Goal: Task Accomplishment & Management: Use online tool/utility

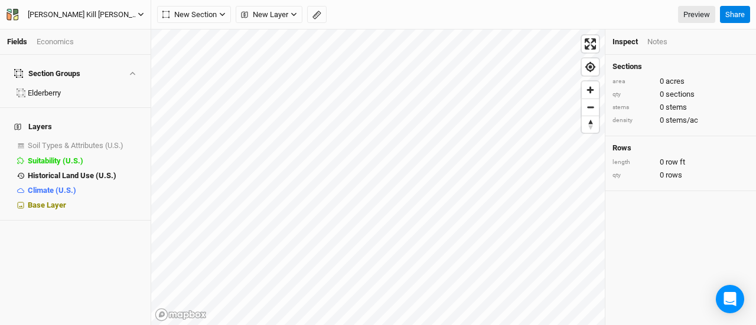
click at [139, 11] on icon "button" at bounding box center [141, 14] width 6 height 6
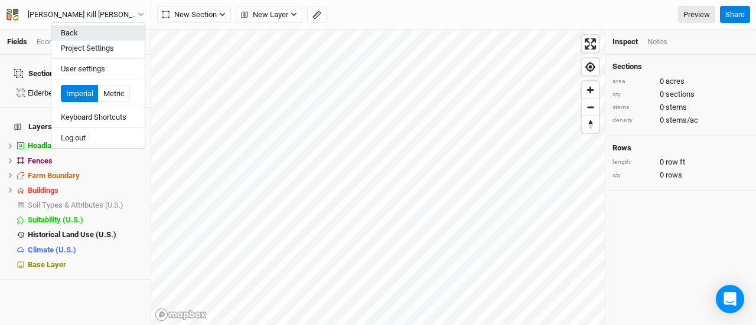
click at [86, 34] on button "Back" at bounding box center [97, 32] width 93 height 15
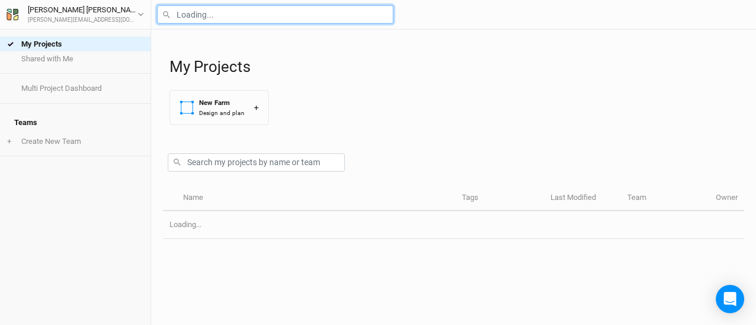
click at [201, 14] on input "text" at bounding box center [275, 14] width 236 height 18
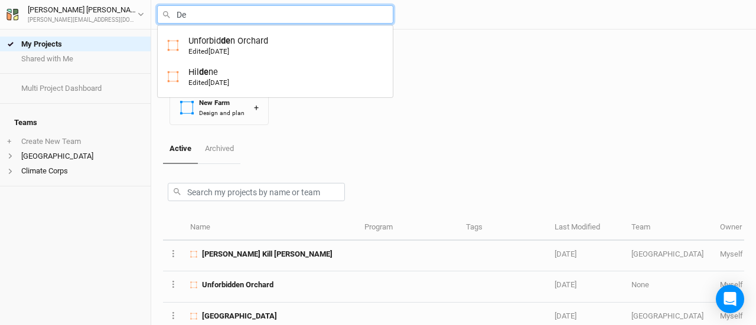
type input "D"
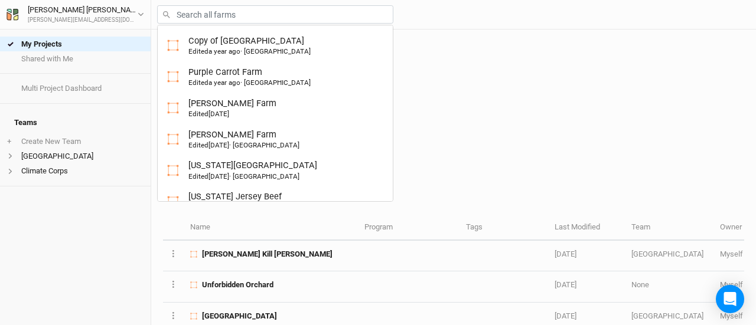
click at [512, 106] on div "My Projects New Farm Design and plan +" at bounding box center [457, 82] width 575 height 105
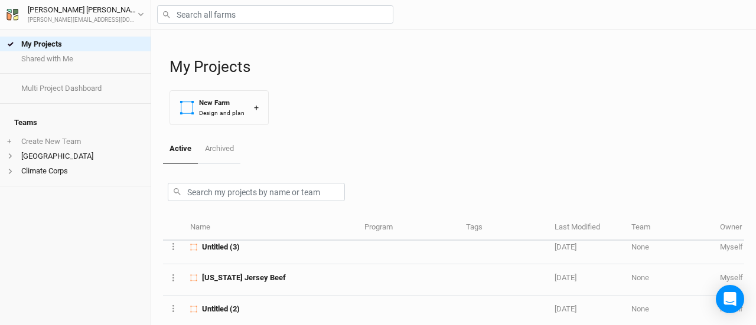
scroll to position [656, 0]
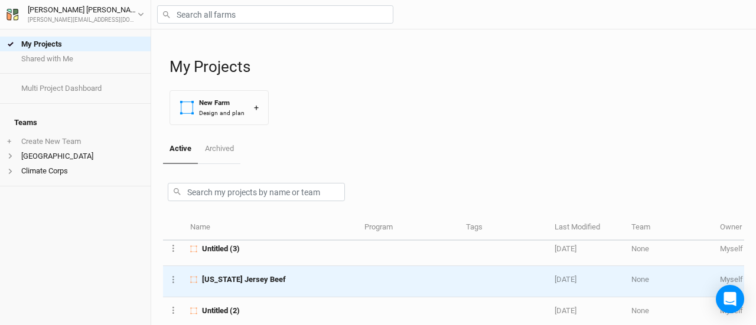
click at [249, 275] on span "[US_STATE] Jersey Beef" at bounding box center [244, 280] width 84 height 11
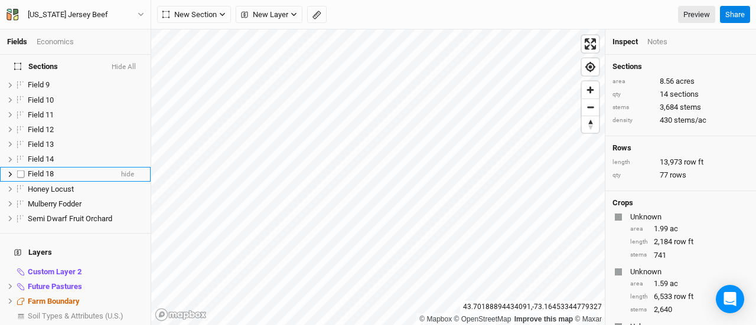
scroll to position [69, 0]
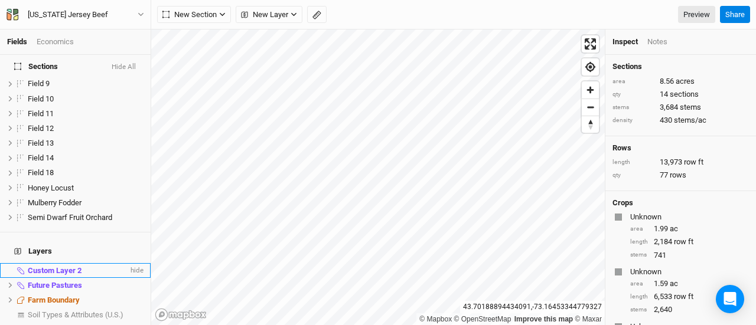
click at [44, 266] on span "Custom Layer 2" at bounding box center [55, 270] width 54 height 9
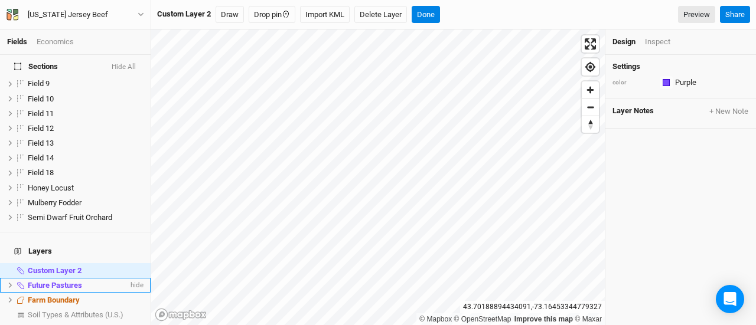
click at [8, 282] on icon at bounding box center [10, 285] width 6 height 6
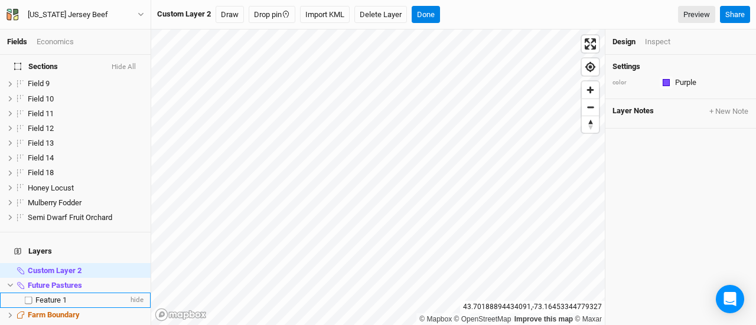
click at [45, 296] on span "Feature 1" at bounding box center [50, 300] width 31 height 9
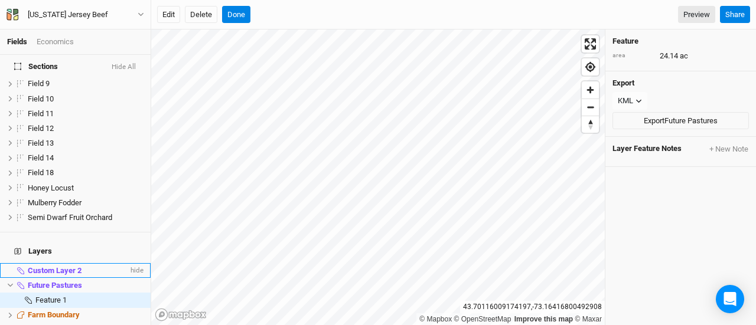
click at [8, 263] on li "Custom Layer 2 hide" at bounding box center [75, 270] width 151 height 15
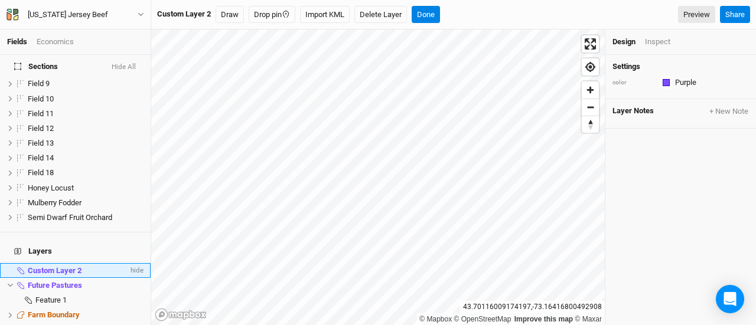
click at [67, 266] on span "Custom Layer 2" at bounding box center [55, 270] width 54 height 9
click at [130, 263] on span "hide" at bounding box center [135, 270] width 15 height 15
click at [130, 263] on span "show" at bounding box center [134, 270] width 19 height 15
click at [130, 278] on span "hide" at bounding box center [135, 285] width 15 height 15
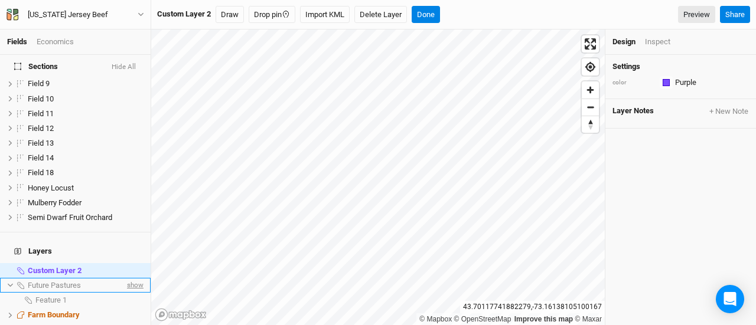
click at [125, 278] on span "show" at bounding box center [134, 285] width 19 height 15
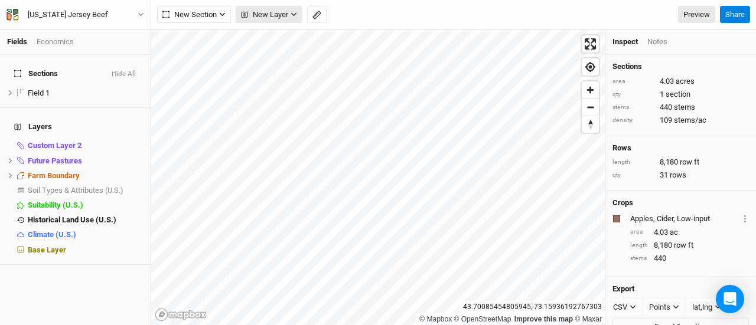
click at [258, 15] on span "New Layer" at bounding box center [264, 15] width 47 height 12
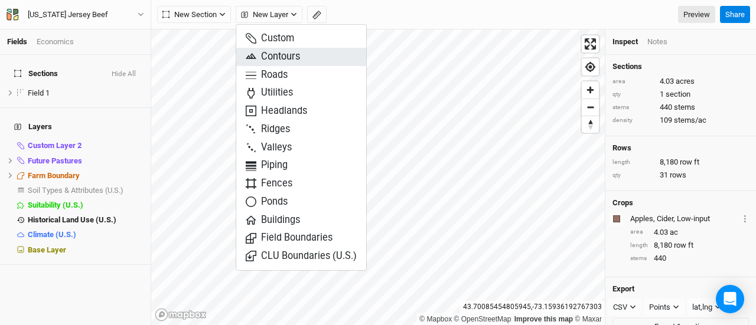
click at [264, 60] on span "Contours" at bounding box center [273, 57] width 54 height 14
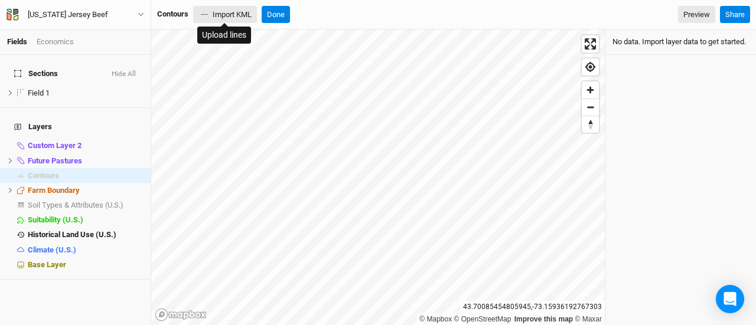
click at [237, 19] on button "Import KML" at bounding box center [225, 15] width 64 height 18
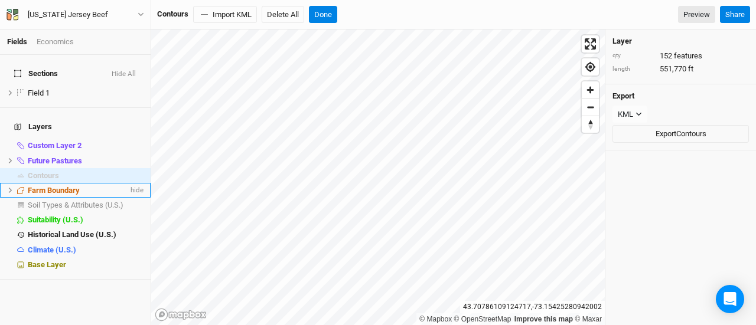
click at [65, 186] on span "Farm Boundary" at bounding box center [54, 190] width 52 height 9
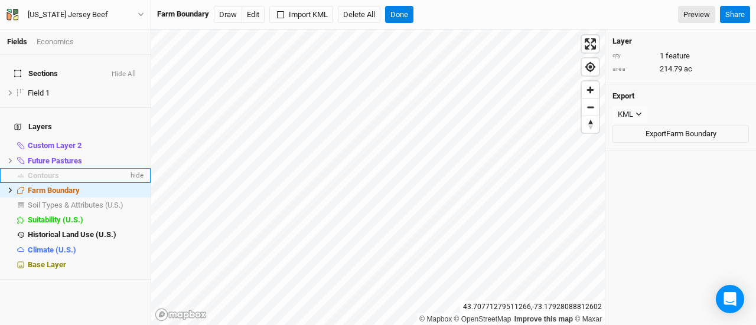
click at [54, 171] on span "Contours" at bounding box center [43, 175] width 31 height 9
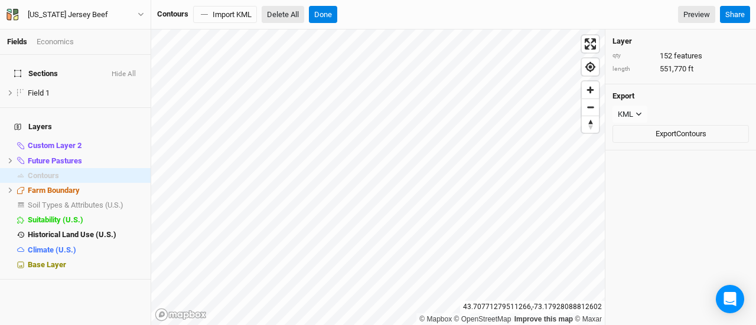
click at [276, 15] on button "Delete All" at bounding box center [283, 15] width 43 height 18
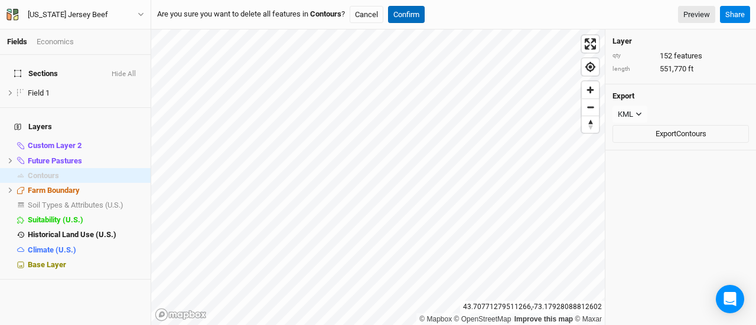
click at [403, 17] on button "Confirm" at bounding box center [406, 15] width 37 height 18
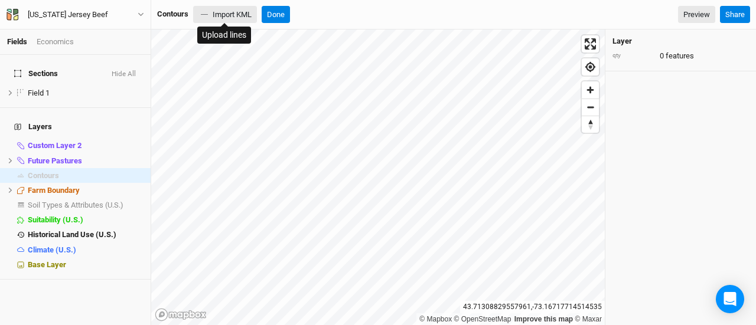
click at [235, 16] on button "Import KML" at bounding box center [225, 15] width 64 height 18
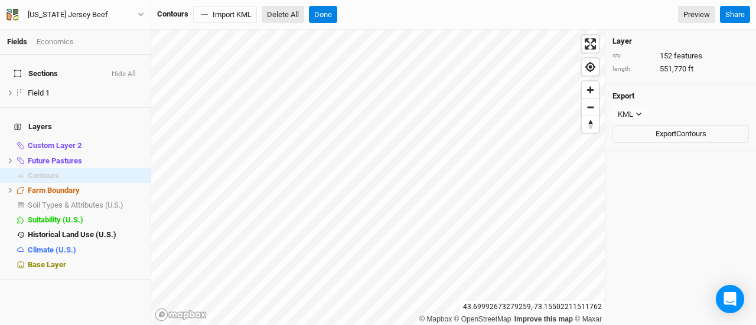
click at [267, 14] on button "Delete All" at bounding box center [283, 15] width 43 height 18
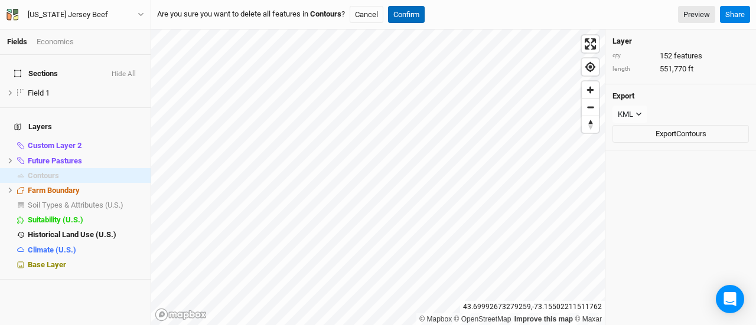
click at [413, 15] on button "Confirm" at bounding box center [406, 15] width 37 height 18
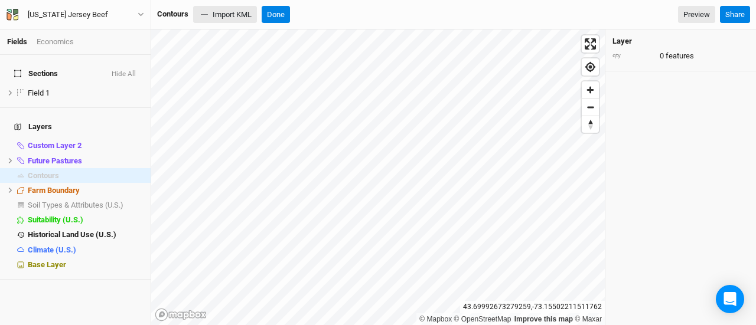
click at [229, 12] on button "Import KML" at bounding box center [225, 15] width 64 height 18
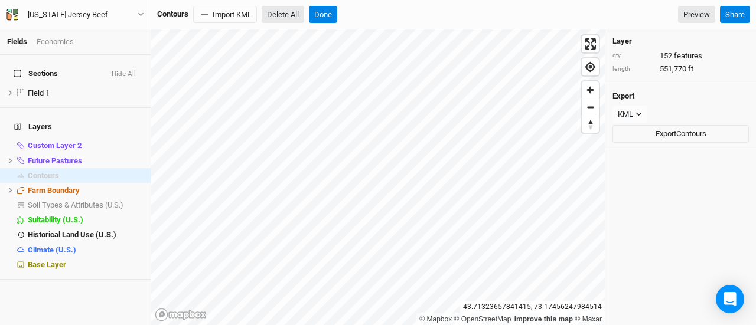
click at [301, 12] on button "Delete All" at bounding box center [283, 15] width 43 height 18
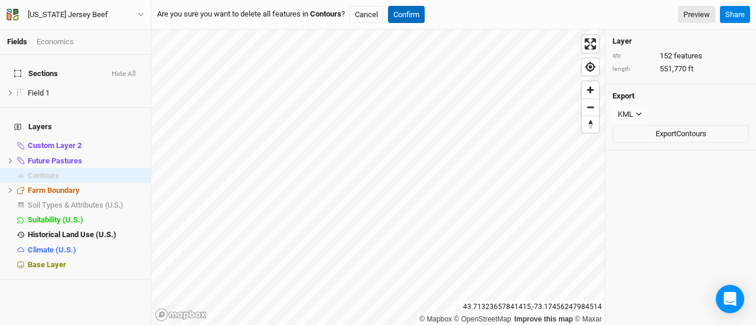
click at [392, 10] on button "Confirm" at bounding box center [406, 15] width 37 height 18
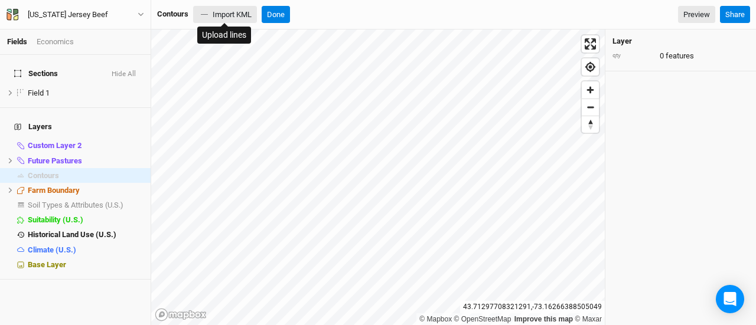
click at [221, 19] on button "Import KML" at bounding box center [225, 15] width 64 height 18
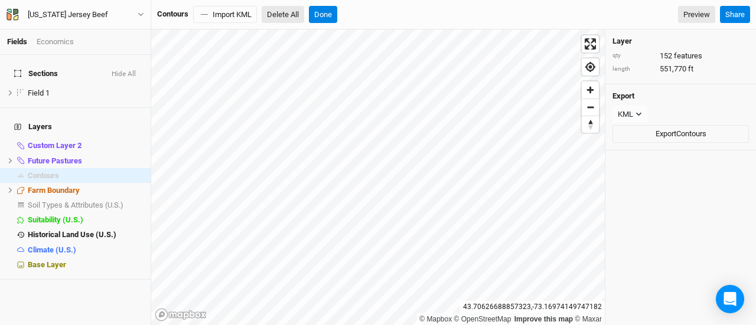
click at [285, 12] on button "Delete All" at bounding box center [283, 15] width 43 height 18
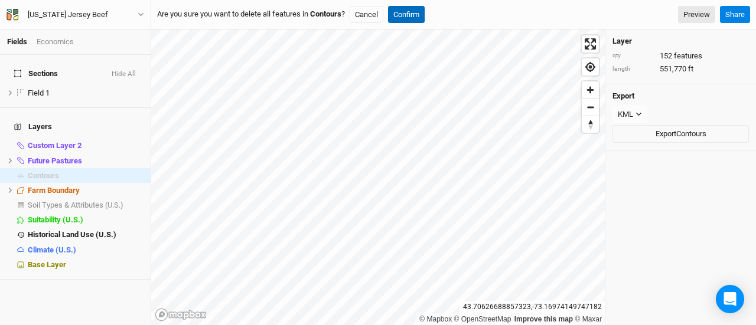
click at [400, 15] on button "Confirm" at bounding box center [406, 15] width 37 height 18
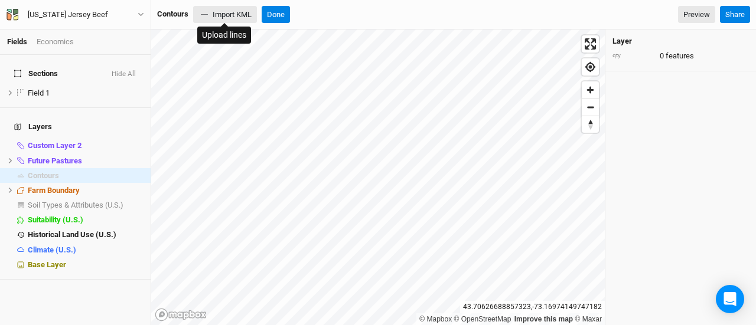
click at [233, 16] on button "Import KML" at bounding box center [225, 15] width 64 height 18
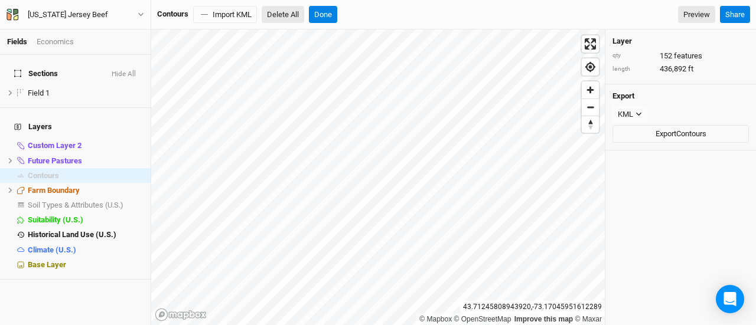
click at [296, 14] on button "Delete All" at bounding box center [283, 15] width 43 height 18
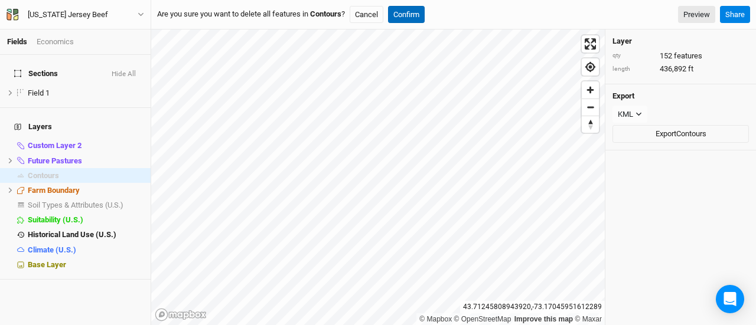
click at [410, 11] on button "Confirm" at bounding box center [406, 15] width 37 height 18
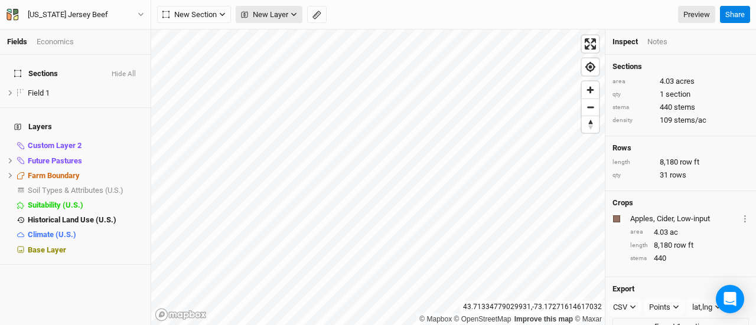
click at [250, 9] on span "New Layer" at bounding box center [264, 15] width 47 height 12
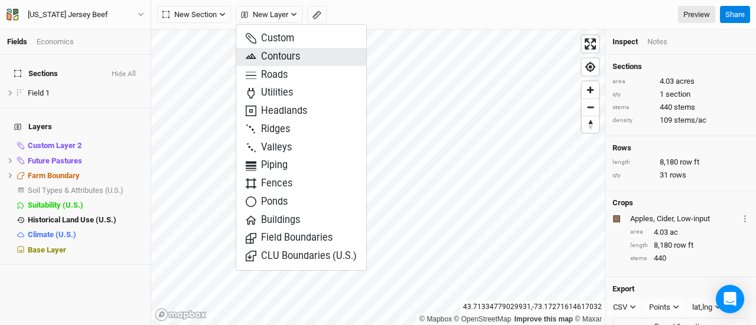
click at [267, 55] on span "Contours" at bounding box center [273, 57] width 54 height 14
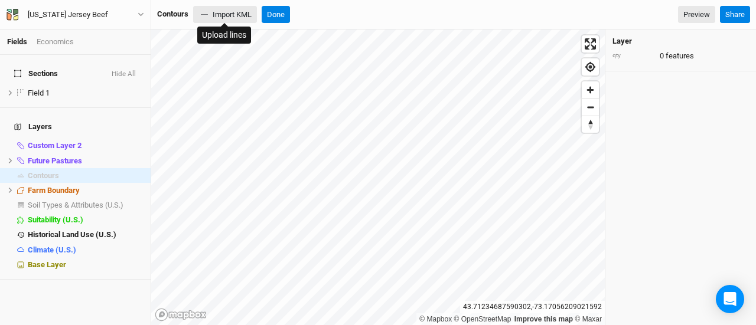
click at [211, 13] on button "Import KML" at bounding box center [225, 15] width 64 height 18
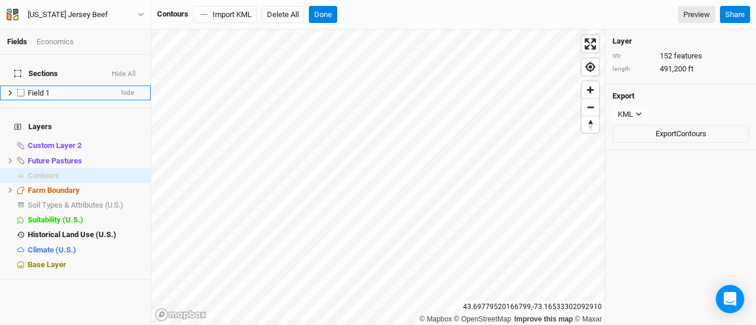
click at [45, 89] on span "Field 1" at bounding box center [39, 93] width 22 height 9
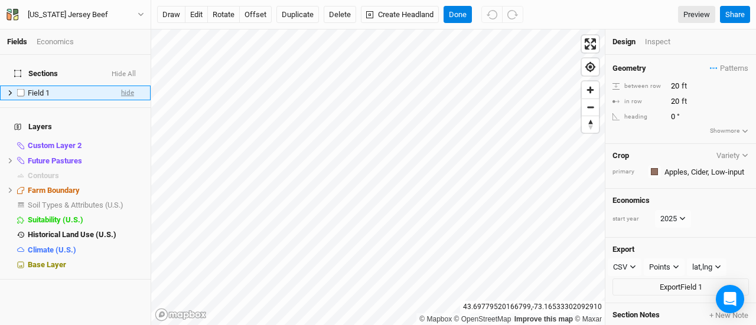
click at [122, 87] on span "hide" at bounding box center [127, 93] width 13 height 15
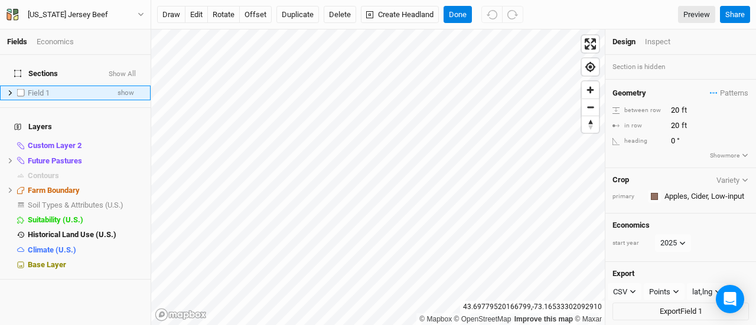
click at [35, 89] on span "Field 1" at bounding box center [39, 93] width 22 height 9
click at [345, 17] on button "Delete" at bounding box center [340, 15] width 32 height 18
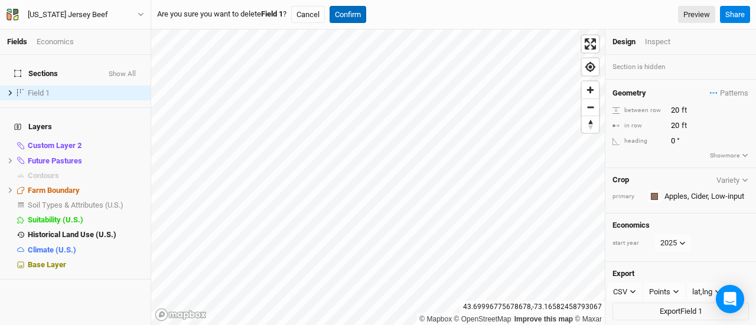
click at [345, 17] on button "Confirm" at bounding box center [348, 15] width 37 height 18
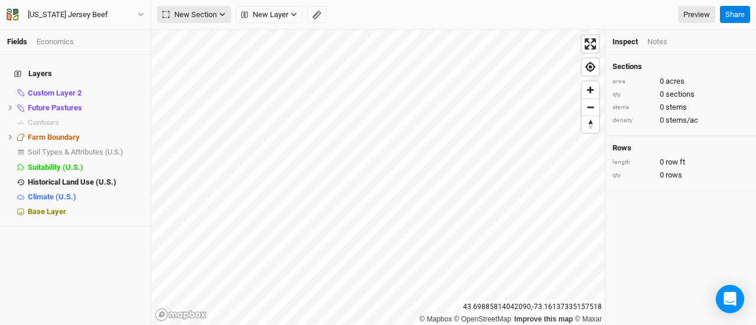
click at [191, 16] on span "New Section" at bounding box center [189, 15] width 54 height 12
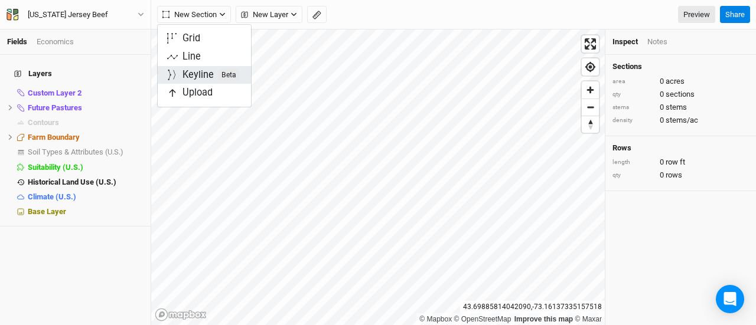
click at [198, 70] on div "Keyline Beta" at bounding box center [211, 76] width 57 height 14
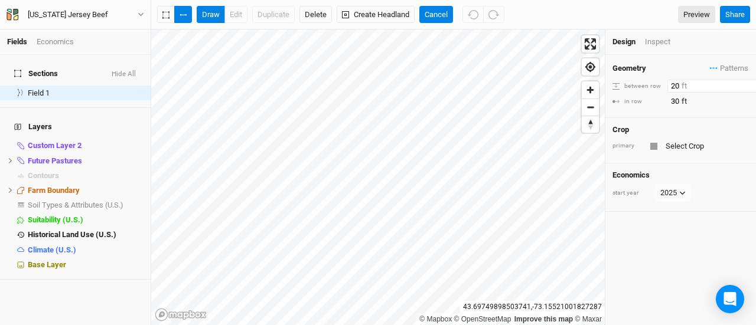
click at [673, 82] on input "20" at bounding box center [718, 86] width 103 height 13
type input "10"
click at [429, 11] on button "Cancel" at bounding box center [436, 15] width 34 height 18
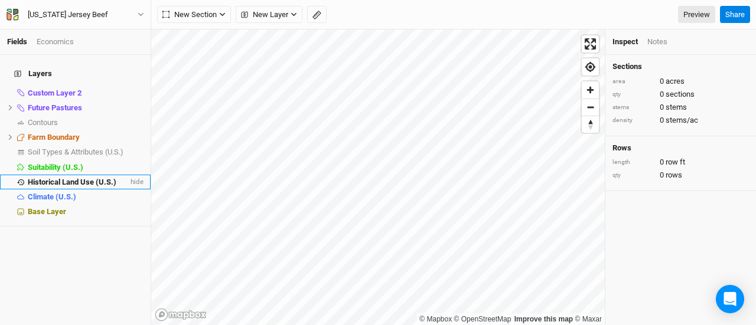
click at [62, 178] on span "Historical Land Use (U.S.)" at bounding box center [72, 182] width 89 height 9
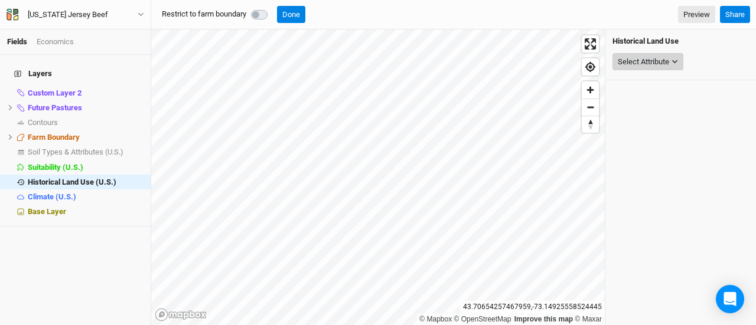
click at [672, 58] on button "Select Attribute" at bounding box center [648, 62] width 71 height 18
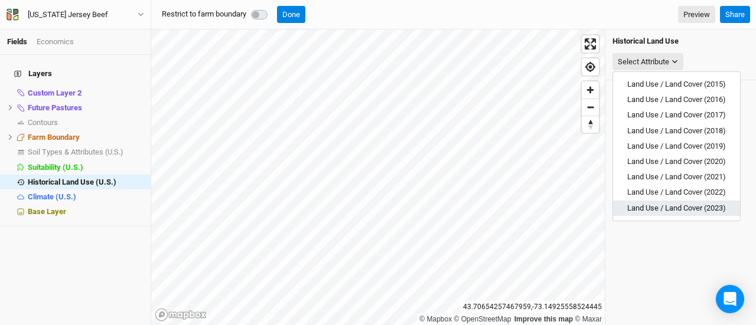
click at [684, 204] on span "Land Use / Land Cover (2023)" at bounding box center [676, 208] width 99 height 9
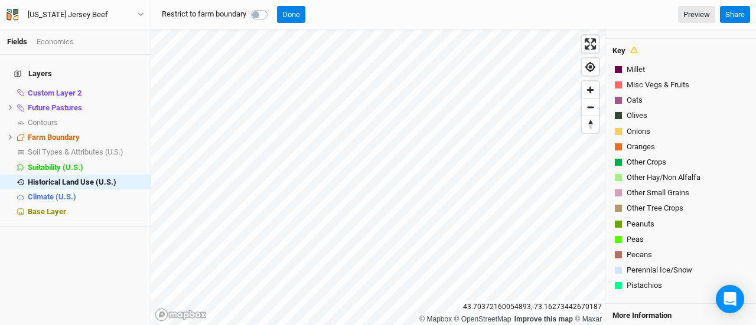
scroll to position [230, 0]
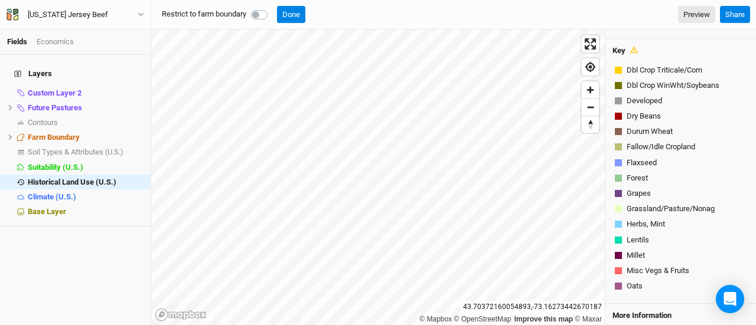
click at [272, 8] on label at bounding box center [272, 8] width 0 height 0
click at [260, 15] on input "checkbox" at bounding box center [255, 14] width 9 height 12
checkbox input "true"
click at [302, 12] on button "Done" at bounding box center [291, 15] width 28 height 18
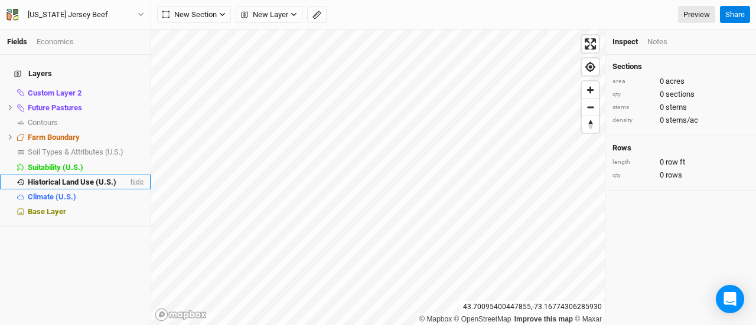
click at [130, 178] on span "hide" at bounding box center [135, 182] width 15 height 15
click at [259, 10] on span "New Layer" at bounding box center [264, 15] width 47 height 12
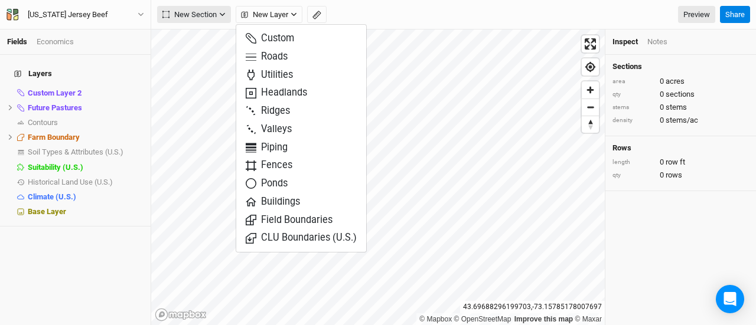
click at [200, 16] on span "New Section" at bounding box center [189, 15] width 54 height 12
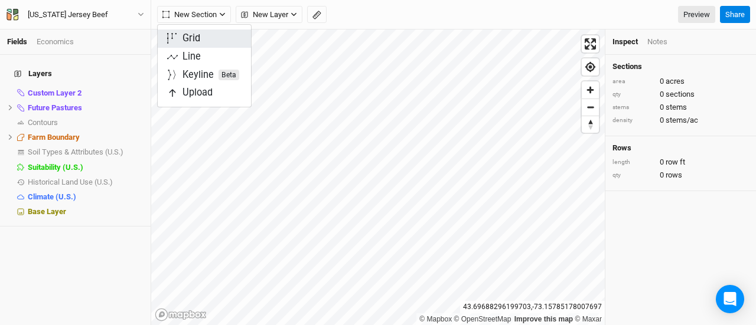
click at [197, 40] on div "Grid" at bounding box center [192, 39] width 18 height 14
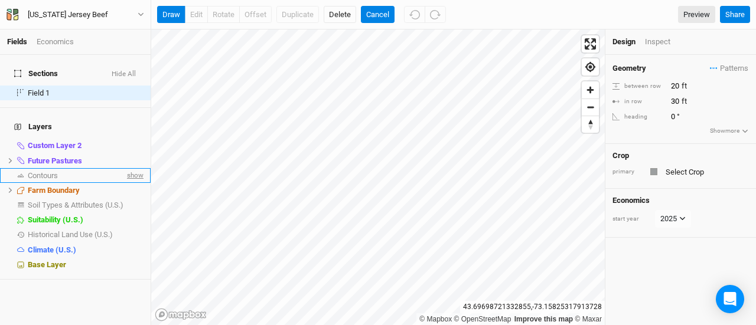
click at [127, 168] on span "show" at bounding box center [134, 175] width 19 height 15
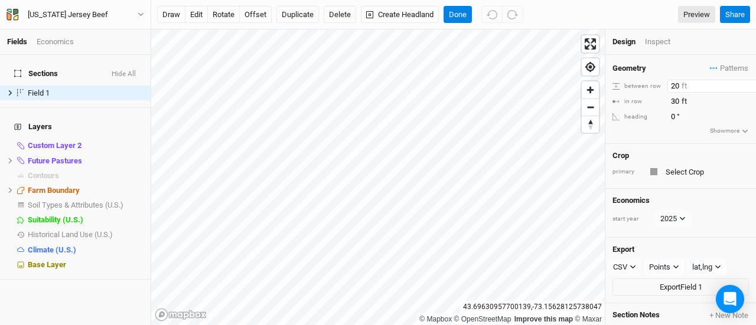
click at [677, 88] on input "20" at bounding box center [718, 86] width 103 height 13
type input "2"
type input "40"
click at [254, 13] on button "offset" at bounding box center [255, 15] width 32 height 18
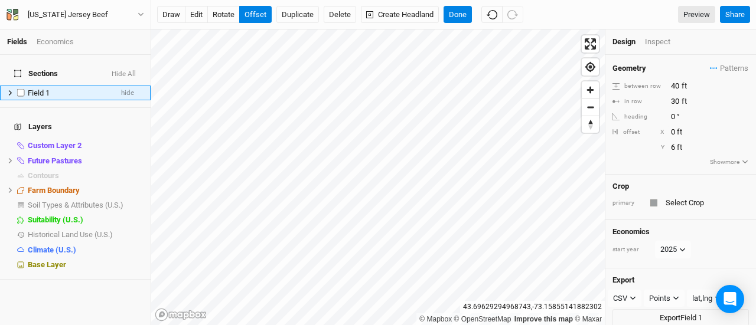
click at [43, 89] on span "Field 1" at bounding box center [39, 93] width 22 height 9
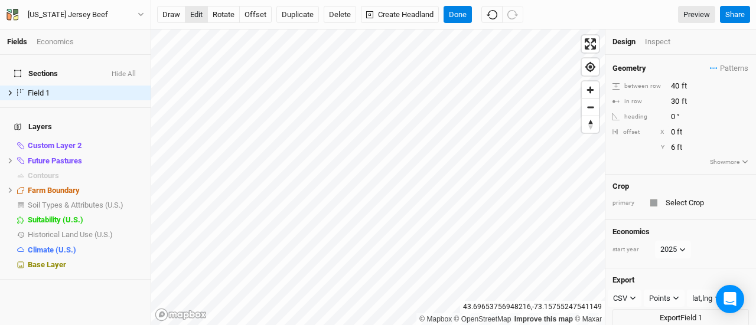
click at [197, 11] on button "edit" at bounding box center [196, 15] width 23 height 18
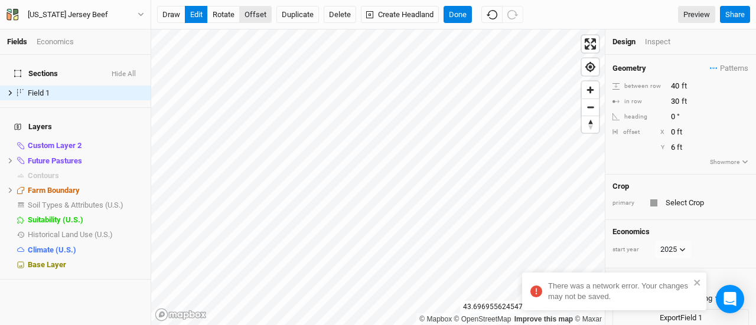
click at [252, 10] on button "offset" at bounding box center [255, 15] width 32 height 18
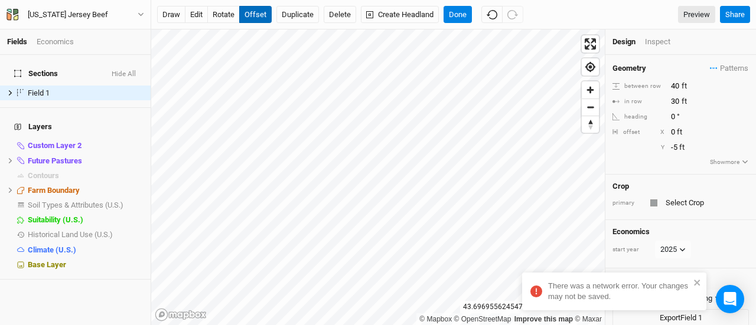
click at [252, 10] on button "offset" at bounding box center [255, 15] width 32 height 18
type input "-7"
click at [194, 14] on button "edit" at bounding box center [196, 15] width 23 height 18
click at [454, 16] on button "Done" at bounding box center [458, 15] width 28 height 18
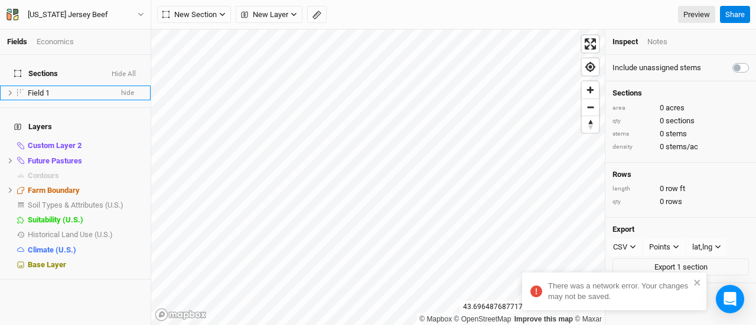
click at [45, 89] on span "Field 1" at bounding box center [39, 93] width 22 height 9
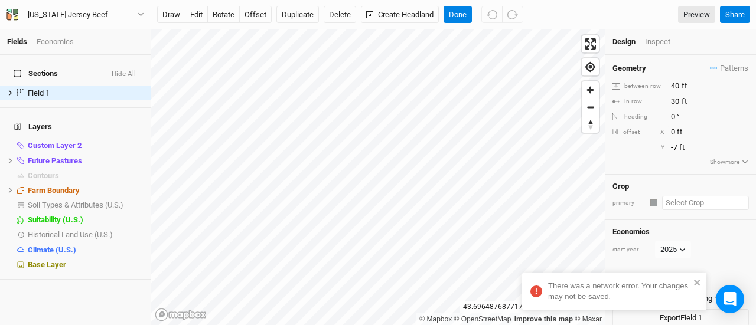
click at [678, 197] on input "text" at bounding box center [705, 203] width 87 height 14
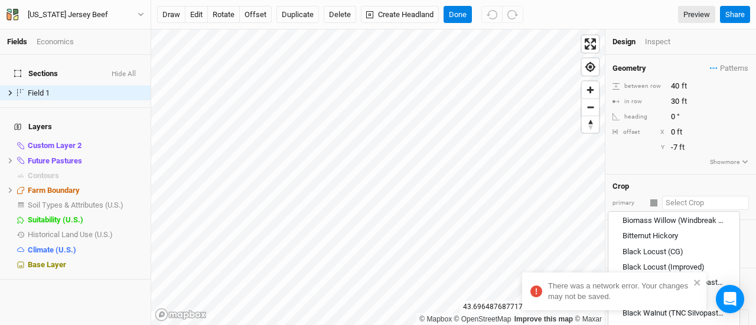
scroll to position [212, 0]
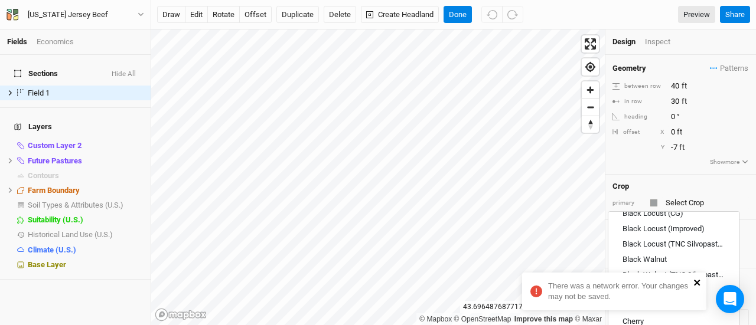
click at [696, 285] on icon "close" at bounding box center [697, 283] width 6 height 6
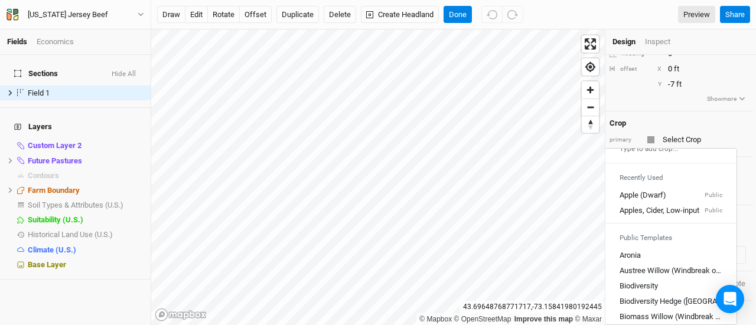
scroll to position [0, 0]
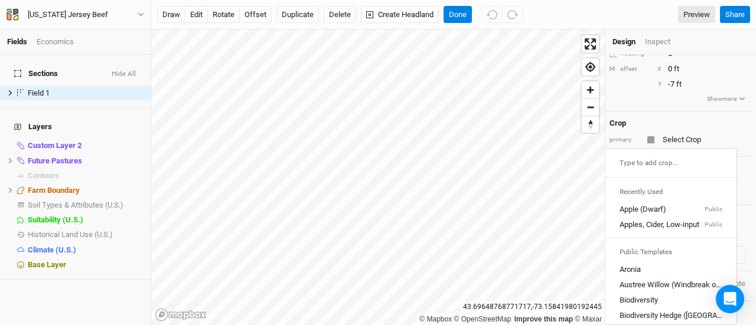
click at [661, 155] on div "Type to add crop..." at bounding box center [670, 163] width 131 height 19
click at [649, 154] on div "Type to add crop..." at bounding box center [670, 163] width 131 height 19
click at [669, 155] on div "Type to add crop..." at bounding box center [670, 163] width 131 height 19
click at [620, 154] on div "Type to add crop..." at bounding box center [670, 163] width 131 height 19
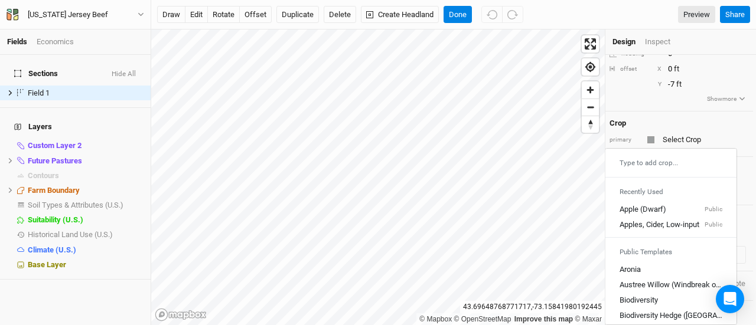
click at [620, 154] on div "Type to add crop..." at bounding box center [670, 163] width 131 height 19
click at [639, 154] on div "Type to add crop..." at bounding box center [670, 163] width 131 height 19
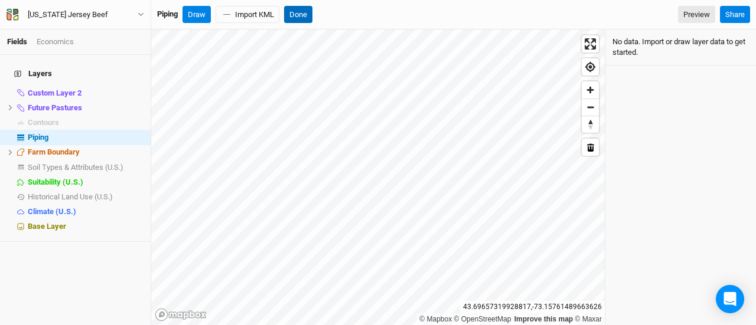
click at [309, 15] on button "Done" at bounding box center [298, 15] width 28 height 18
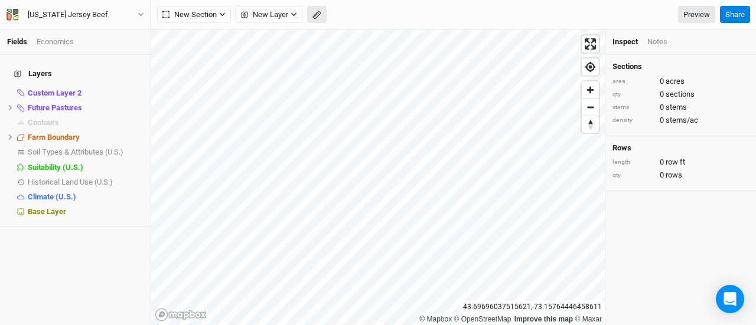
click at [318, 18] on icon "button" at bounding box center [316, 15] width 9 height 9
click at [208, 15] on button "Done" at bounding box center [211, 15] width 28 height 18
click at [317, 15] on icon "button" at bounding box center [316, 15] width 9 height 9
click at [237, 26] on div "Done Distance : 0 ft Preview Share" at bounding box center [453, 15] width 605 height 30
click at [214, 15] on button "Done" at bounding box center [211, 15] width 28 height 18
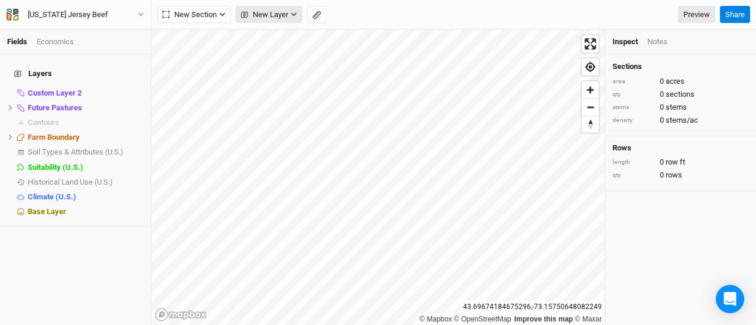
click at [258, 12] on span "New Layer" at bounding box center [264, 15] width 47 height 12
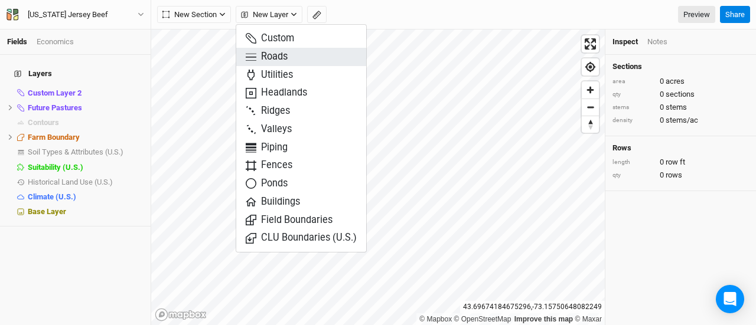
click at [273, 51] on span "Roads" at bounding box center [267, 57] width 42 height 14
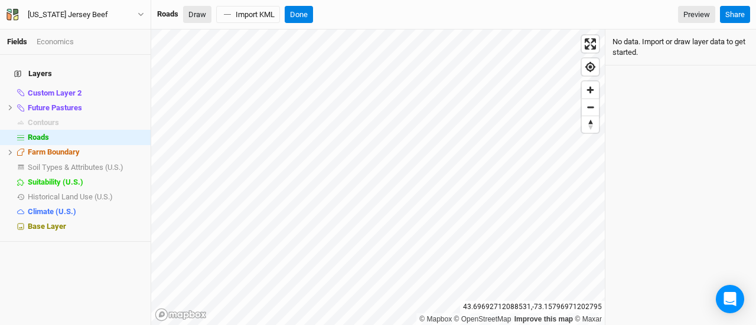
click at [197, 14] on button "Draw" at bounding box center [197, 15] width 28 height 18
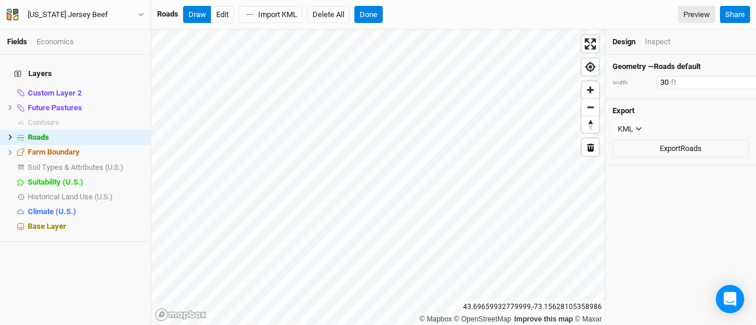
click at [667, 83] on input "30" at bounding box center [708, 82] width 103 height 13
type input "3"
type input "0"
type input "70"
click at [369, 12] on button "Done" at bounding box center [368, 15] width 28 height 18
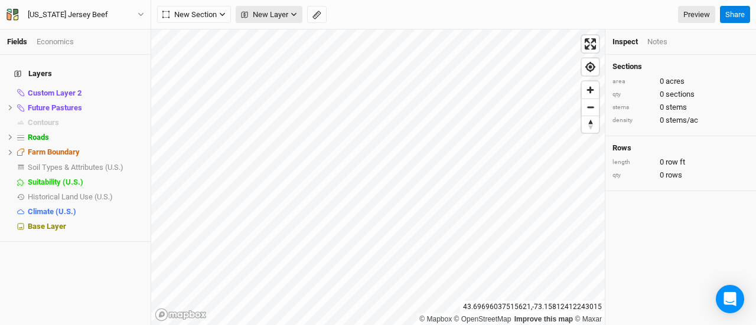
click at [257, 10] on span "New Layer" at bounding box center [264, 15] width 47 height 12
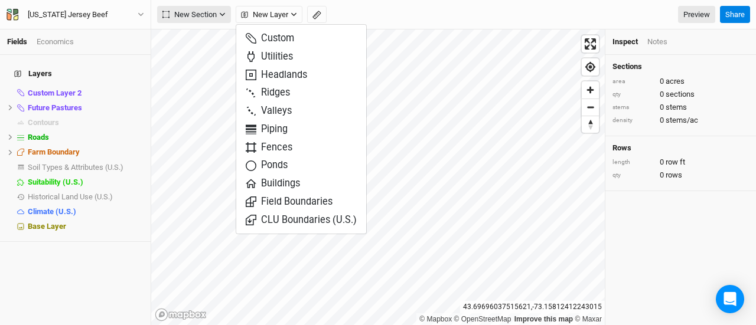
click at [206, 17] on span "New Section" at bounding box center [189, 15] width 54 height 12
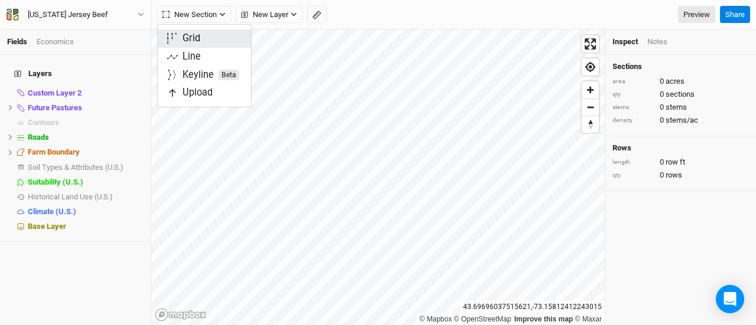
click at [197, 38] on div "Grid" at bounding box center [192, 39] width 18 height 14
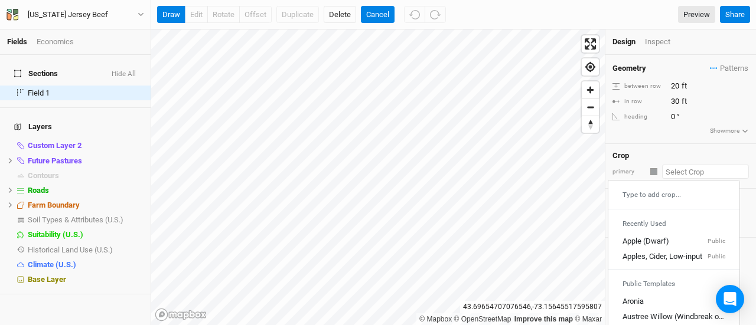
click at [678, 173] on input "text" at bounding box center [705, 172] width 87 height 14
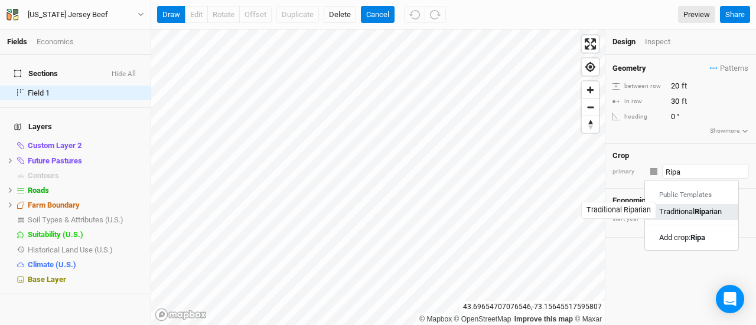
click at [679, 212] on div "Traditional Ripa rian" at bounding box center [690, 212] width 63 height 11
type input "Traditional Riparian"
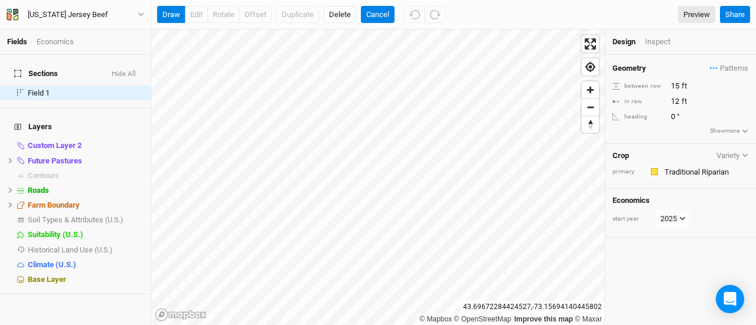
type input "15"
type input "12"
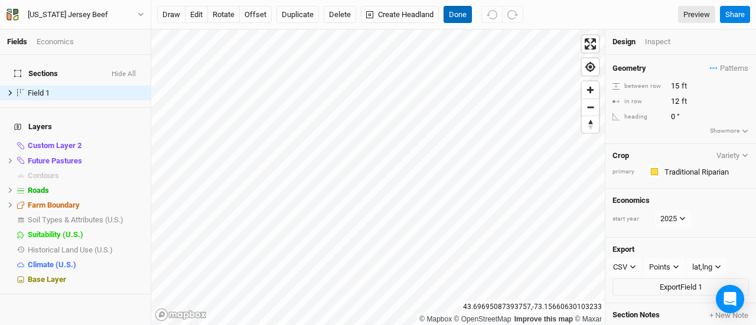
click at [455, 12] on button "Done" at bounding box center [458, 15] width 28 height 18
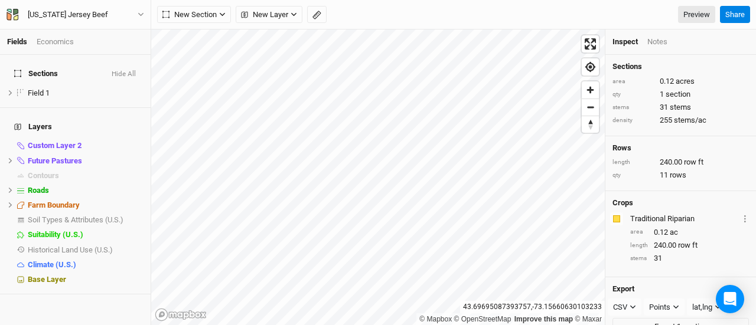
drag, startPoint x: 455, startPoint y: 12, endPoint x: 0, endPoint y: 123, distance: 468.3
click at [0, 123] on div "Fields Economics Sections Hide All Field 1 hide Layers Custom Layer 2 hide Futu…" at bounding box center [378, 162] width 756 height 325
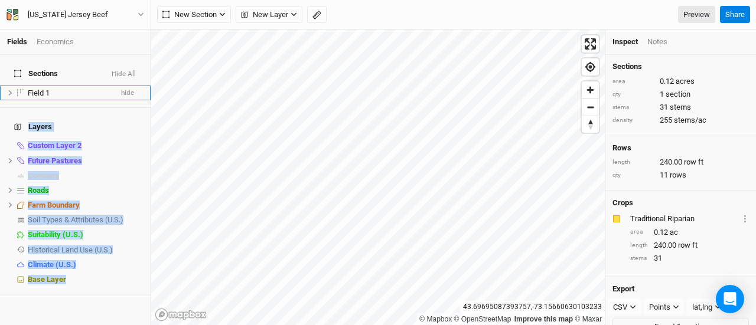
click at [41, 89] on span "Field 1" at bounding box center [39, 93] width 22 height 9
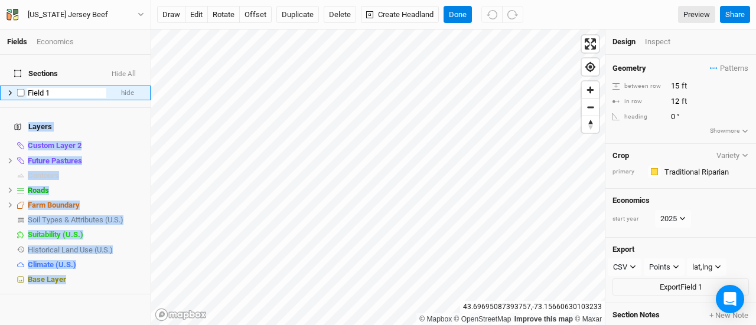
click at [50, 88] on input "Field 1" at bounding box center [67, 93] width 80 height 11
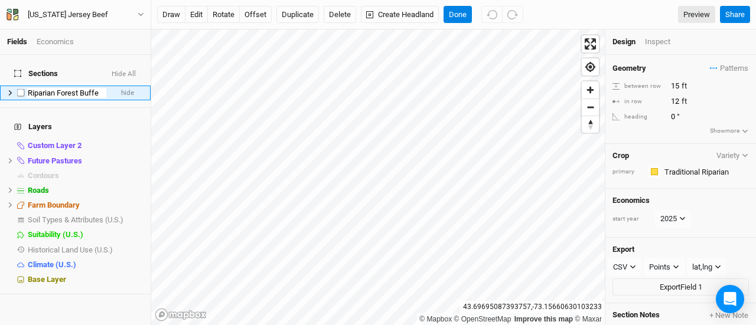
type input "Riparian Forest Buffer"
click at [453, 17] on button "Done" at bounding box center [458, 15] width 28 height 18
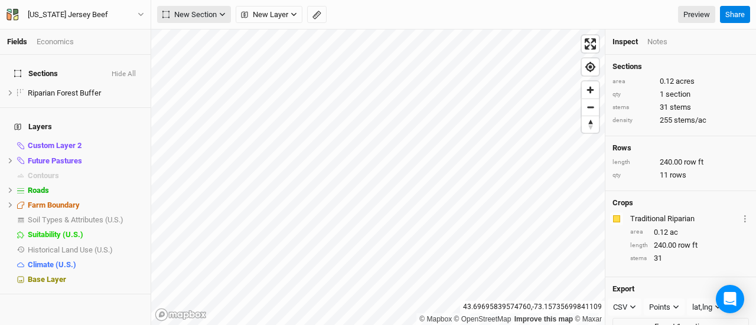
click at [184, 14] on span "New Section" at bounding box center [189, 15] width 54 height 12
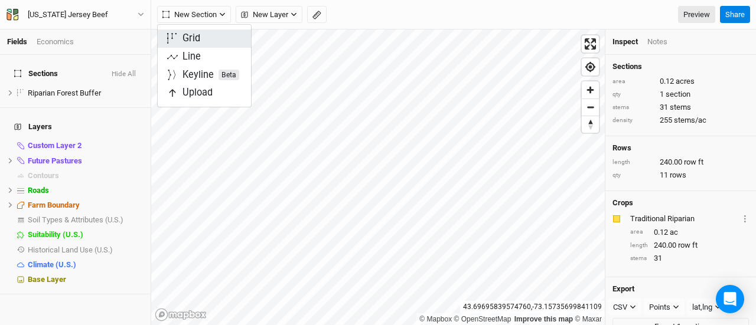
click at [190, 38] on div "Grid" at bounding box center [192, 39] width 18 height 14
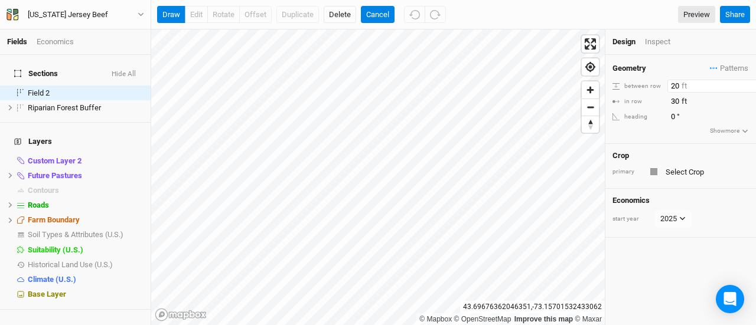
click at [675, 87] on input "20" at bounding box center [718, 86] width 103 height 13
type input "40"
click at [374, 8] on button "Cancel" at bounding box center [378, 15] width 34 height 18
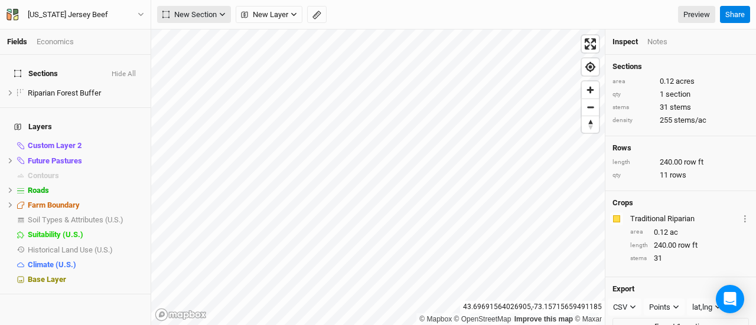
click at [211, 16] on span "New Section" at bounding box center [189, 15] width 54 height 12
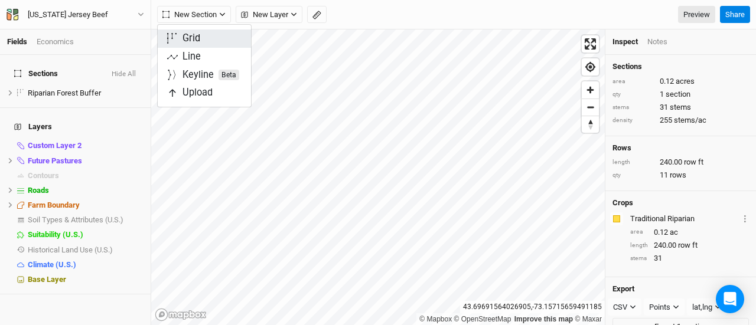
click at [203, 36] on button "Grid" at bounding box center [204, 39] width 93 height 18
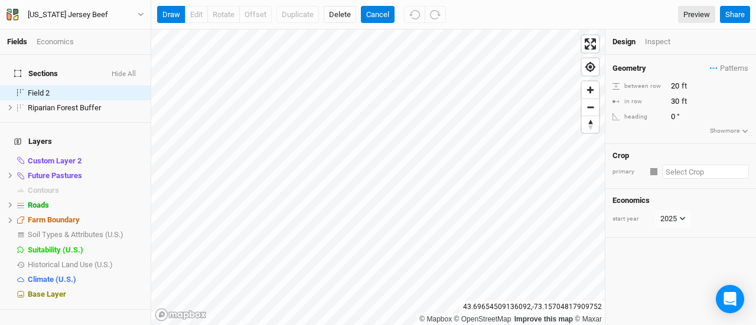
click at [685, 171] on input "text" at bounding box center [705, 172] width 87 height 14
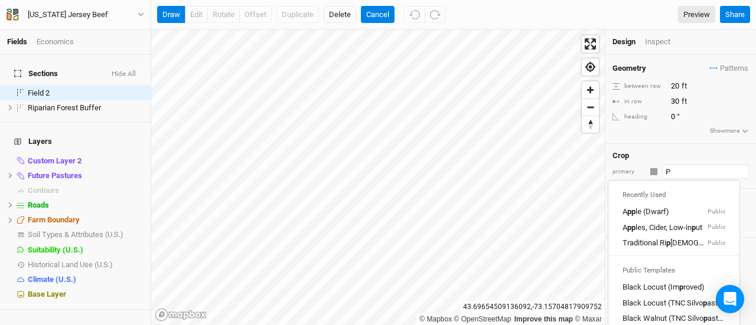
type input "Pe"
type input "Peach (Semi-dwarf)"
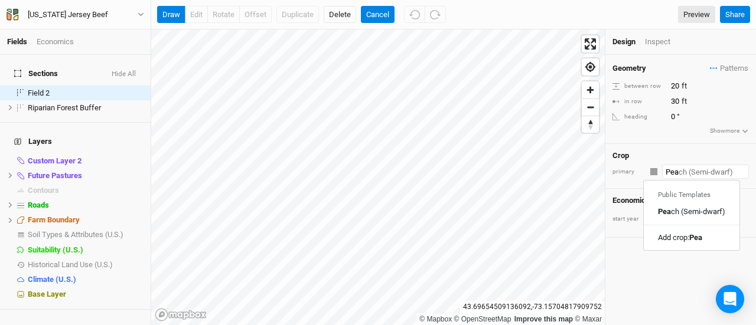
type input "Pear"
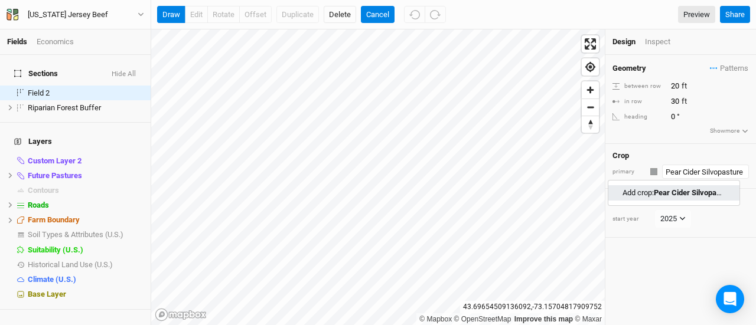
click at [680, 191] on mark "Pear Cider Silvopasture" at bounding box center [694, 192] width 80 height 9
type input "Pear Cider Silvopasture"
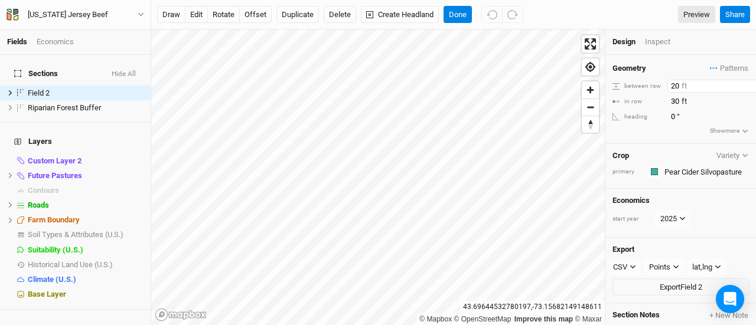
click at [675, 84] on input "20" at bounding box center [718, 86] width 103 height 13
type input "40"
click at [675, 99] on input "30" at bounding box center [718, 101] width 103 height 13
click at [250, 21] on button "offset" at bounding box center [255, 15] width 32 height 18
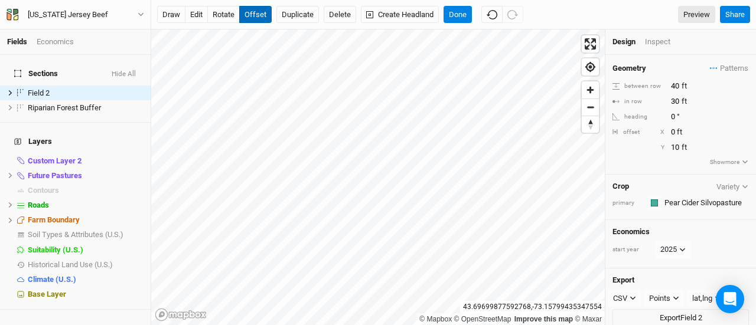
type input "11"
click at [457, 13] on button "Done" at bounding box center [458, 15] width 28 height 18
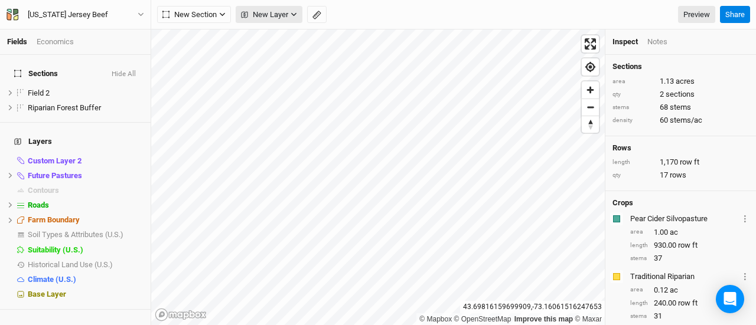
click at [278, 11] on span "New Layer" at bounding box center [264, 15] width 47 height 12
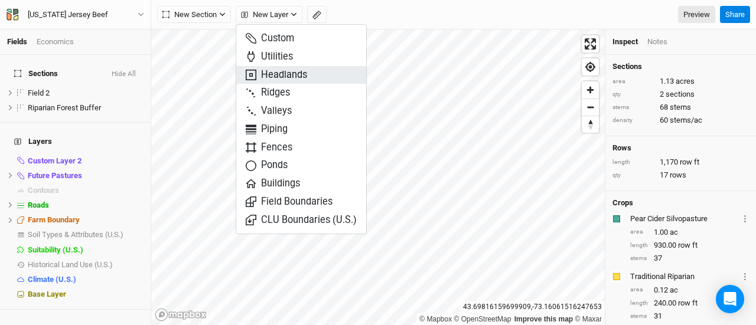
click at [274, 73] on span "Headlands" at bounding box center [276, 76] width 61 height 14
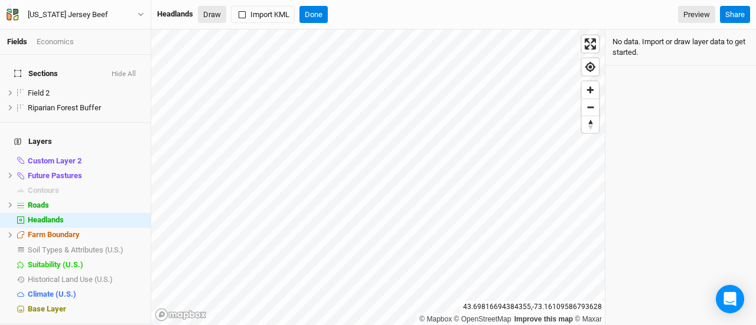
click at [211, 16] on button "Draw" at bounding box center [212, 15] width 28 height 18
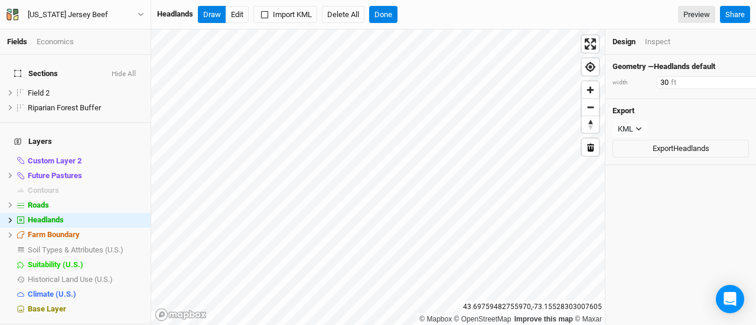
click at [664, 80] on input "30" at bounding box center [708, 82] width 103 height 13
type input "3"
type input "12"
click at [385, 17] on button "Done" at bounding box center [383, 15] width 28 height 18
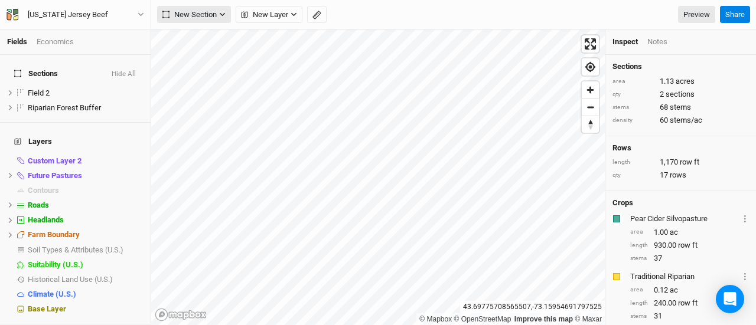
click at [200, 17] on span "New Section" at bounding box center [189, 15] width 54 height 12
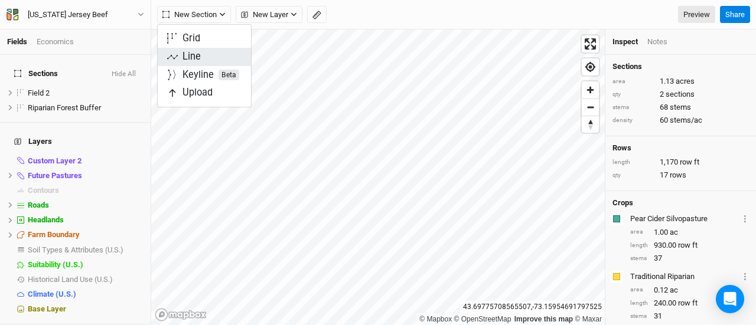
click at [193, 58] on div "Line" at bounding box center [192, 57] width 18 height 14
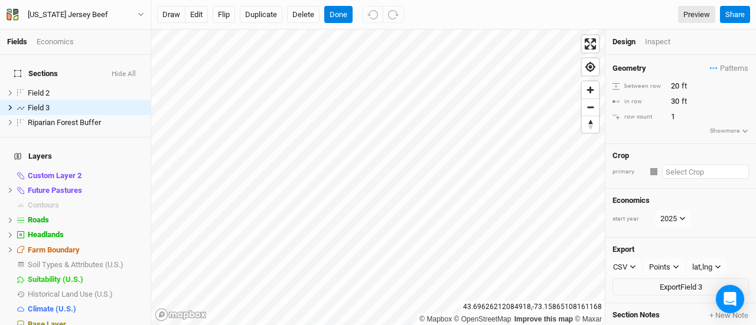
click at [679, 171] on input "text" at bounding box center [705, 172] width 87 height 14
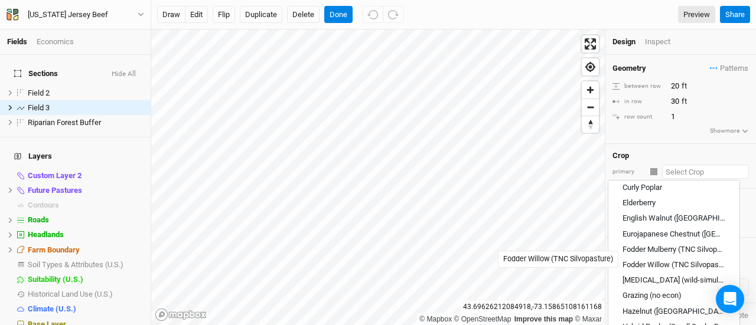
scroll to position [414, 0]
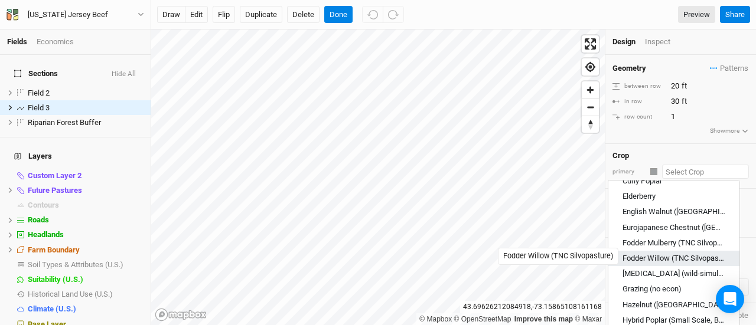
click at [650, 253] on div "Fodder Willow (TNC Silvopasture)" at bounding box center [674, 258] width 103 height 11
type input "Fodder Willow (TNC Silvopasture)"
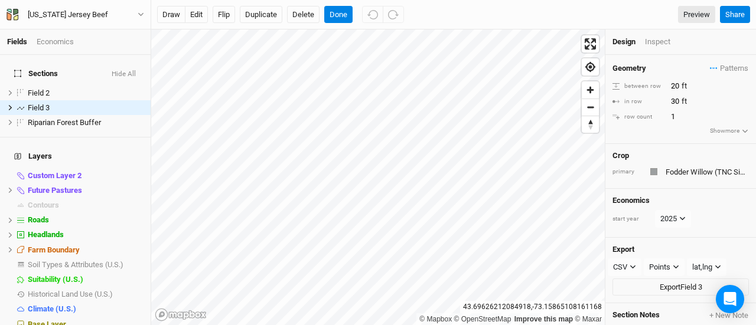
type input "22.5"
type input "0.8333"
click at [679, 99] on input "0.8333" at bounding box center [718, 101] width 103 height 13
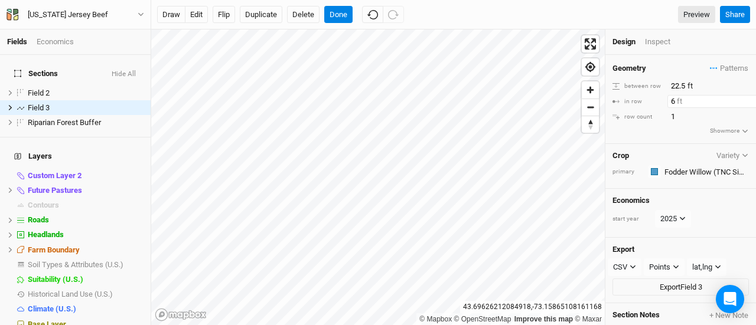
type input "6"
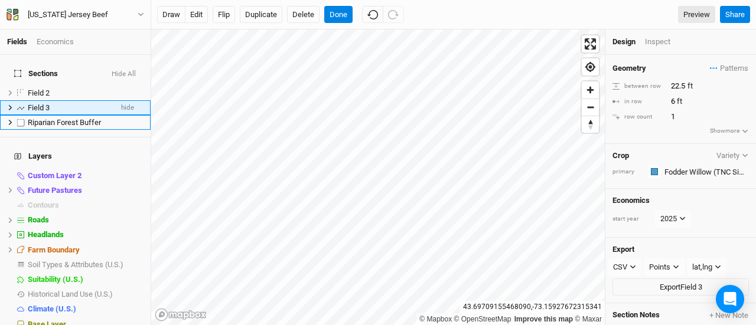
click at [43, 103] on span "Field 3" at bounding box center [39, 107] width 22 height 9
type input "Fodder Bank (Willow)"
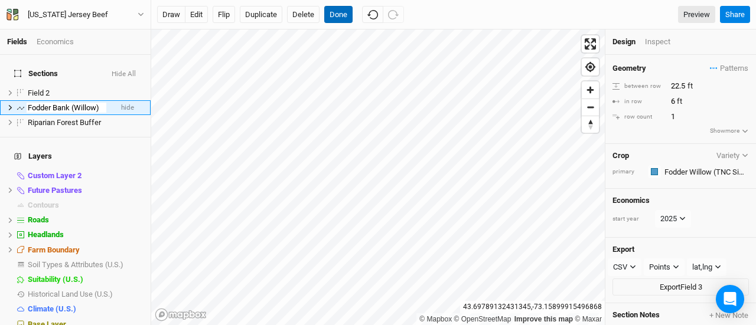
click at [343, 18] on button "Done" at bounding box center [338, 15] width 28 height 18
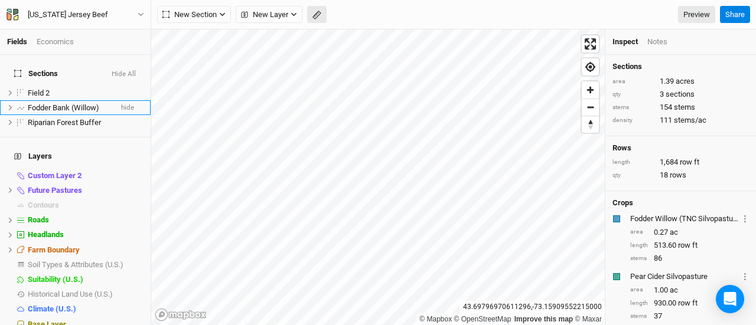
click at [318, 6] on button "button" at bounding box center [316, 15] width 19 height 18
click at [212, 15] on button "Done" at bounding box center [211, 15] width 28 height 18
click at [68, 103] on span "Fodder Bank (Willow)" at bounding box center [63, 107] width 71 height 9
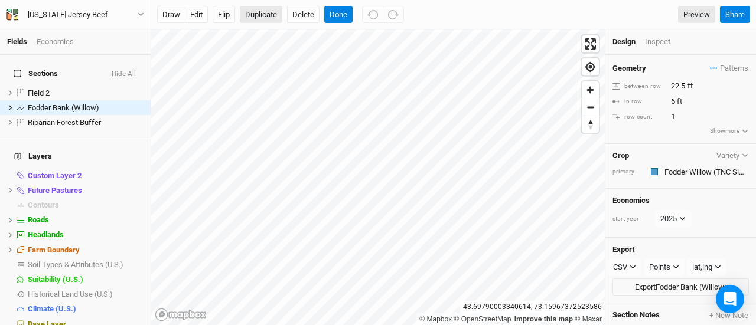
click at [261, 13] on button "Duplicate" at bounding box center [261, 15] width 43 height 18
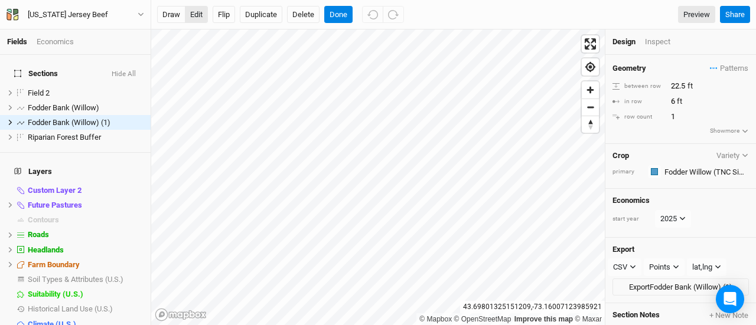
click at [195, 16] on button "edit" at bounding box center [196, 15] width 23 height 18
click at [306, 9] on button "Delete" at bounding box center [303, 15] width 32 height 18
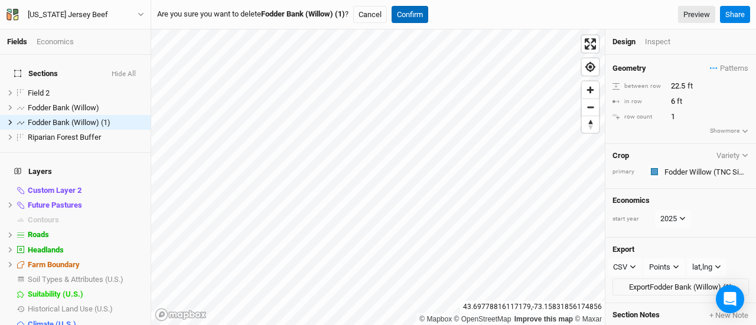
click at [418, 16] on button "Confirm" at bounding box center [410, 15] width 37 height 18
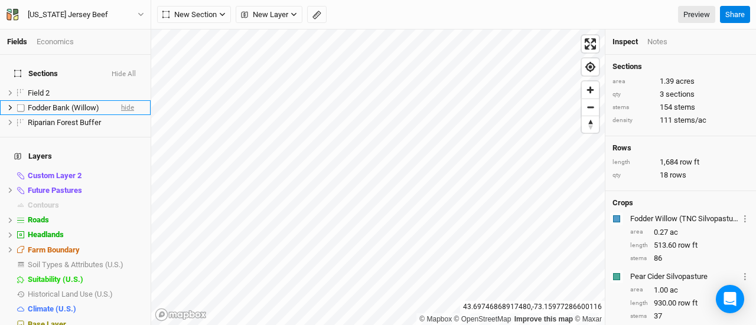
click at [123, 102] on span "hide" at bounding box center [127, 107] width 13 height 15
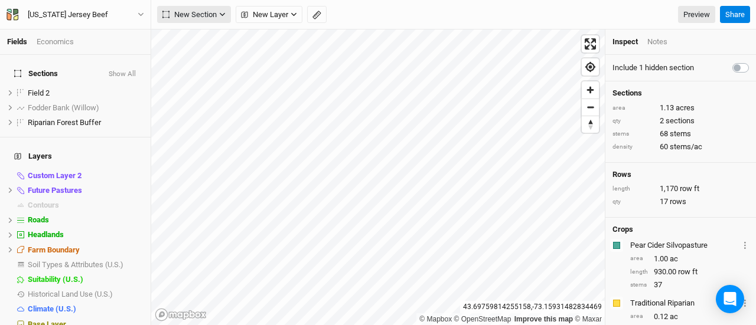
click at [196, 18] on span "New Section" at bounding box center [189, 15] width 54 height 12
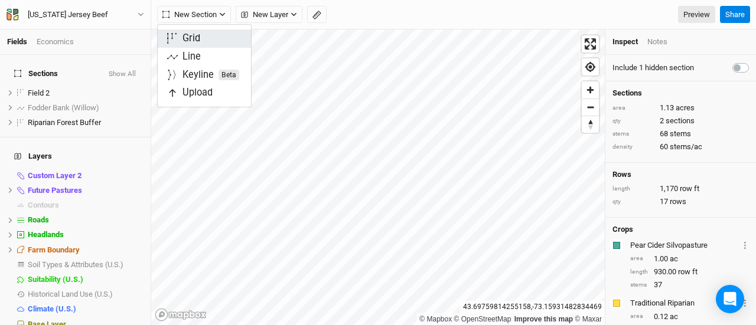
click at [208, 39] on button "Grid" at bounding box center [204, 39] width 93 height 18
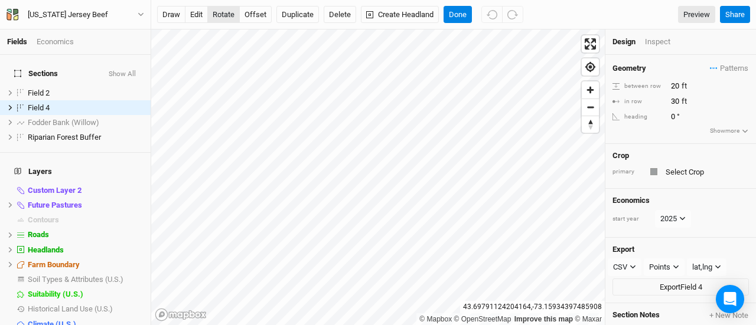
click at [227, 13] on button "rotate" at bounding box center [223, 15] width 32 height 18
type input "6.2"
click at [195, 12] on button "edit" at bounding box center [196, 15] width 23 height 18
click at [679, 83] on input "20" at bounding box center [718, 86] width 103 height 13
type input "2"
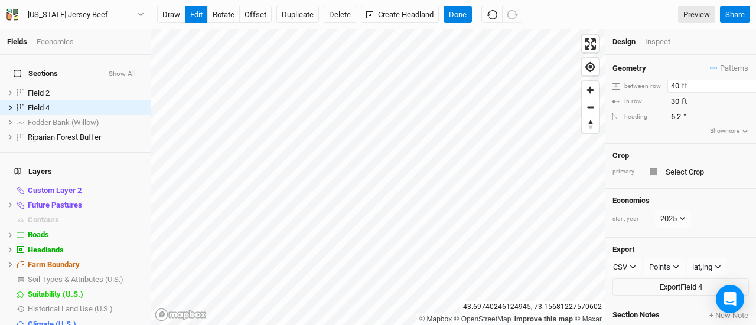
click at [679, 83] on input "40" at bounding box center [718, 86] width 103 height 13
click at [673, 169] on input "text" at bounding box center [705, 172] width 87 height 14
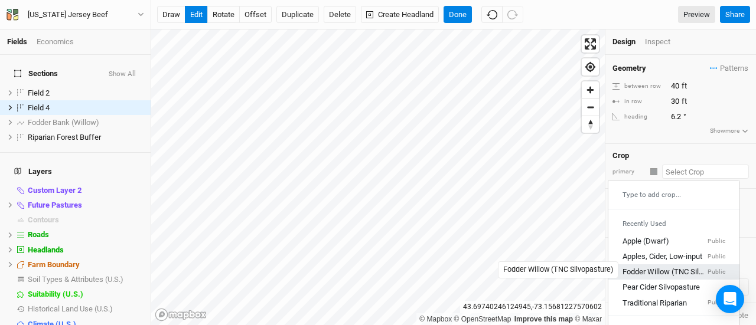
click at [657, 268] on div "Fodder Willow (TNC Silvopasture)" at bounding box center [664, 273] width 83 height 11
type input "22.5"
type input "0.8333"
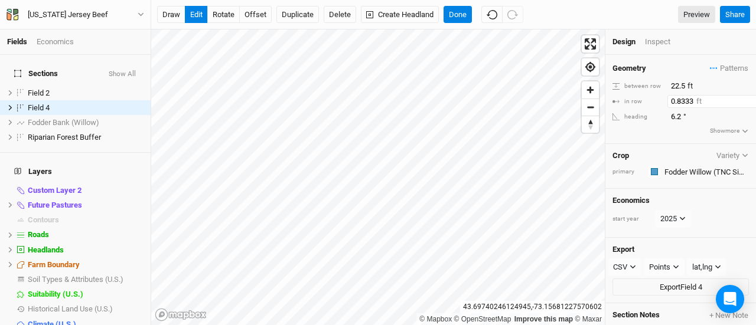
click at [677, 99] on input "0.8333" at bounding box center [718, 101] width 103 height 13
type input "6"
click at [675, 83] on input "22.5" at bounding box center [718, 86] width 103 height 13
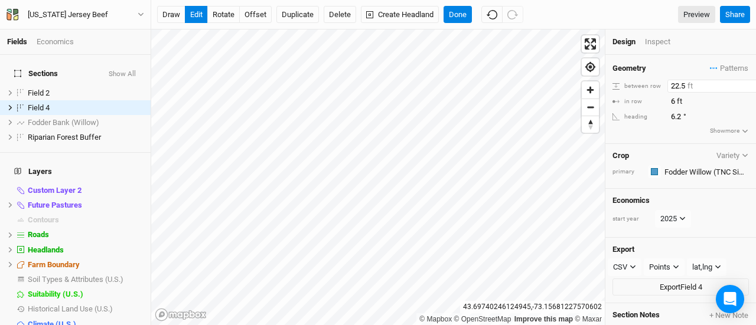
click at [675, 83] on input "22.5" at bounding box center [718, 86] width 103 height 13
type input "40"
click at [265, 12] on button "offset" at bounding box center [255, 15] width 32 height 18
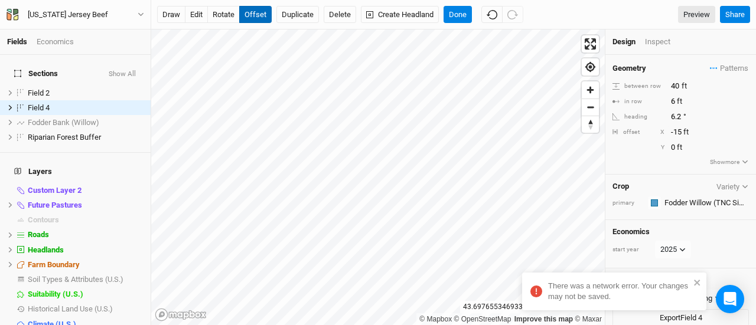
type input "-16"
click at [195, 13] on button "edit" at bounding box center [196, 15] width 23 height 18
click at [454, 9] on button "Done" at bounding box center [458, 15] width 28 height 18
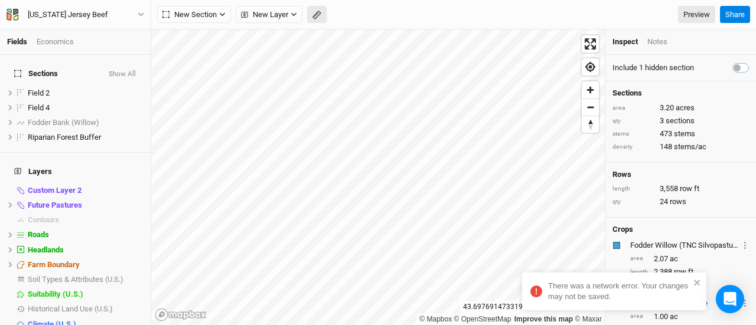
click at [317, 15] on icon "button" at bounding box center [316, 15] width 9 height 9
click at [219, 14] on button "Done" at bounding box center [211, 15] width 28 height 18
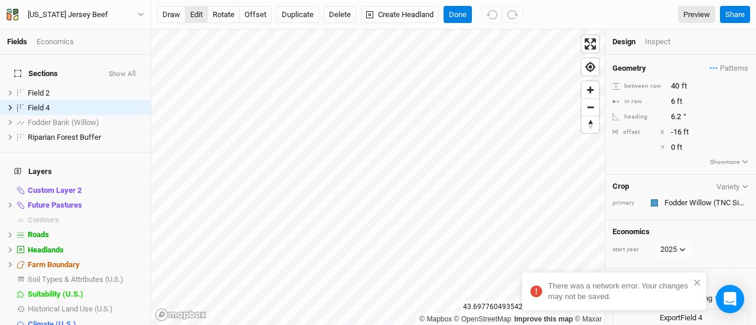
click at [194, 13] on button "edit" at bounding box center [196, 15] width 23 height 18
click at [714, 67] on span "Patterns" at bounding box center [729, 69] width 38 height 12
click at [708, 86] on div "＋ New in-row pattern" at bounding box center [706, 90] width 74 height 11
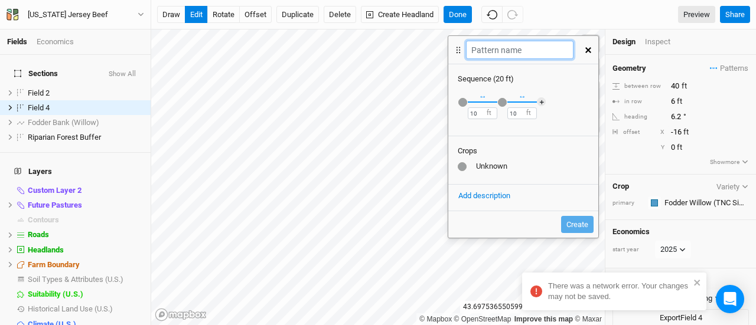
click at [489, 51] on input "text" at bounding box center [519, 50] width 107 height 18
type input "VJB Silvo v1"
click at [462, 100] on div "button" at bounding box center [462, 102] width 9 height 9
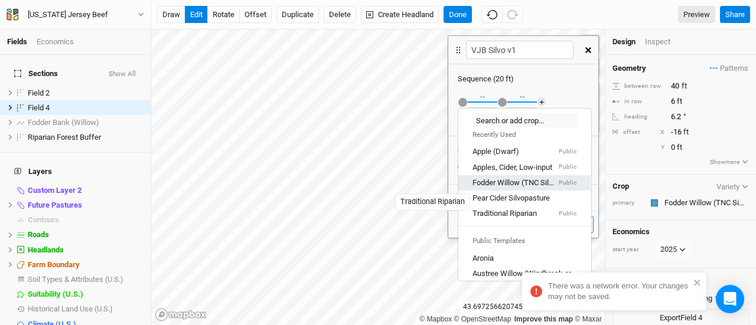
scroll to position [0, 0]
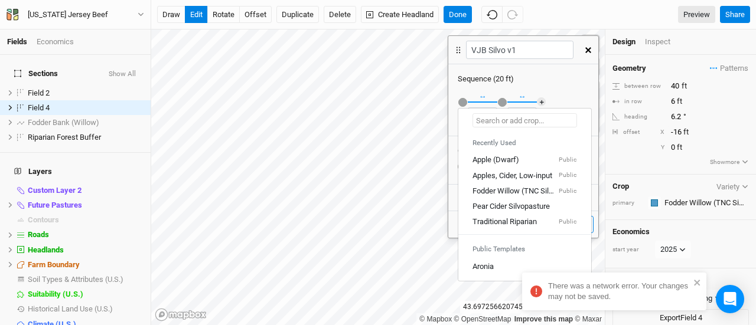
click at [490, 120] on input "text" at bounding box center [525, 120] width 105 height 14
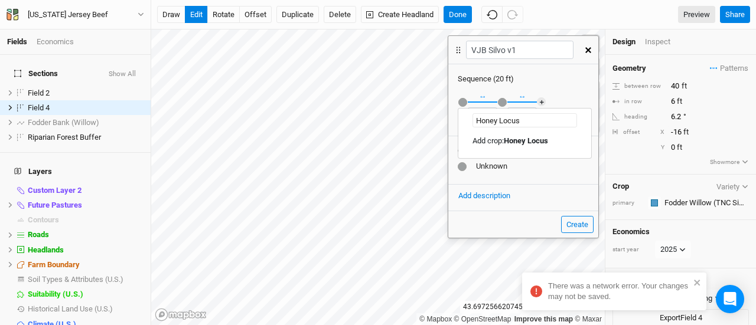
type input "Honey Locust"
click at [517, 146] on Locust "Add crop: Honey Locust" at bounding box center [512, 141] width 78 height 11
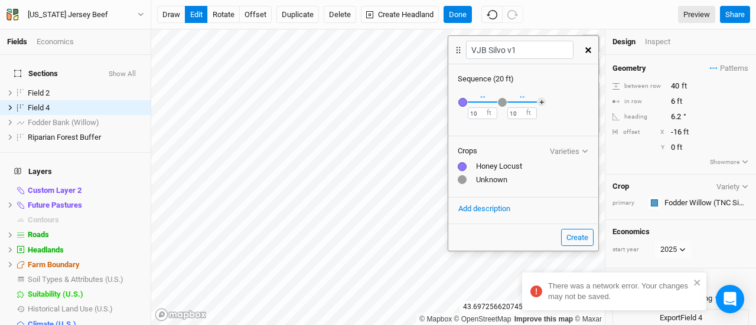
click at [499, 102] on div "button" at bounding box center [502, 102] width 9 height 9
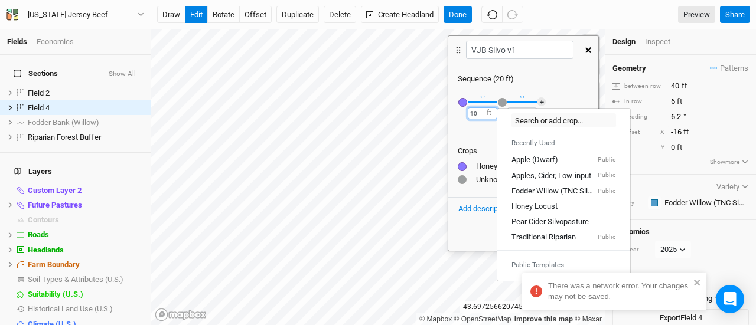
click at [481, 110] on input "10" at bounding box center [483, 113] width 30 height 12
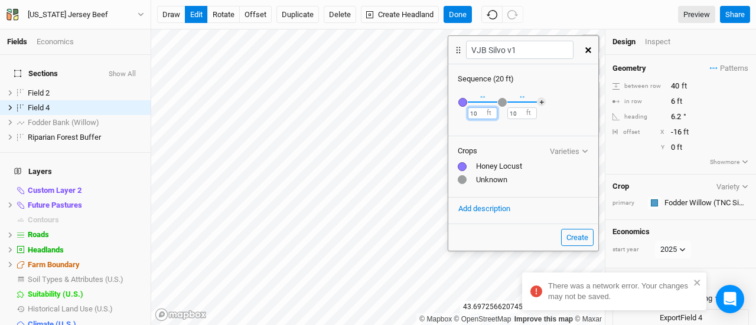
type input "1"
type input "6"
click at [462, 180] on div at bounding box center [462, 179] width 9 height 9
click at [502, 100] on div "button" at bounding box center [502, 102] width 9 height 9
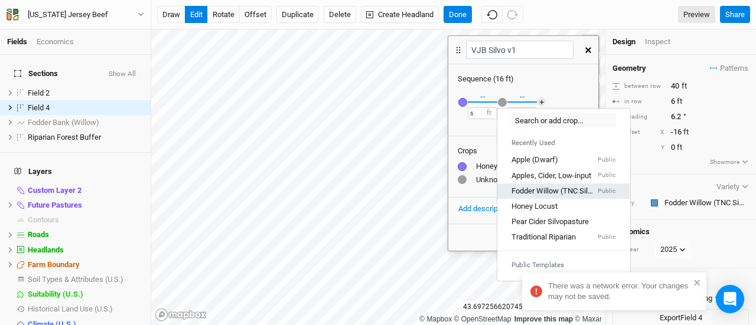
click at [527, 184] on link "Fodder Willow (TNC Silvopasture) Public" at bounding box center [563, 191] width 132 height 15
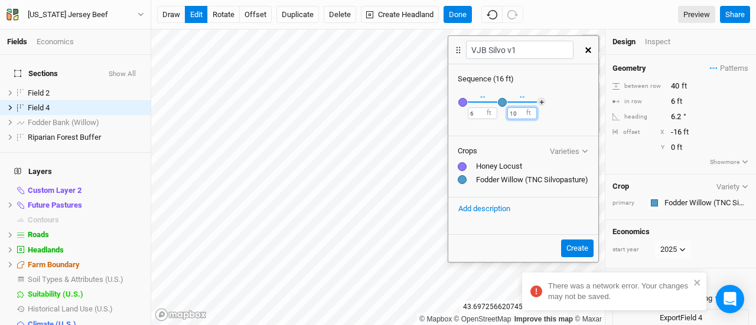
click at [516, 112] on input "10" at bounding box center [522, 113] width 30 height 12
type input "6"
click at [537, 103] on button "＋" at bounding box center [541, 101] width 9 height 9
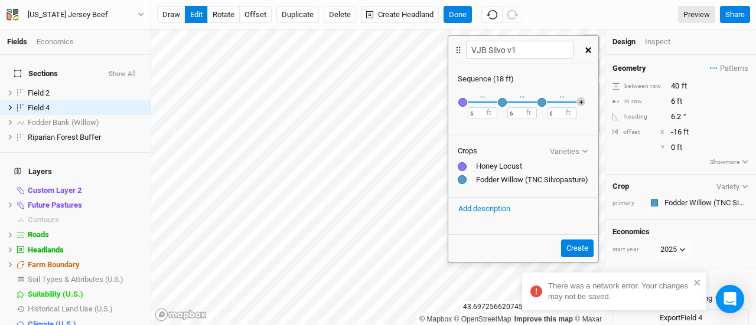
click at [579, 100] on button "＋" at bounding box center [580, 101] width 9 height 9
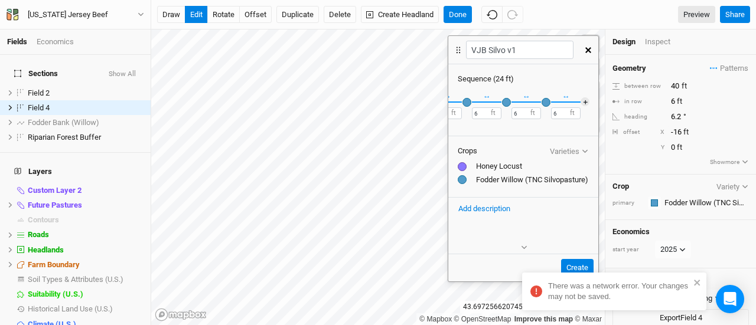
scroll to position [0, 38]
click at [584, 102] on button "＋" at bounding box center [584, 101] width 9 height 9
click at [580, 102] on button "＋" at bounding box center [584, 101] width 9 height 9
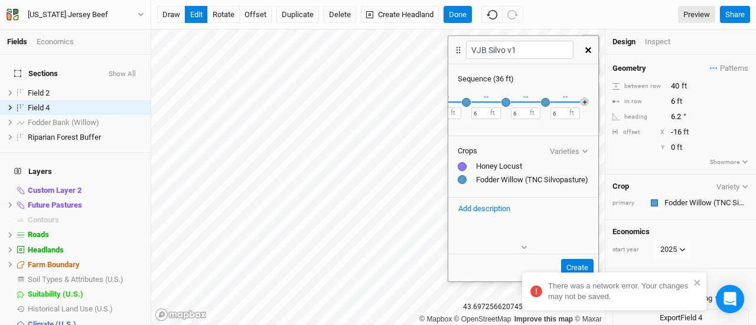
click at [580, 102] on button "＋" at bounding box center [584, 101] width 9 height 9
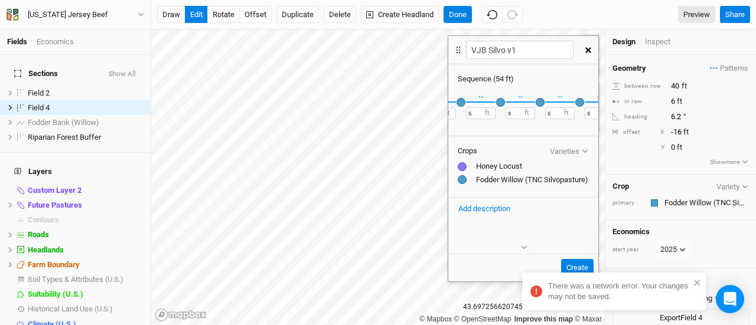
scroll to position [0, 239]
click at [580, 102] on button "＋" at bounding box center [584, 101] width 9 height 9
click at [541, 102] on div "button" at bounding box center [545, 102] width 9 height 9
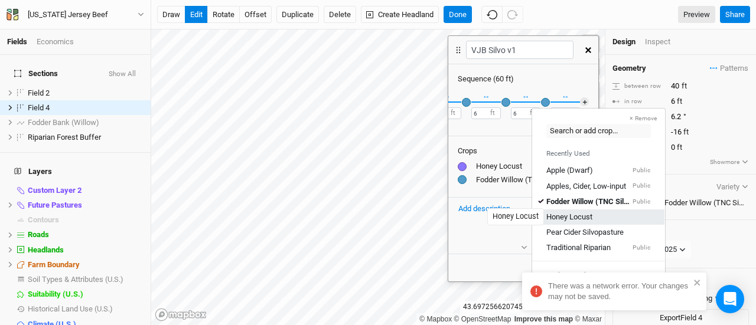
click at [579, 216] on div "Honey Locust" at bounding box center [569, 217] width 46 height 11
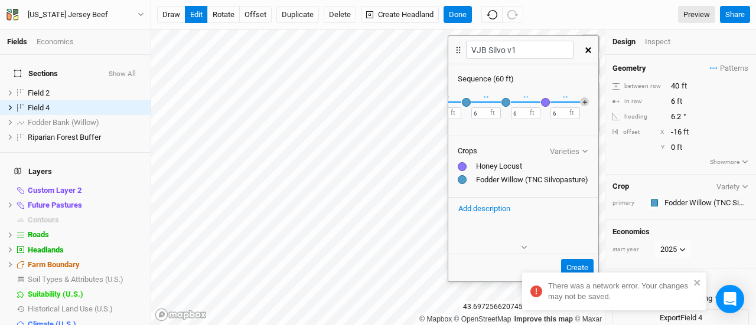
click at [580, 105] on button "＋" at bounding box center [584, 101] width 9 height 9
click at [578, 102] on div "button" at bounding box center [580, 102] width 9 height 9
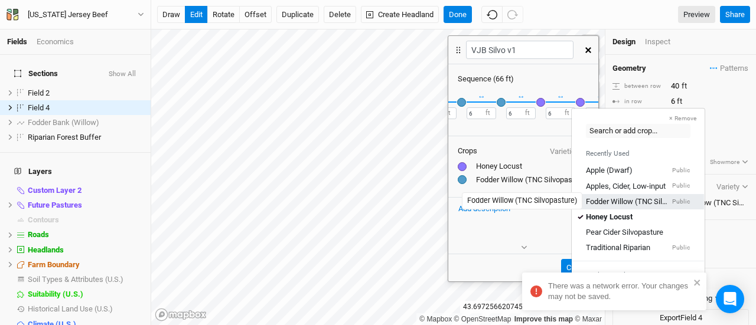
click at [605, 197] on div "Fodder Willow (TNC Silvopasture)" at bounding box center [628, 201] width 84 height 11
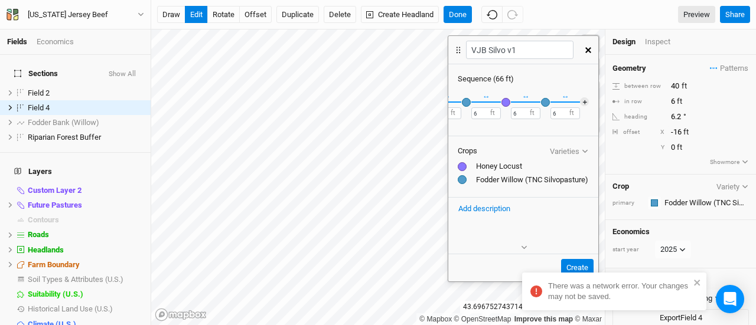
scroll to position [0, 317]
click at [580, 102] on button "＋" at bounding box center [584, 101] width 9 height 9
click at [580, 103] on button "＋" at bounding box center [584, 101] width 9 height 9
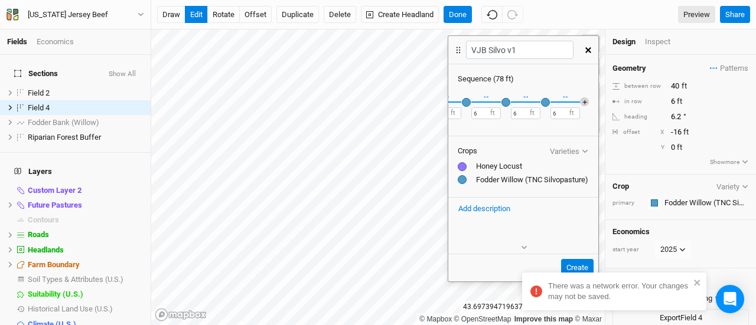
click at [580, 103] on button "＋" at bounding box center [584, 101] width 9 height 9
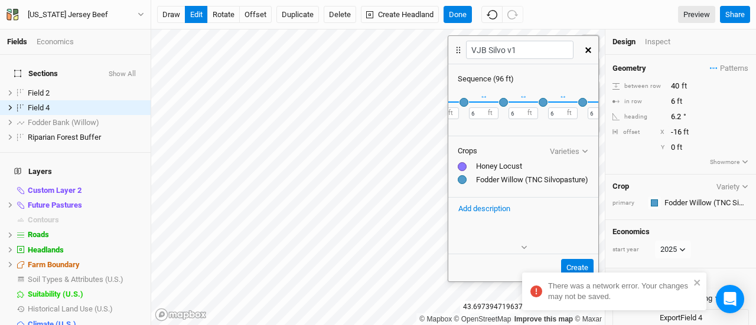
scroll to position [0, 513]
click at [580, 103] on button "＋" at bounding box center [584, 101] width 9 height 9
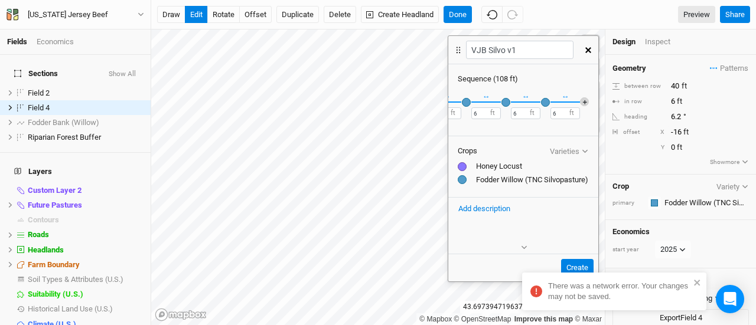
click at [580, 103] on button "＋" at bounding box center [584, 101] width 9 height 9
click at [580, 99] on button "＋" at bounding box center [584, 101] width 9 height 9
click at [579, 99] on div "button" at bounding box center [583, 102] width 9 height 9
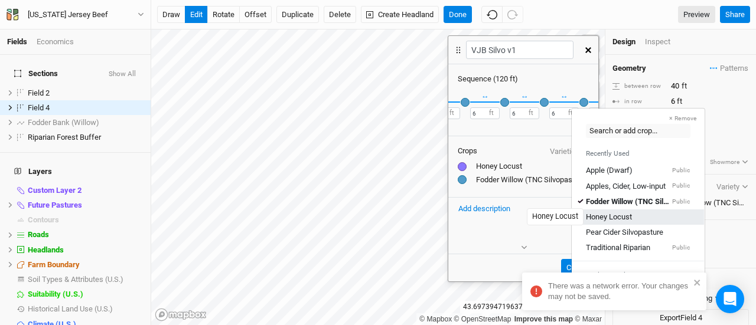
click at [605, 216] on div "Honey Locust" at bounding box center [609, 217] width 46 height 11
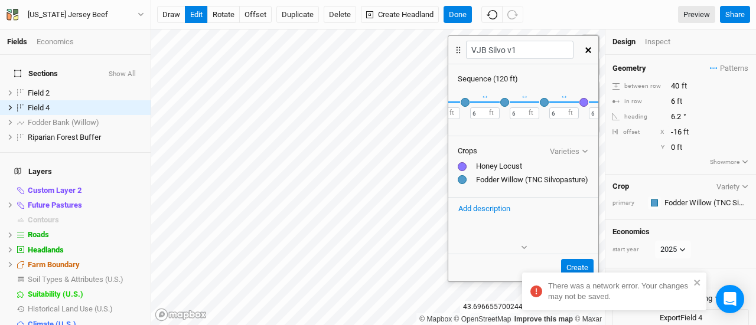
scroll to position [0, 670]
click at [580, 101] on button "＋" at bounding box center [584, 101] width 9 height 9
click at [580, 100] on div "button" at bounding box center [584, 102] width 9 height 9
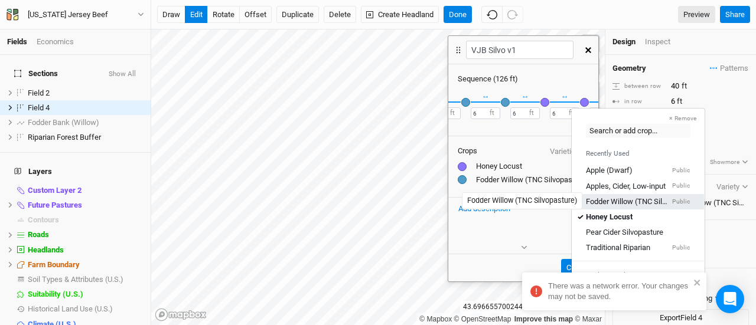
click at [618, 201] on div "Fodder Willow (TNC Silvopasture)" at bounding box center [628, 201] width 84 height 11
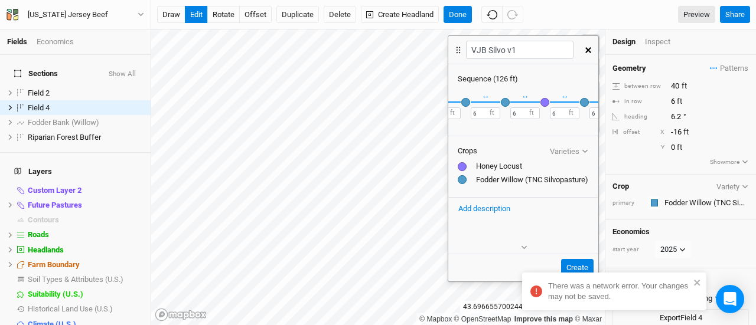
scroll to position [0, 709]
click at [580, 98] on button "＋" at bounding box center [584, 101] width 9 height 9
click at [580, 101] on button "＋" at bounding box center [584, 101] width 9 height 9
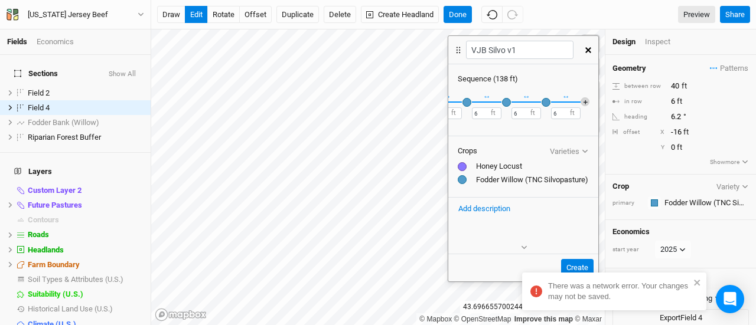
click at [581, 101] on button "＋" at bounding box center [585, 101] width 9 height 9
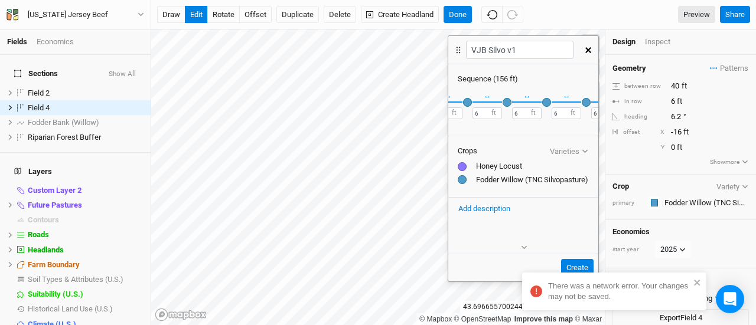
scroll to position [0, 905]
click at [582, 101] on button "＋" at bounding box center [586, 101] width 9 height 9
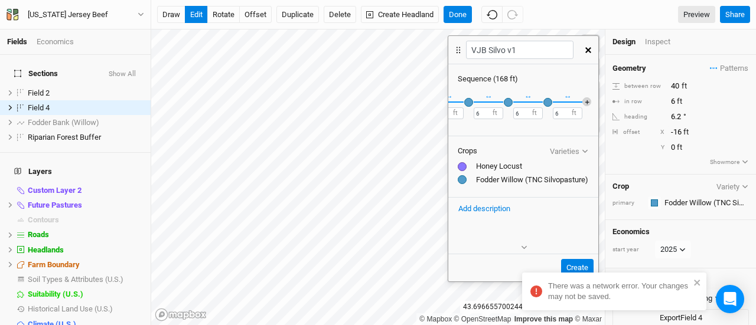
click at [582, 101] on button "＋" at bounding box center [586, 101] width 9 height 9
click at [544, 103] on div "button" at bounding box center [548, 102] width 9 height 9
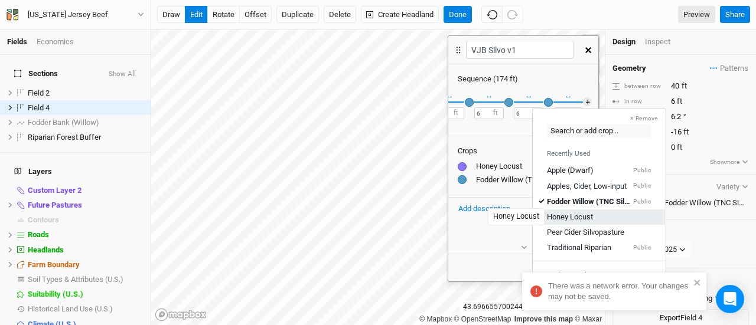
drag, startPoint x: 571, startPoint y: 212, endPoint x: 558, endPoint y: 214, distance: 13.2
click at [558, 214] on div "Honey Locust" at bounding box center [570, 217] width 46 height 11
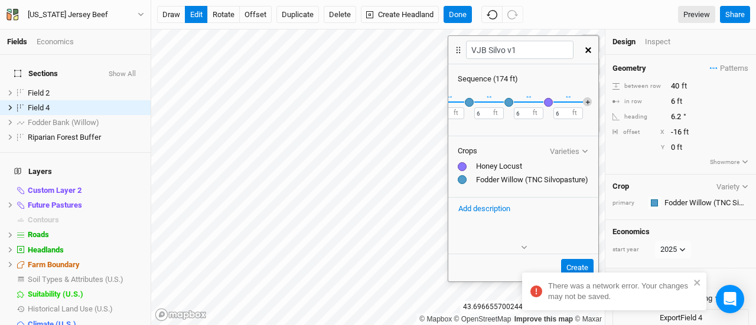
click at [583, 101] on button "＋" at bounding box center [587, 101] width 9 height 9
click at [584, 103] on div "button" at bounding box center [588, 102] width 9 height 9
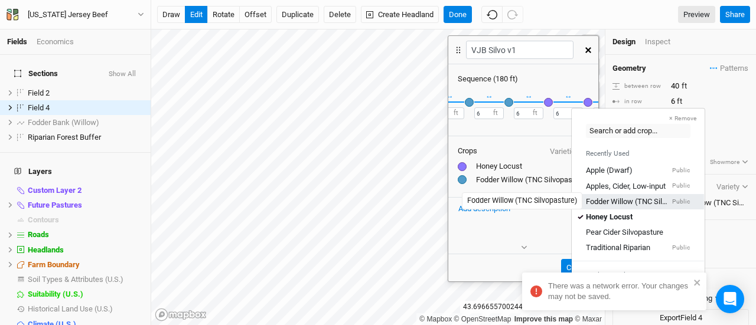
click at [605, 201] on div "Fodder Willow (TNC Silvopasture)" at bounding box center [628, 201] width 84 height 11
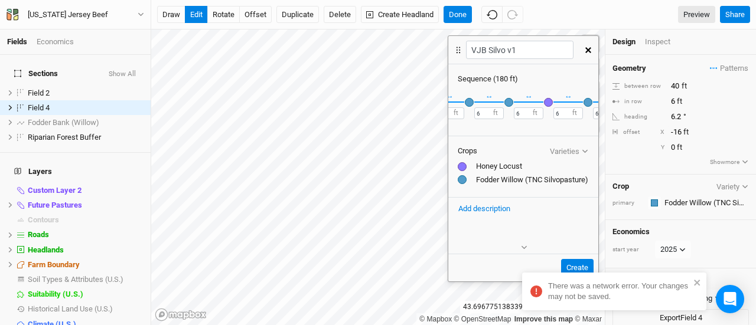
scroll to position [0, 1062]
click at [583, 101] on button "＋" at bounding box center [587, 101] width 9 height 9
click at [585, 101] on button "＋" at bounding box center [589, 101] width 9 height 9
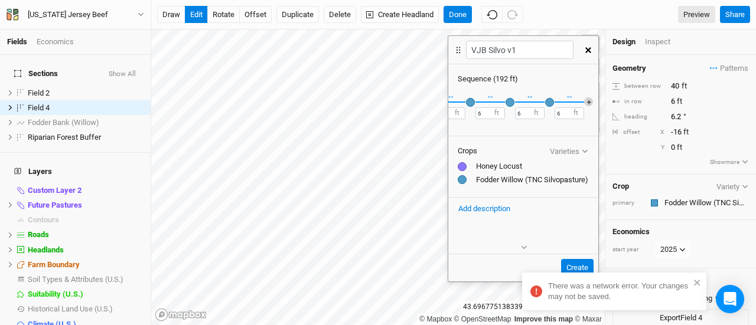
click at [584, 101] on button "＋" at bounding box center [588, 101] width 9 height 9
click at [585, 101] on button "＋" at bounding box center [589, 101] width 9 height 9
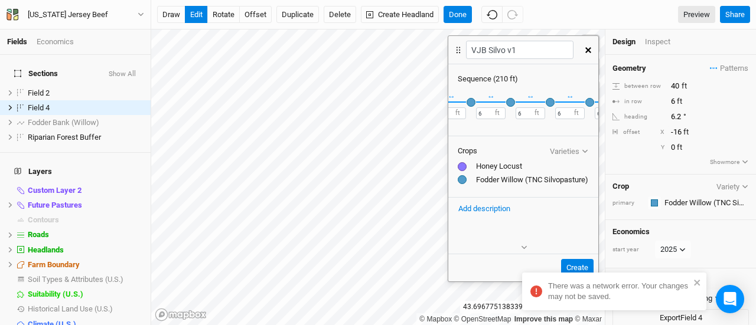
scroll to position [0, 1257]
click at [585, 101] on button "＋" at bounding box center [589, 101] width 9 height 9
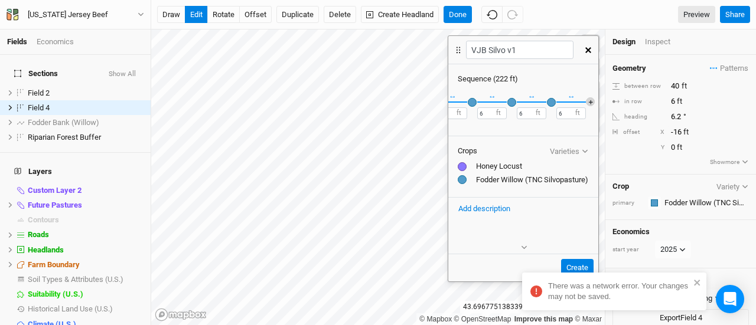
click at [586, 101] on button "＋" at bounding box center [590, 101] width 9 height 9
click at [548, 103] on div "button" at bounding box center [552, 102] width 9 height 9
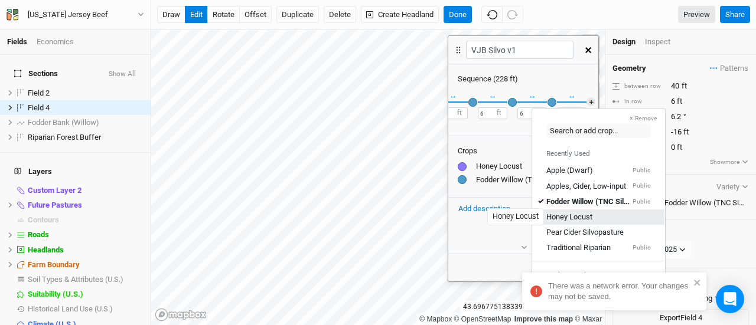
click at [565, 213] on div "Honey Locust" at bounding box center [569, 217] width 46 height 11
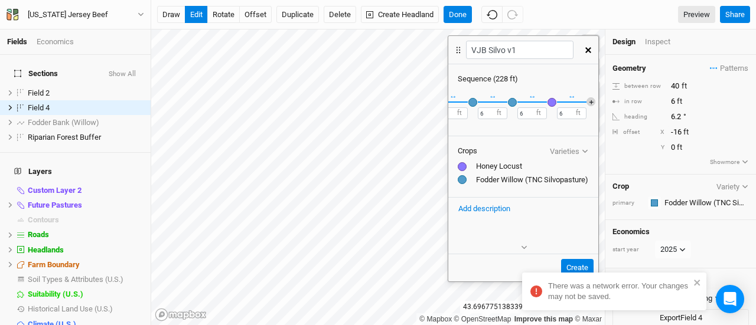
click at [587, 101] on button "＋" at bounding box center [591, 101] width 9 height 9
click at [587, 101] on div "button" at bounding box center [591, 102] width 9 height 9
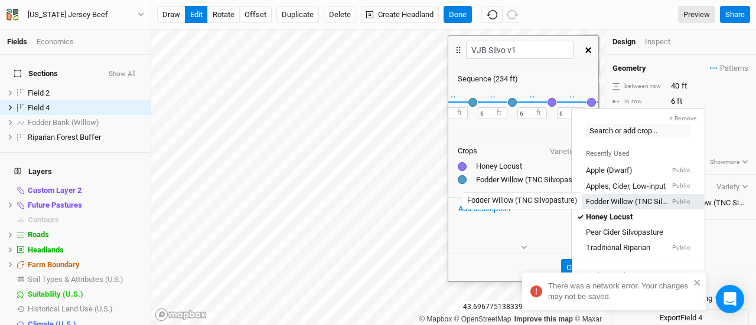
click at [609, 199] on div "Fodder Willow (TNC Silvopasture)" at bounding box center [628, 201] width 84 height 11
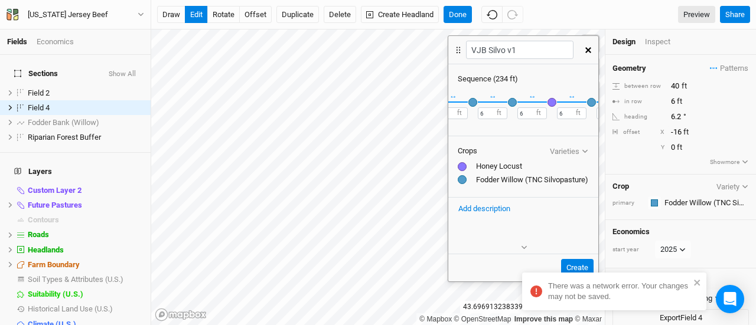
click at [557, 94] on div "↔ 6 ft" at bounding box center [572, 101] width 30 height 35
click at [587, 102] on button "＋" at bounding box center [591, 101] width 9 height 9
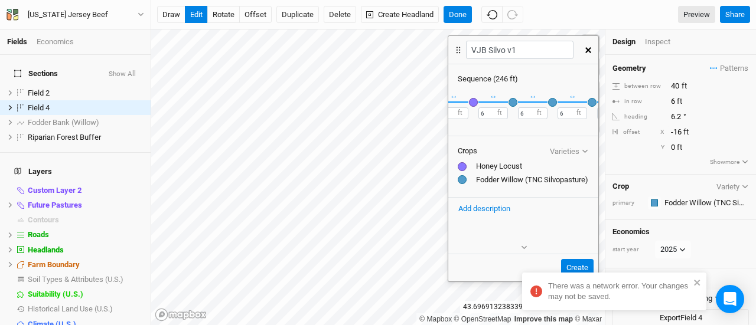
scroll to position [0, 1493]
click at [588, 102] on button "＋" at bounding box center [592, 101] width 9 height 9
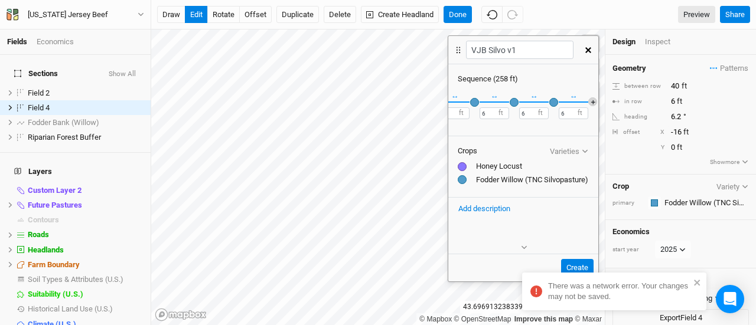
click at [588, 102] on button "＋" at bounding box center [592, 101] width 9 height 9
click at [589, 102] on button "＋" at bounding box center [593, 101] width 9 height 9
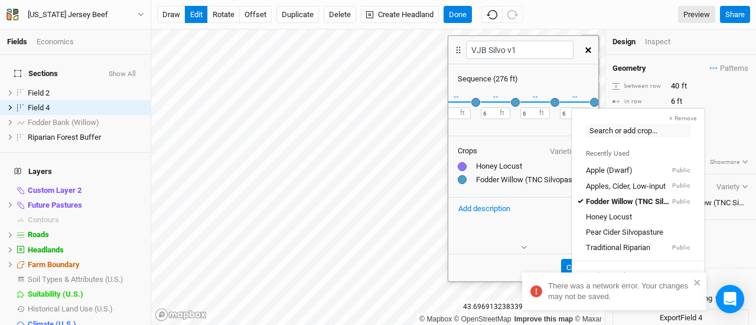
scroll to position [0, 1689]
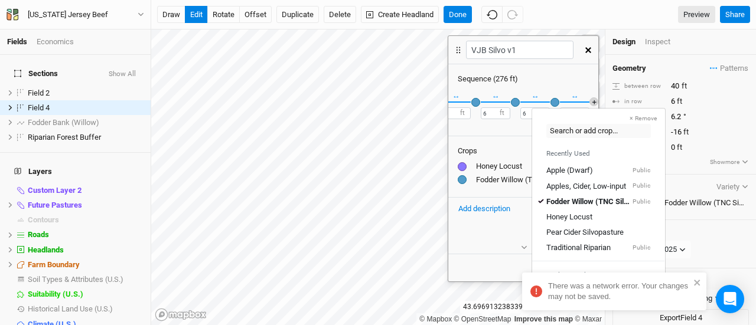
click at [589, 101] on button "＋" at bounding box center [593, 101] width 9 height 9
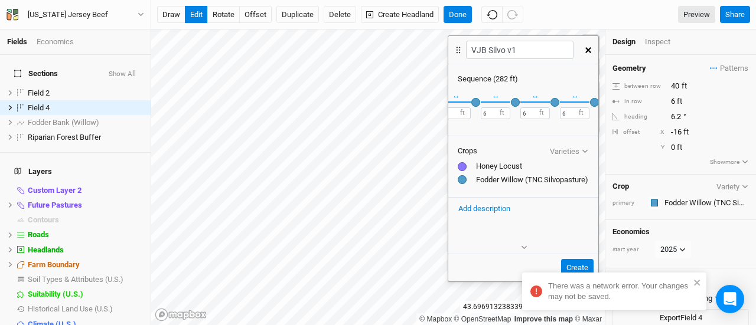
click at [590, 102] on div "button" at bounding box center [594, 102] width 9 height 9
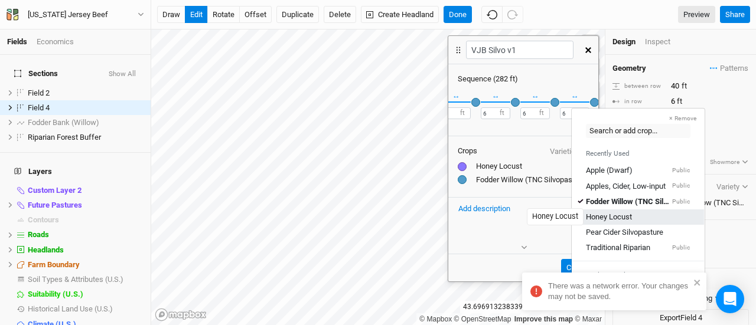
click at [607, 216] on div "Honey Locust" at bounding box center [609, 217] width 46 height 11
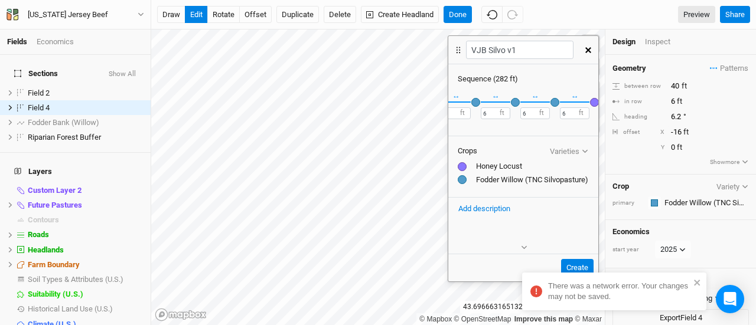
scroll to position [0, 1728]
click at [590, 103] on button "＋" at bounding box center [594, 101] width 9 height 9
click at [462, 171] on div at bounding box center [462, 166] width 9 height 9
click at [462, 172] on div "Honey Locust" at bounding box center [523, 166] width 131 height 11
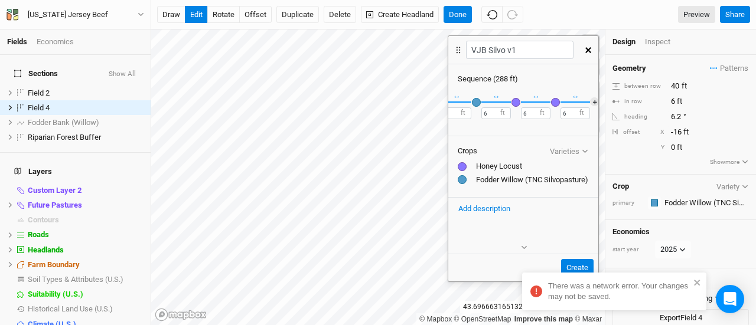
click at [551, 103] on div "button" at bounding box center [555, 102] width 9 height 9
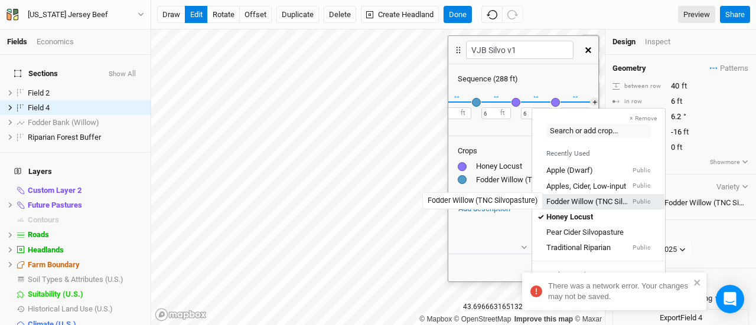
click at [568, 201] on div "Fodder Willow (TNC Silvopasture)" at bounding box center [588, 201] width 84 height 11
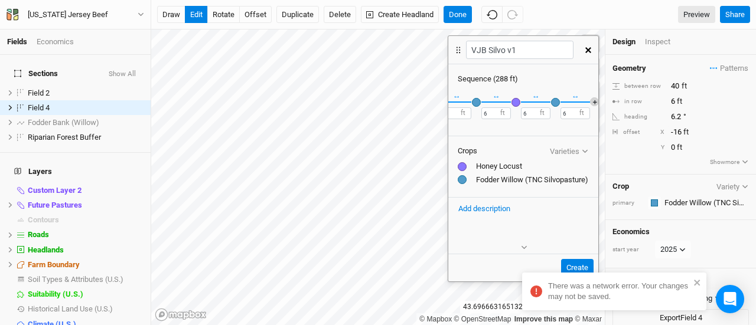
click at [590, 104] on button "＋" at bounding box center [594, 101] width 9 height 9
click at [591, 101] on button "＋" at bounding box center [595, 101] width 9 height 9
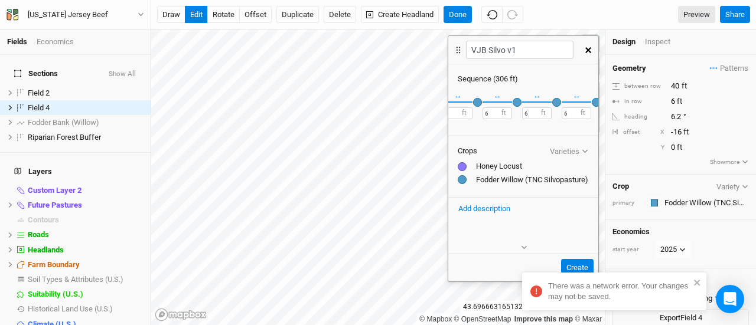
scroll to position [0, 1884]
click at [592, 101] on button "＋" at bounding box center [596, 101] width 9 height 9
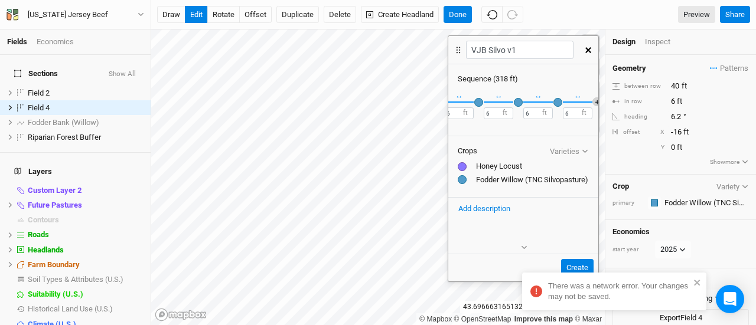
click at [592, 101] on button "＋" at bounding box center [596, 101] width 9 height 9
click at [593, 101] on button "＋" at bounding box center [597, 101] width 9 height 9
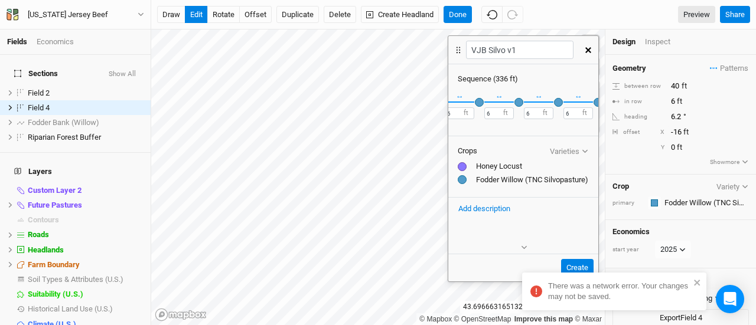
scroll to position [0, 2080]
click at [555, 101] on div "button" at bounding box center [559, 102] width 9 height 9
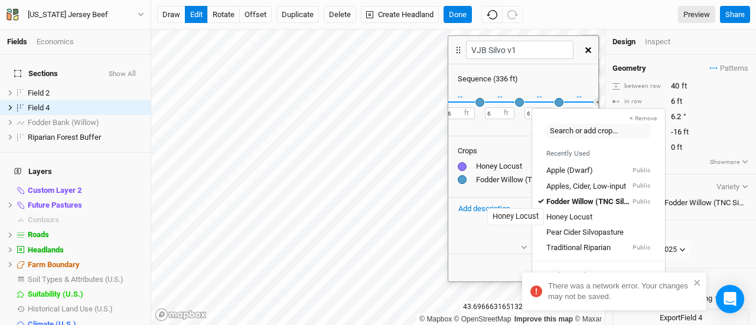
drag, startPoint x: 565, startPoint y: 216, endPoint x: 549, endPoint y: 110, distance: 106.3
click at [565, 216] on div "Honey Locust" at bounding box center [569, 217] width 46 height 11
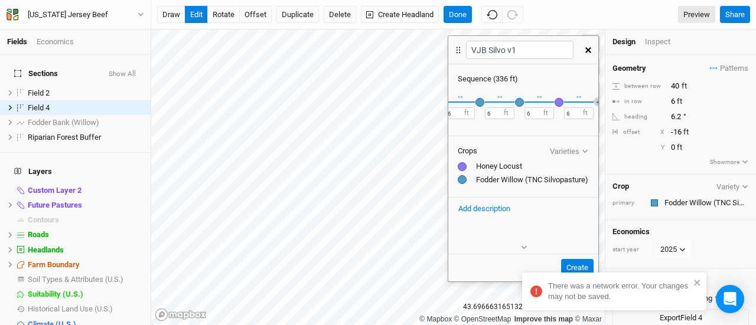
click at [594, 99] on button "＋" at bounding box center [598, 101] width 9 height 9
click at [594, 103] on div "button" at bounding box center [598, 102] width 9 height 9
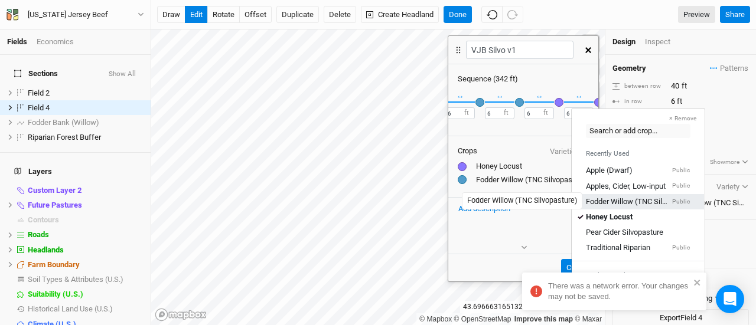
click at [604, 203] on div "Fodder Willow (TNC Silvopasture)" at bounding box center [628, 201] width 84 height 11
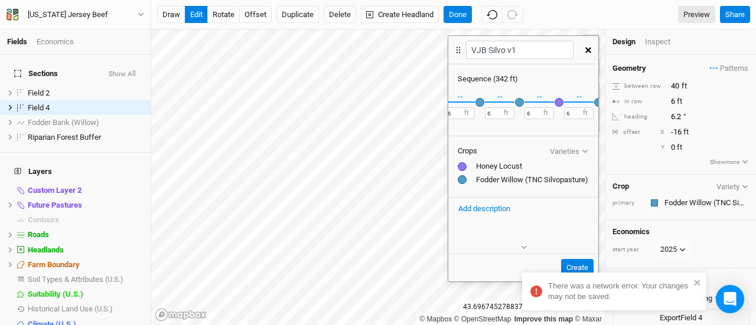
scroll to position [0, 2119]
click at [594, 103] on button "＋" at bounding box center [598, 101] width 9 height 9
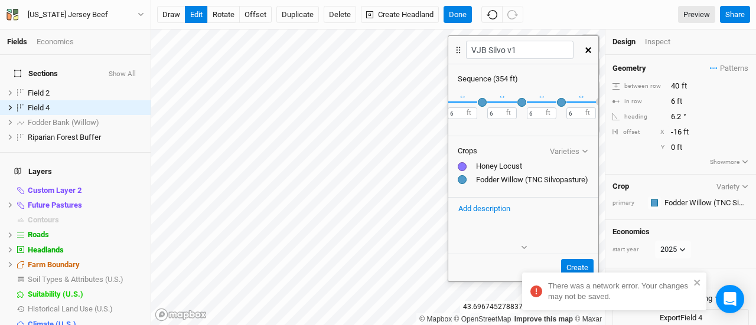
click at [596, 103] on button "＋" at bounding box center [600, 101] width 9 height 9
click at [595, 103] on button "＋" at bounding box center [599, 101] width 9 height 9
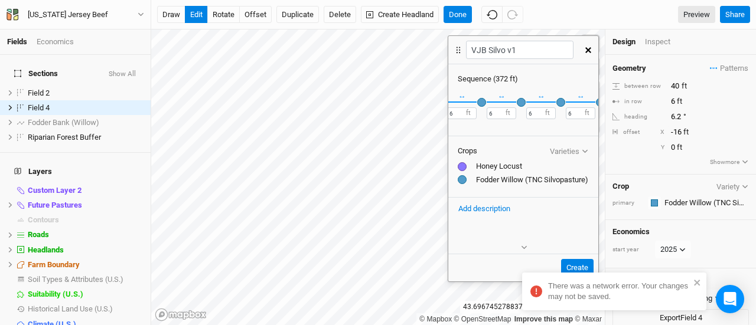
scroll to position [0, 2315]
click at [596, 103] on button "＋" at bounding box center [600, 101] width 9 height 9
click at [597, 103] on button "＋" at bounding box center [601, 101] width 9 height 9
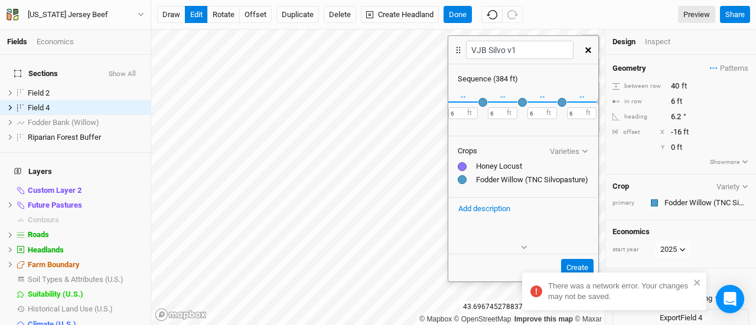
click at [597, 103] on button "＋" at bounding box center [601, 101] width 9 height 9
click at [597, 100] on div "button" at bounding box center [601, 102] width 9 height 9
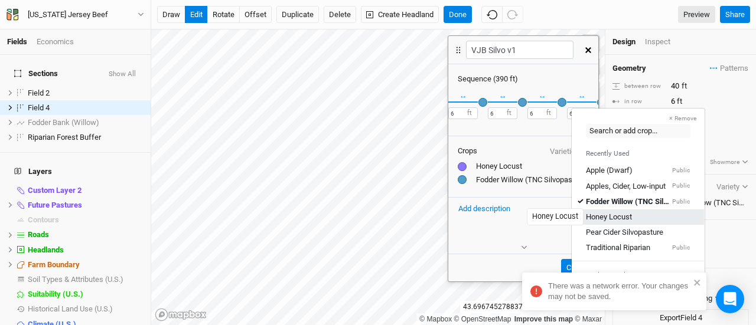
click at [602, 217] on div "Honey Locust" at bounding box center [609, 217] width 46 height 11
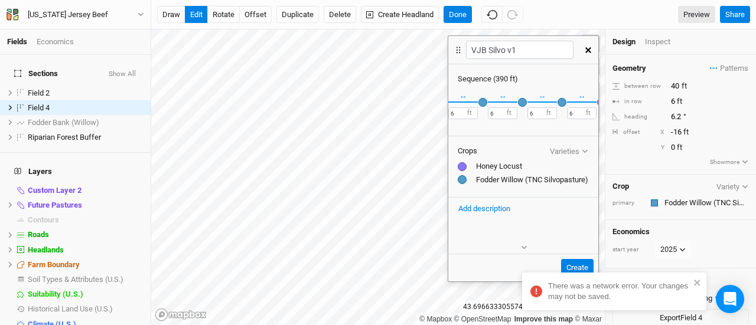
scroll to position [0, 2433]
click at [597, 102] on button "＋" at bounding box center [601, 101] width 9 height 9
click at [598, 101] on div "button" at bounding box center [602, 102] width 9 height 9
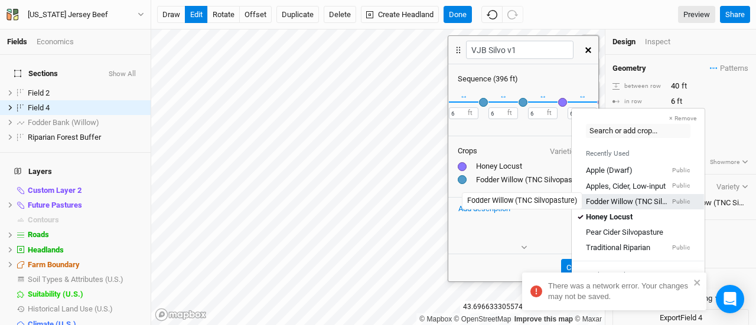
click at [605, 199] on div "Fodder Willow (TNC Silvopasture)" at bounding box center [628, 201] width 84 height 11
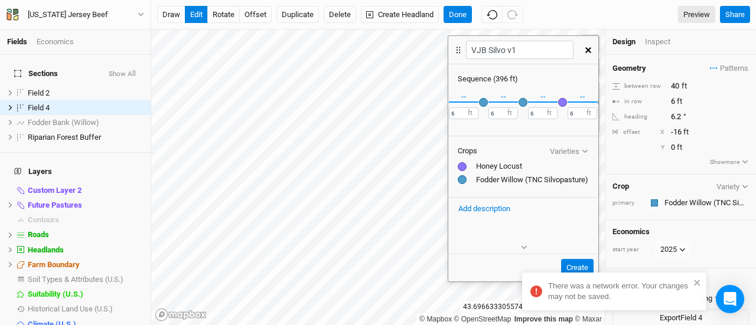
scroll to position [0, 2472]
click at [597, 102] on button "＋" at bounding box center [601, 101] width 9 height 9
click at [598, 100] on button "＋" at bounding box center [602, 101] width 9 height 9
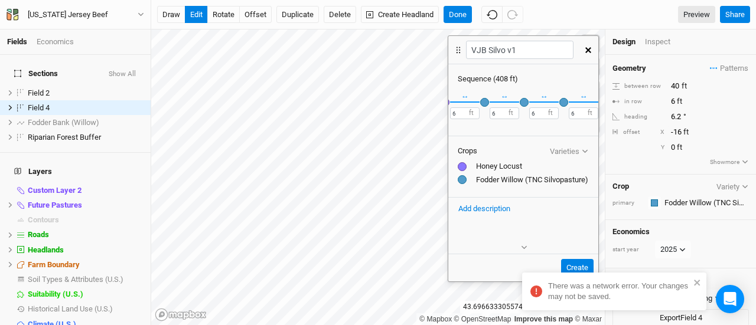
click at [598, 100] on button "＋" at bounding box center [602, 101] width 9 height 9
click at [599, 100] on button "＋" at bounding box center [603, 101] width 9 height 9
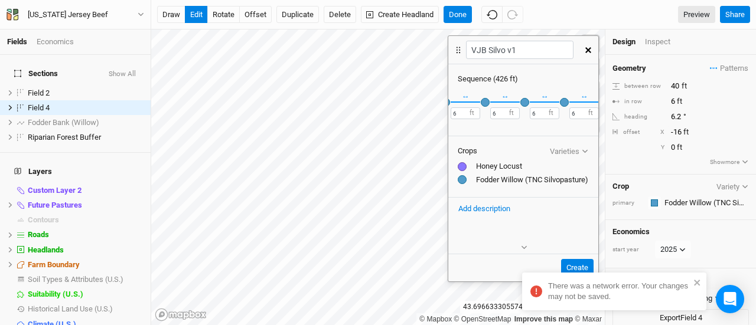
scroll to position [0, 2668]
click at [600, 100] on button "＋" at bounding box center [604, 101] width 9 height 9
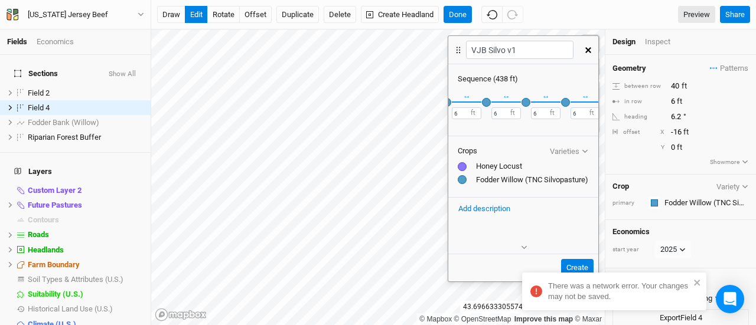
click at [600, 100] on button "＋" at bounding box center [604, 101] width 9 height 9
click at [601, 100] on button "＋" at bounding box center [605, 101] width 9 height 9
click at [567, 103] on div "button" at bounding box center [571, 102] width 9 height 9
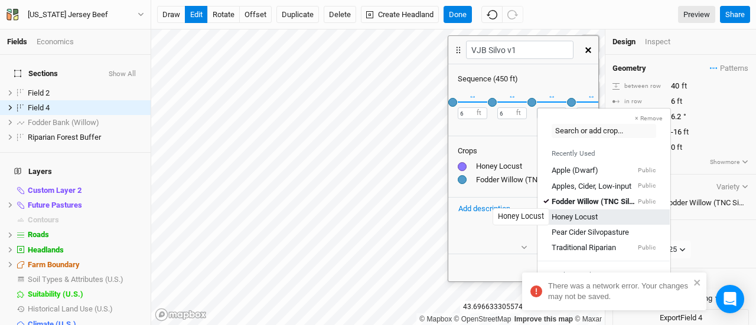
click at [575, 213] on div "Honey Locust" at bounding box center [575, 217] width 46 height 11
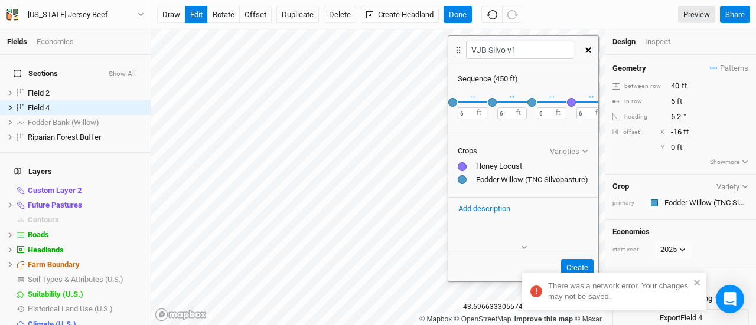
click at [606, 103] on button "＋" at bounding box center [610, 101] width 9 height 9
click at [562, 104] on div "button" at bounding box center [566, 102] width 9 height 9
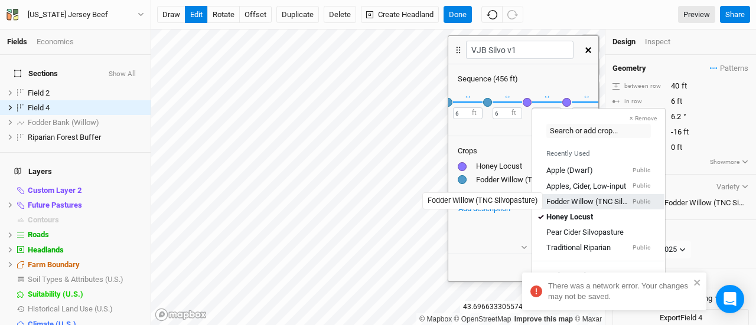
click at [568, 199] on div "Fodder Willow (TNC Silvopasture)" at bounding box center [588, 201] width 84 height 11
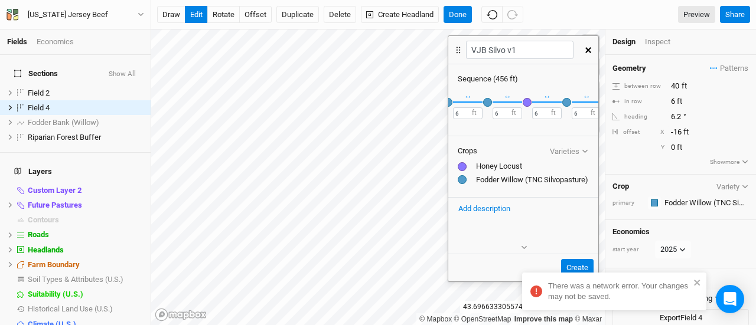
click at [601, 105] on button "＋" at bounding box center [605, 101] width 9 height 9
click at [602, 102] on button "＋" at bounding box center [606, 101] width 9 height 9
click at [602, 99] on button "＋" at bounding box center [606, 101] width 9 height 9
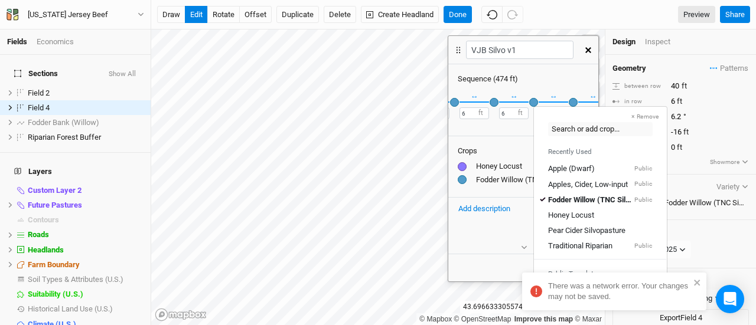
scroll to position [0, 2980]
click at [604, 97] on button "＋" at bounding box center [608, 101] width 9 height 9
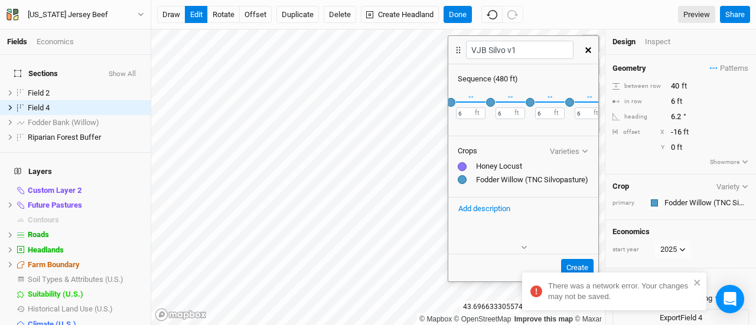
scroll to position [0, 3021]
click at [603, 99] on button "＋" at bounding box center [607, 101] width 9 height 9
click at [604, 99] on button "＋" at bounding box center [608, 101] width 9 height 9
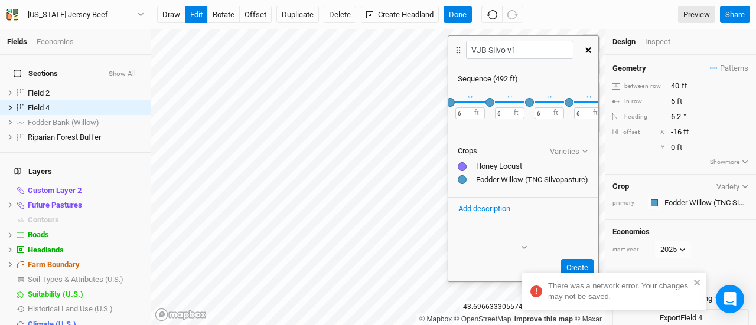
click at [604, 99] on button "＋" at bounding box center [608, 101] width 9 height 9
click at [605, 99] on div "button" at bounding box center [609, 102] width 9 height 9
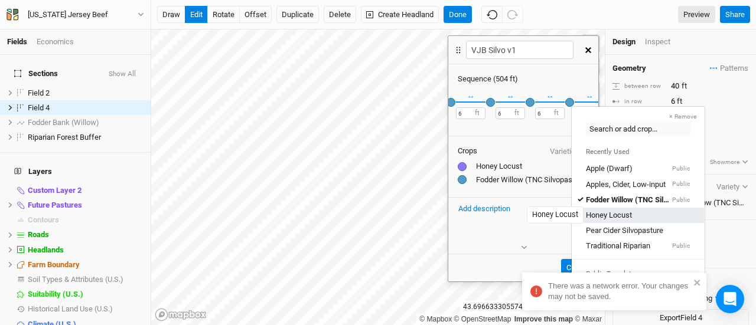
click at [615, 211] on div "Honey Locust" at bounding box center [609, 215] width 46 height 11
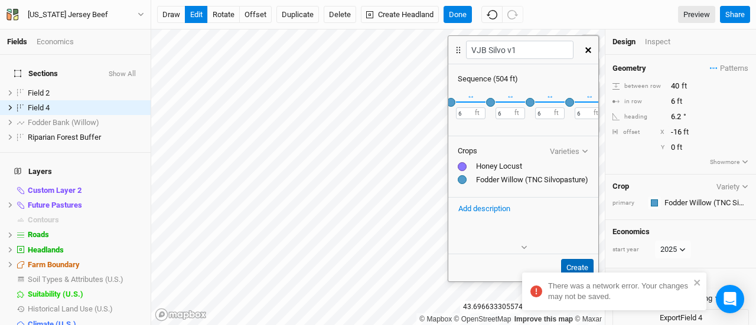
click at [574, 264] on button "Create" at bounding box center [577, 268] width 32 height 18
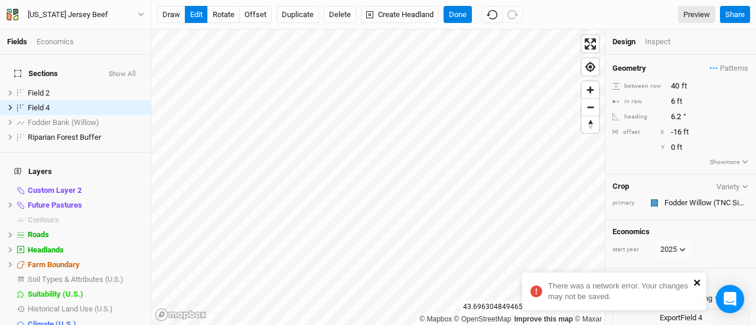
click at [697, 281] on icon "close" at bounding box center [697, 282] width 8 height 9
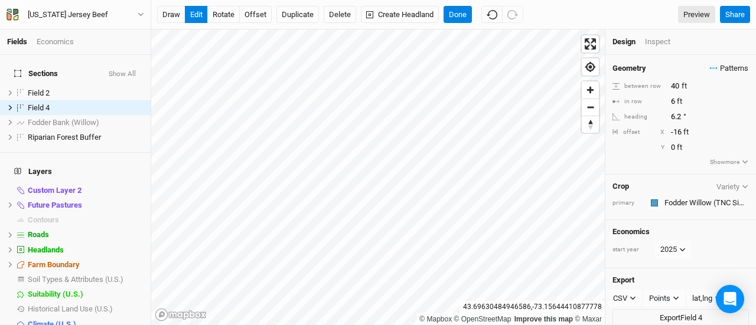
click at [732, 70] on span "Patterns" at bounding box center [729, 69] width 38 height 12
click at [710, 86] on button "VJB Silvo v1" at bounding box center [689, 90] width 61 height 18
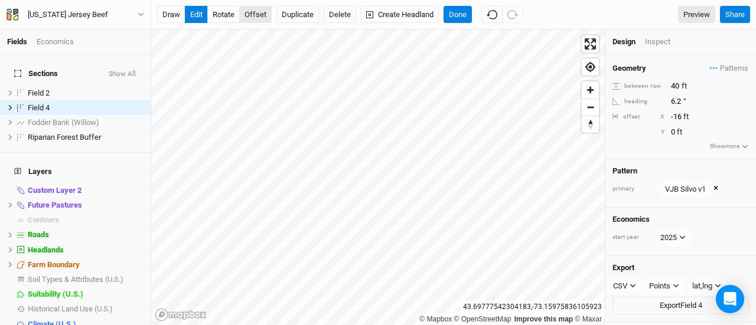
click at [259, 16] on button "offset" at bounding box center [255, 15] width 32 height 18
type input "-1"
type input "-15"
type input "-69"
type input "-12"
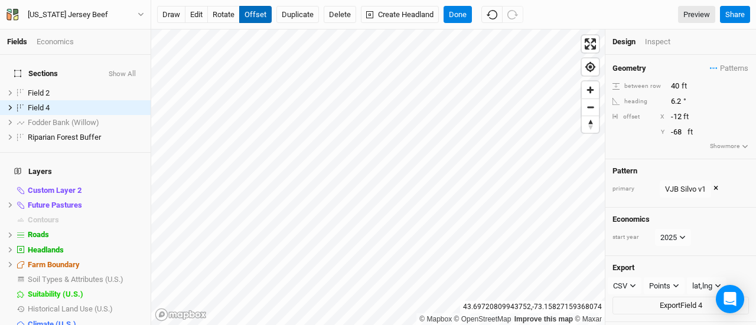
type input "-100"
click at [452, 17] on button "Done" at bounding box center [458, 15] width 28 height 18
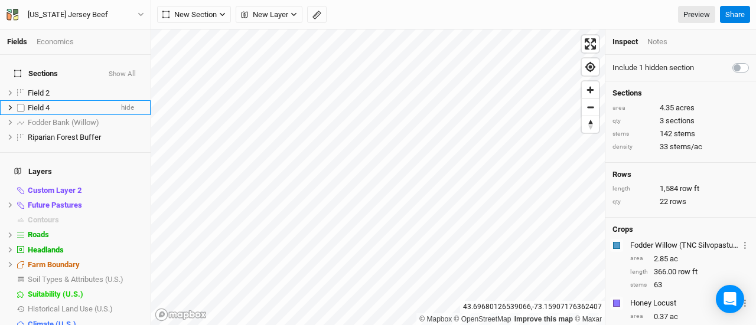
click at [46, 103] on span "Field 4" at bounding box center [39, 107] width 22 height 9
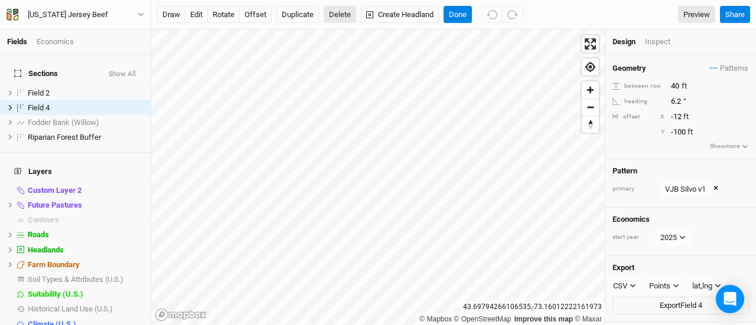
click at [329, 11] on button "Delete" at bounding box center [340, 15] width 32 height 18
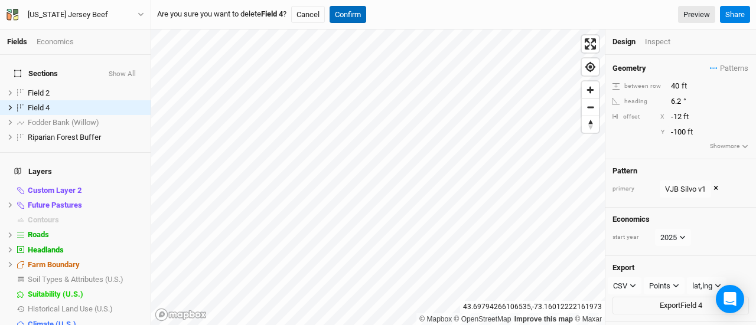
click at [353, 14] on button "Confirm" at bounding box center [348, 15] width 37 height 18
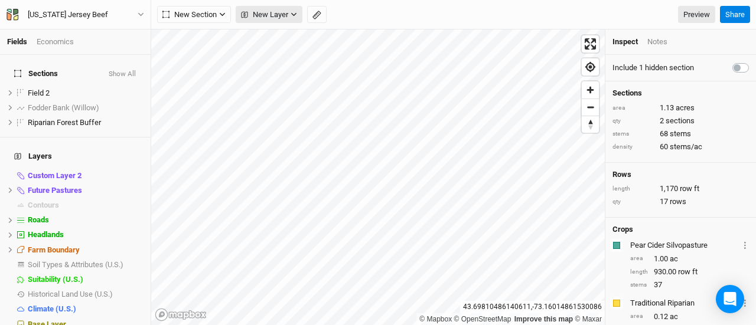
click at [256, 15] on span "New Layer" at bounding box center [264, 15] width 47 height 12
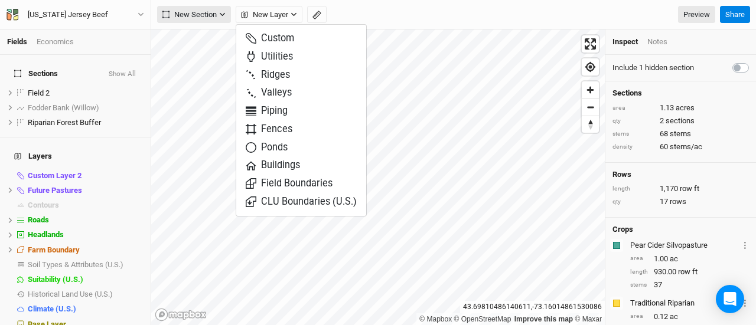
click at [213, 12] on span "New Section" at bounding box center [189, 15] width 54 height 12
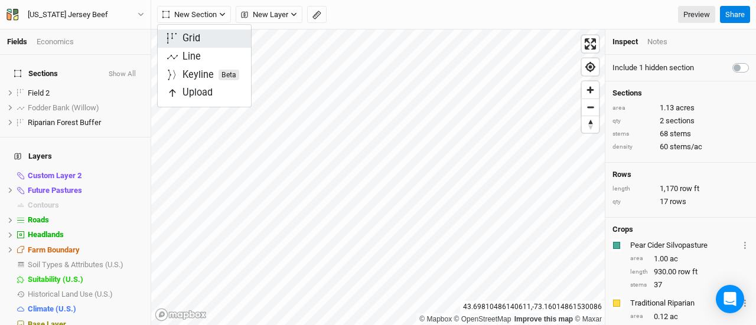
click at [207, 32] on button "Grid" at bounding box center [204, 39] width 93 height 18
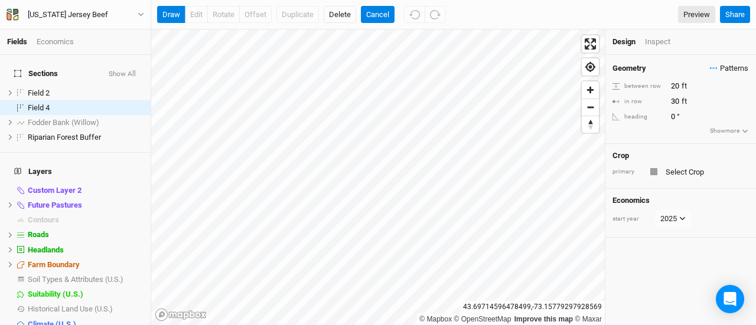
click at [716, 73] on span "Patterns" at bounding box center [729, 69] width 38 height 12
click at [706, 86] on button "VJB Silvo v1" at bounding box center [689, 90] width 61 height 18
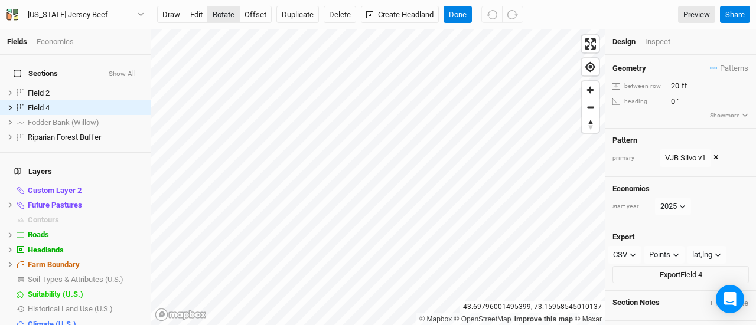
click at [220, 14] on button "rotate" at bounding box center [223, 15] width 32 height 18
type input "6.4"
click at [259, 12] on button "offset" at bounding box center [255, 15] width 32 height 18
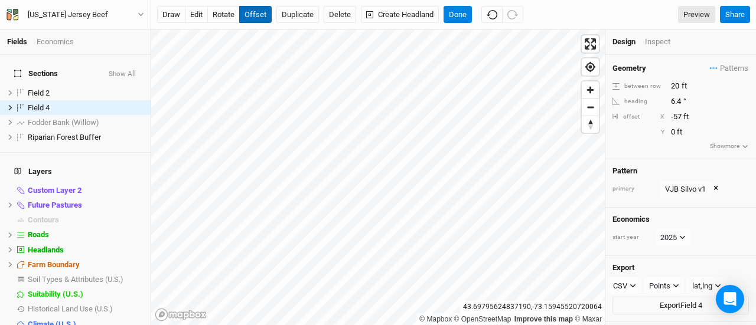
type input "-60"
drag, startPoint x: 259, startPoint y: 12, endPoint x: 440, endPoint y: 10, distance: 181.3
click at [440, 10] on div "draw edit rotate offset Duplicate Delete Create Headland Done" at bounding box center [340, 15] width 366 height 18
click at [742, 145] on icon "button" at bounding box center [745, 147] width 6 height 6
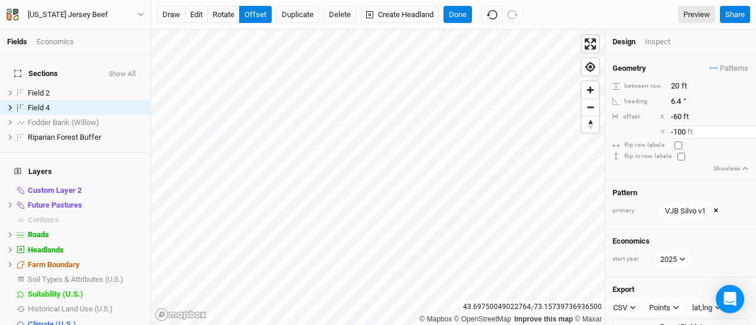
click at [680, 132] on input "-100" at bounding box center [718, 132] width 103 height 13
type input "0"
click at [654, 38] on div "Inspect" at bounding box center [666, 42] width 42 height 11
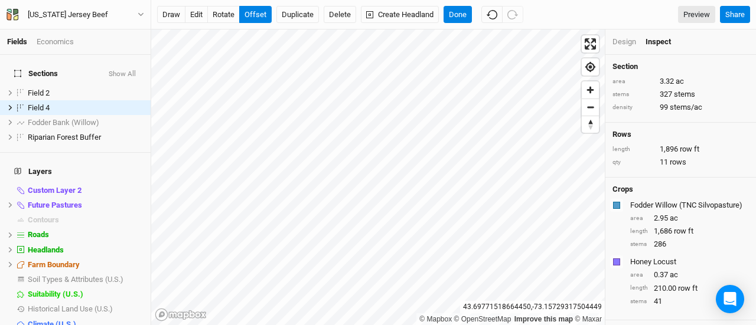
click at [621, 44] on div "Design" at bounding box center [625, 42] width 24 height 11
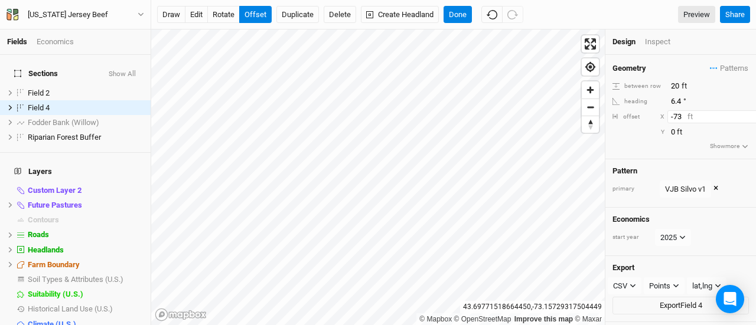
type input "-100"
click at [736, 301] on icon "Open Intercom Messenger" at bounding box center [729, 299] width 15 height 15
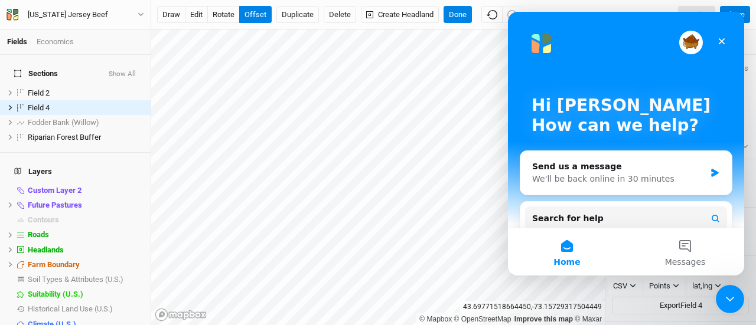
scroll to position [0, 0]
click at [584, 180] on div "We'll be back online in 30 minutes" at bounding box center [618, 179] width 173 height 12
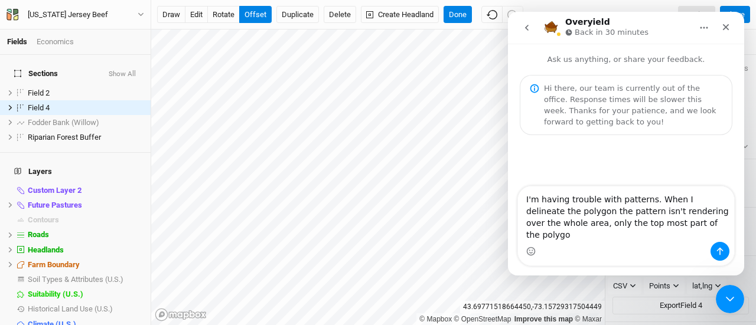
type textarea "I'm having trouble with patterns. When I delineate the polygon the pattern isn'…"
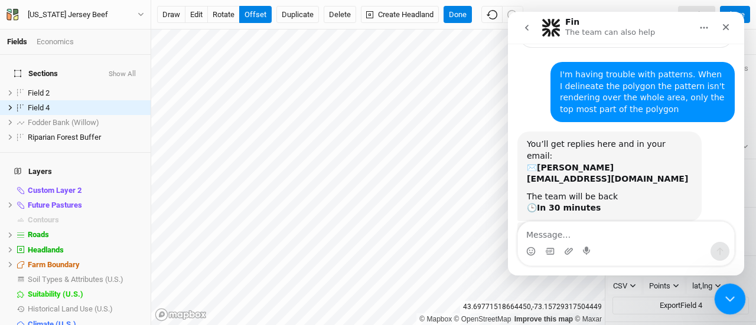
scroll to position [227, 0]
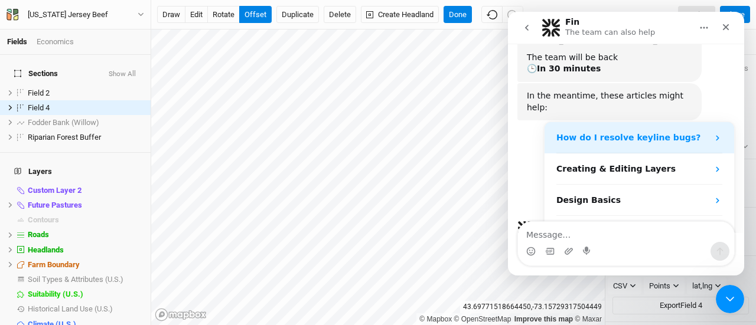
click at [696, 132] on div "How do I resolve keyline bugs?" at bounding box center [632, 138] width 152 height 12
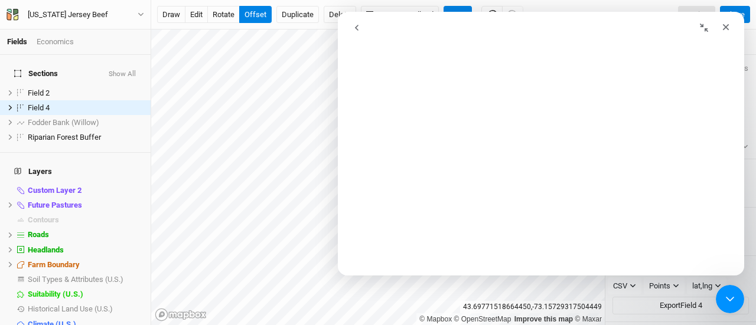
scroll to position [0, 0]
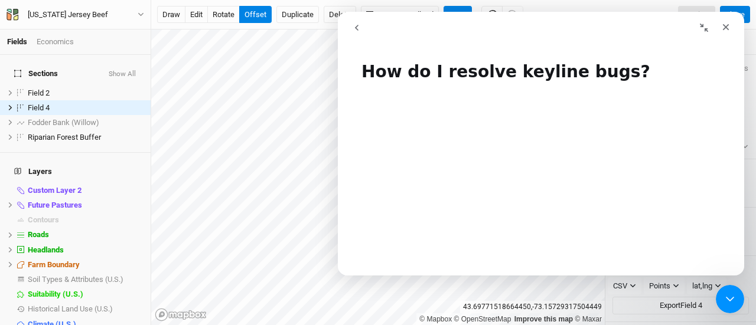
click at [356, 27] on icon "go back" at bounding box center [357, 28] width 4 height 6
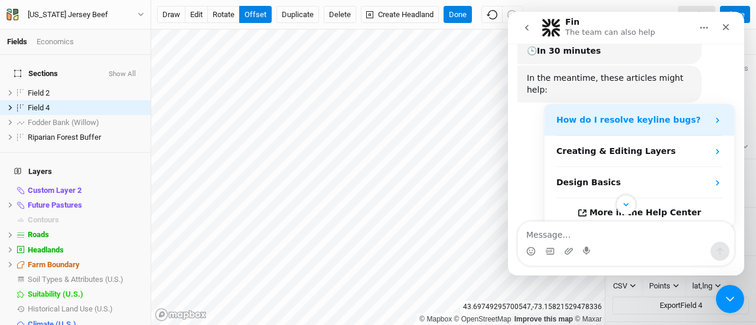
scroll to position [319, 0]
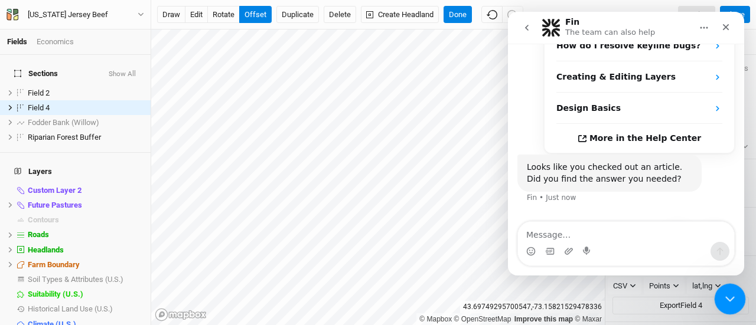
click at [728, 294] on icon "Close Intercom Messenger" at bounding box center [728, 298] width 14 height 14
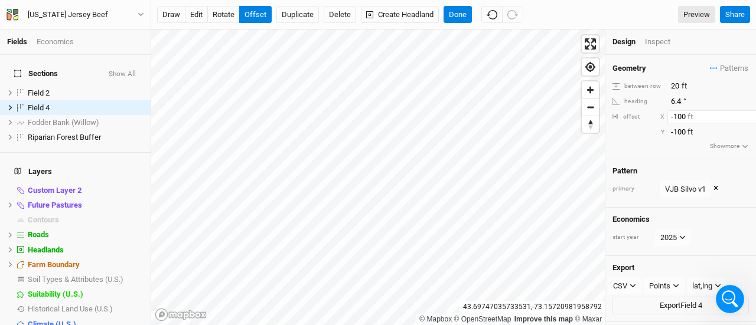
click at [680, 118] on input "-100" at bounding box center [718, 116] width 103 height 13
click at [216, 13] on button "rotate" at bounding box center [223, 15] width 32 height 18
type input "190.1"
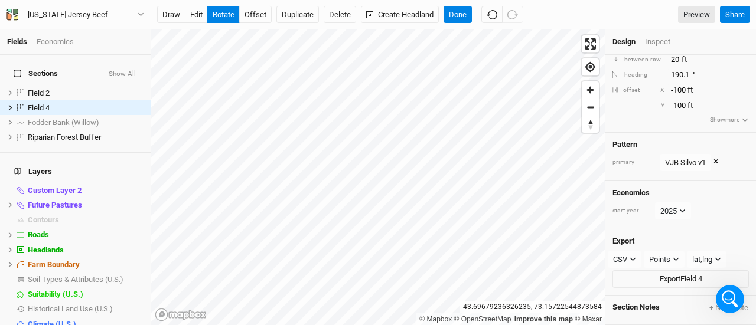
scroll to position [0, 0]
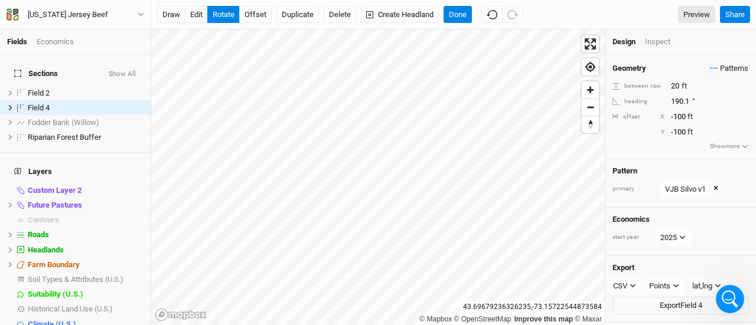
click at [723, 71] on span "Patterns" at bounding box center [729, 69] width 38 height 12
click at [732, 92] on button "view" at bounding box center [736, 90] width 32 height 18
click at [741, 88] on button "view" at bounding box center [736, 90] width 32 height 18
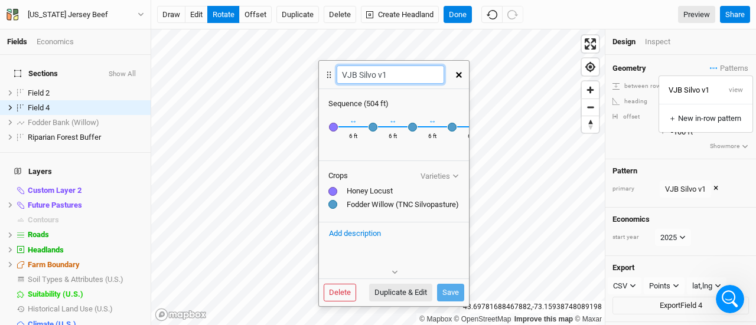
drag, startPoint x: 460, startPoint y: 49, endPoint x: 330, endPoint y: 74, distance: 132.3
click at [330, 74] on icon at bounding box center [329, 75] width 11 height 12
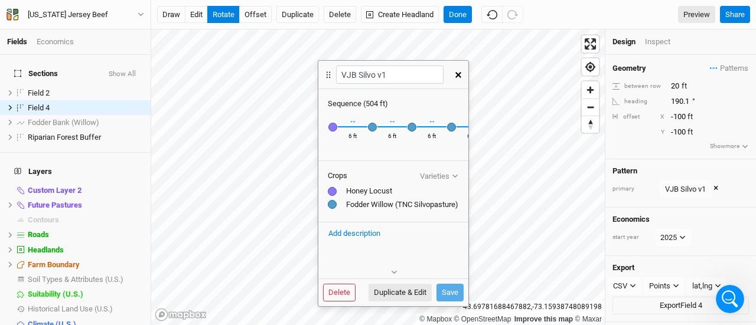
click at [441, 178] on button "Varieties" at bounding box center [439, 176] width 40 height 9
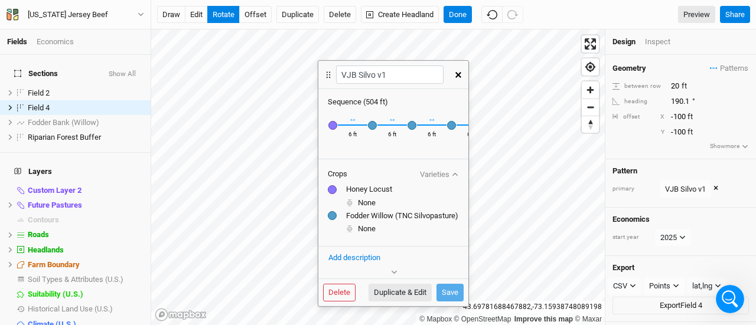
click at [333, 220] on div at bounding box center [332, 215] width 9 height 9
click at [351, 233] on icon at bounding box center [349, 229] width 7 height 7
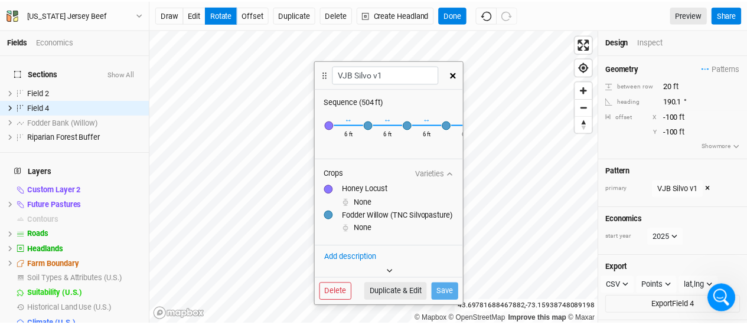
scroll to position [28, 0]
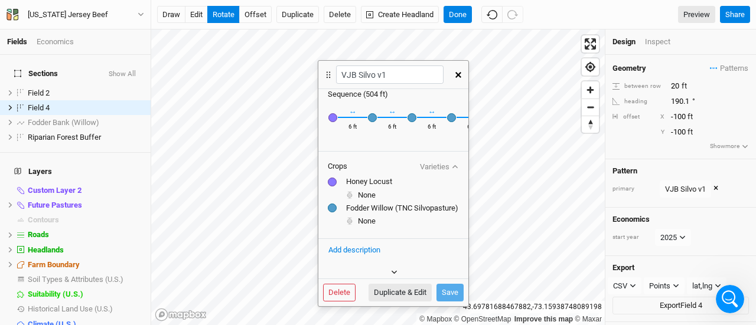
click at [398, 273] on button "button" at bounding box center [393, 272] width 19 height 12
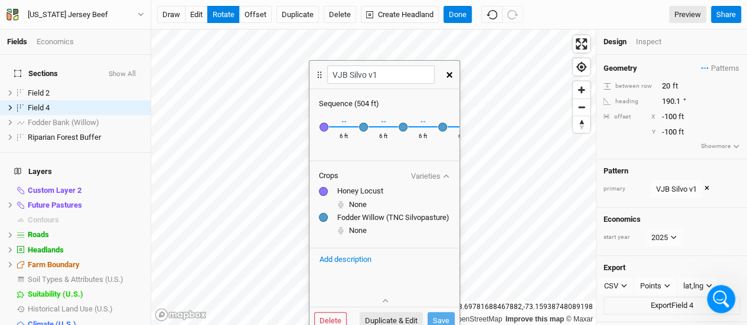
scroll to position [8, 0]
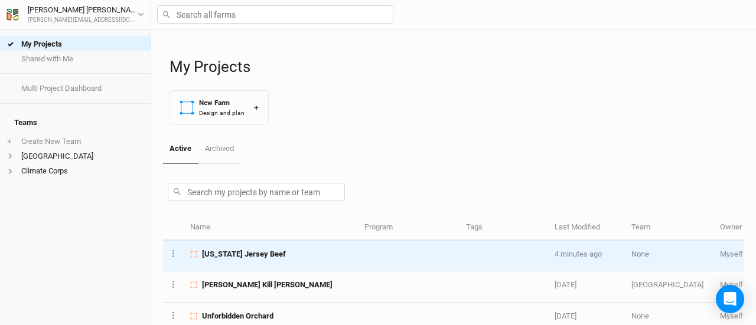
click at [272, 256] on span "[US_STATE] Jersey Beef" at bounding box center [244, 254] width 84 height 11
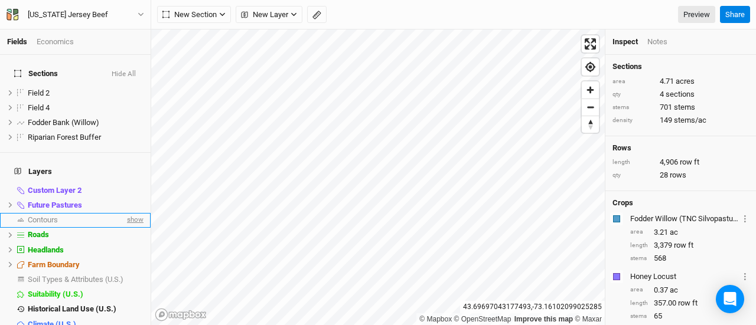
click at [125, 213] on span "show" at bounding box center [134, 220] width 19 height 15
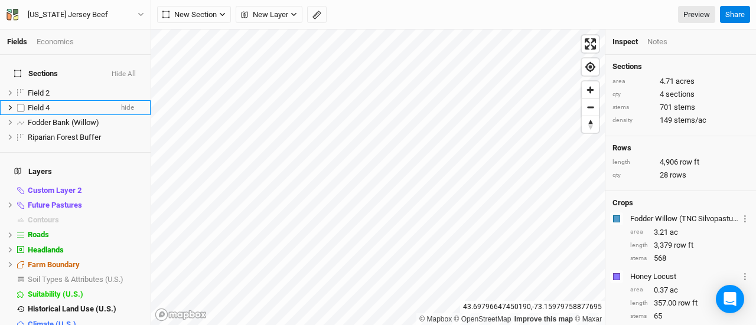
click at [39, 103] on span "Field 4" at bounding box center [39, 107] width 22 height 9
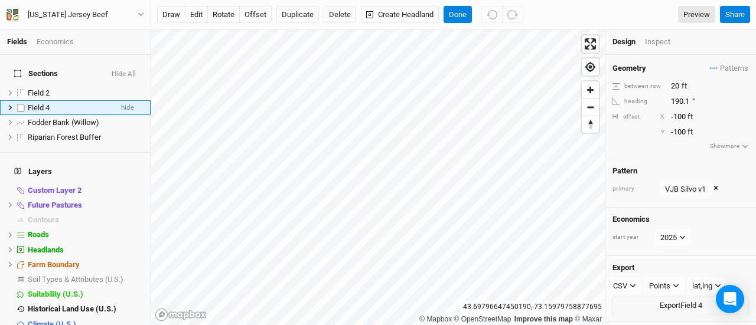
click at [47, 103] on span "Field 4" at bounding box center [39, 107] width 22 height 9
click at [337, 13] on button "Delete" at bounding box center [340, 15] width 32 height 18
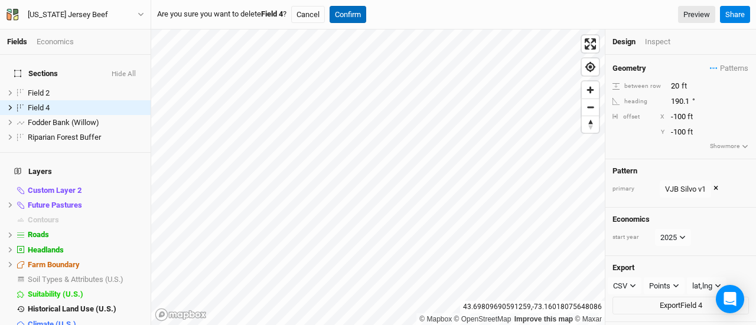
click at [365, 16] on button "Confirm" at bounding box center [348, 15] width 37 height 18
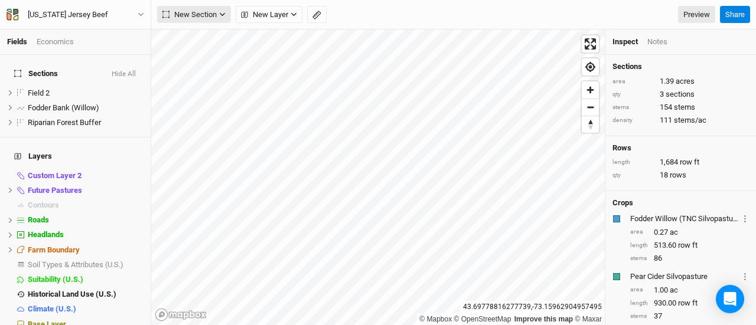
click at [186, 18] on span "New Section" at bounding box center [189, 15] width 54 height 12
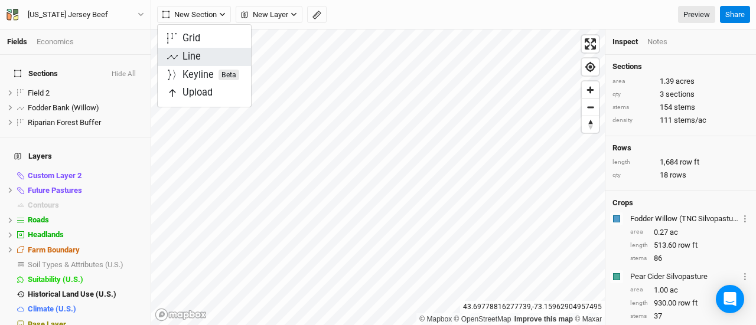
click at [187, 53] on div "Line" at bounding box center [192, 57] width 18 height 14
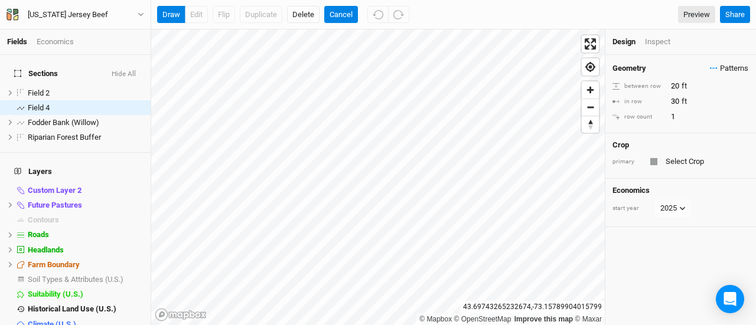
click at [721, 68] on span "Patterns" at bounding box center [729, 69] width 38 height 12
click at [696, 86] on button "VJB Silvo v1" at bounding box center [689, 90] width 61 height 18
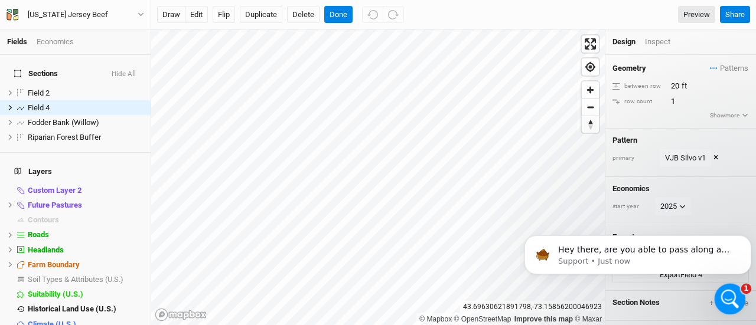
click at [727, 295] on icon "Open Intercom Messenger" at bounding box center [728, 297] width 19 height 19
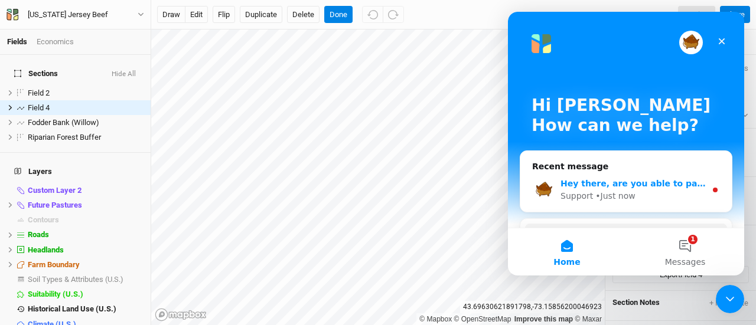
click at [660, 173] on div "Hey there, are you able to pass along a screenshot? I think the issue may be so…" at bounding box center [625, 190] width 211 height 44
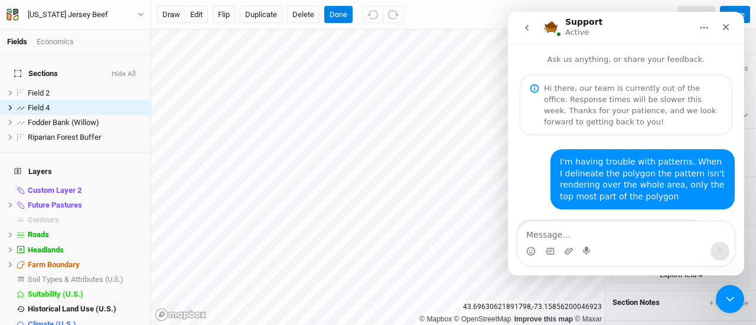
scroll to position [394, 0]
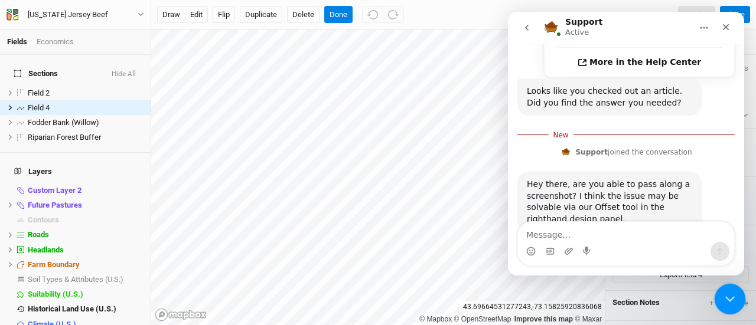
click at [732, 296] on icon "Close Intercom Messenger" at bounding box center [728, 298] width 14 height 14
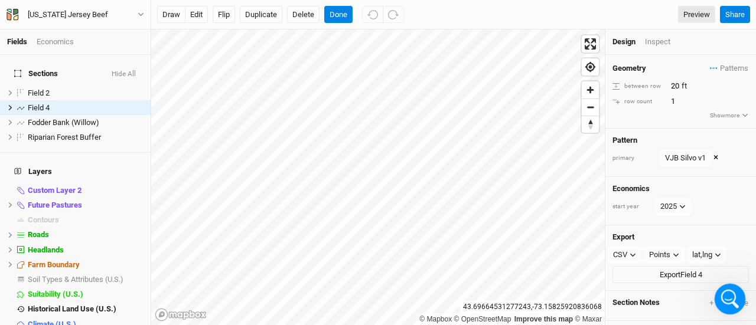
scroll to position [374, 0]
click at [301, 20] on button "Delete" at bounding box center [303, 15] width 32 height 18
click at [347, 22] on button "Confirm" at bounding box center [348, 15] width 37 height 18
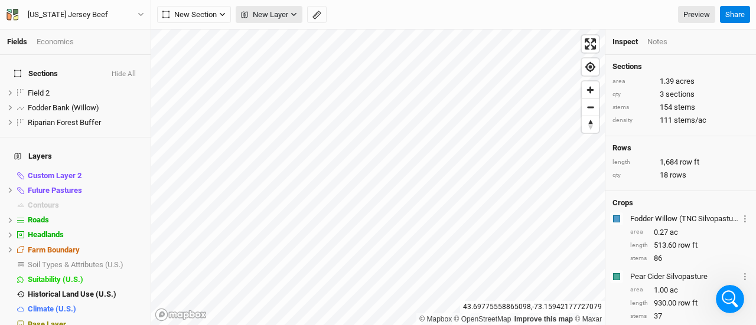
click at [259, 22] on button "New Layer" at bounding box center [269, 15] width 67 height 18
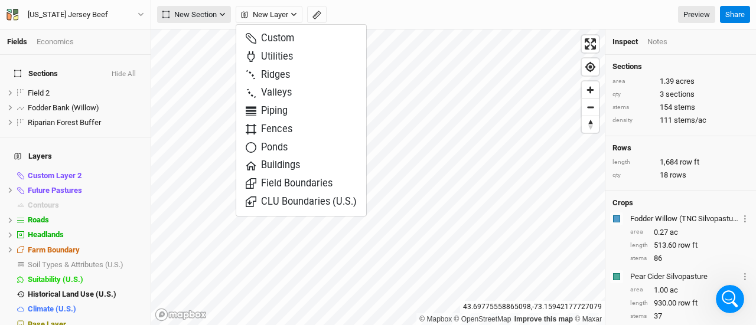
click at [204, 12] on span "New Section" at bounding box center [189, 15] width 54 height 12
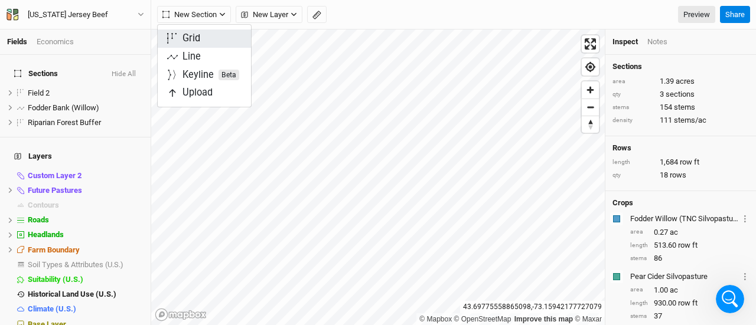
click at [199, 38] on div "Grid" at bounding box center [192, 39] width 18 height 14
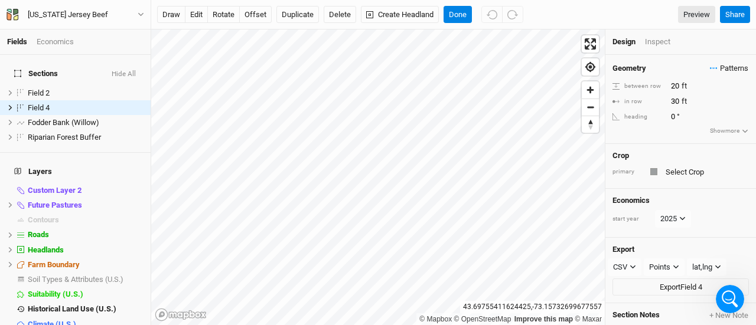
click at [723, 70] on span "Patterns" at bounding box center [729, 69] width 38 height 12
click at [706, 92] on button "VJB Silvo v1" at bounding box center [689, 90] width 61 height 18
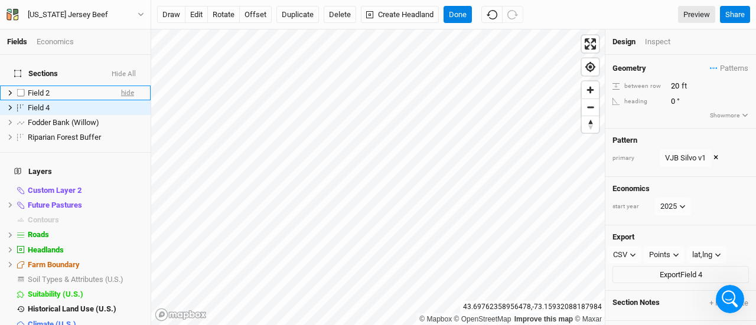
click at [121, 86] on span "hide" at bounding box center [127, 93] width 13 height 15
click at [123, 86] on span "show" at bounding box center [126, 93] width 17 height 15
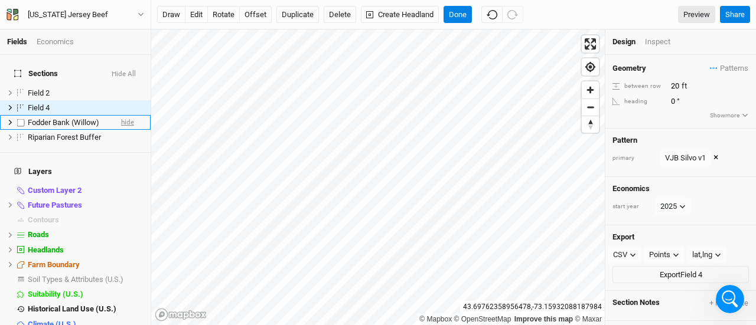
click at [123, 115] on span "hide" at bounding box center [127, 122] width 13 height 15
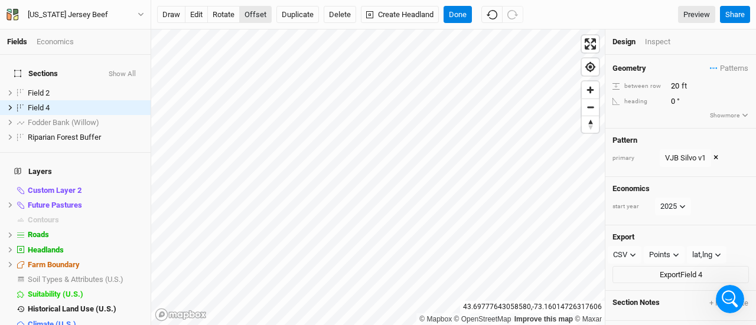
click at [258, 14] on button "offset" at bounding box center [255, 15] width 32 height 18
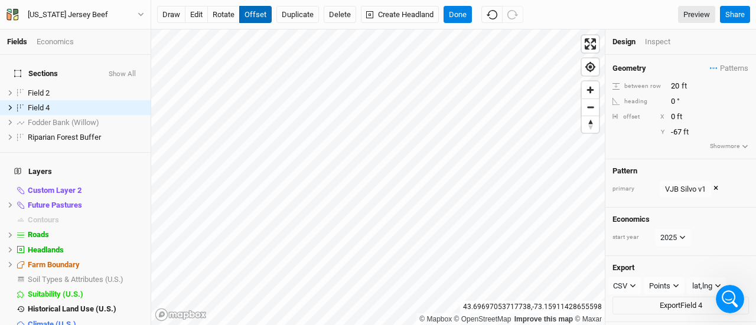
type input "-100"
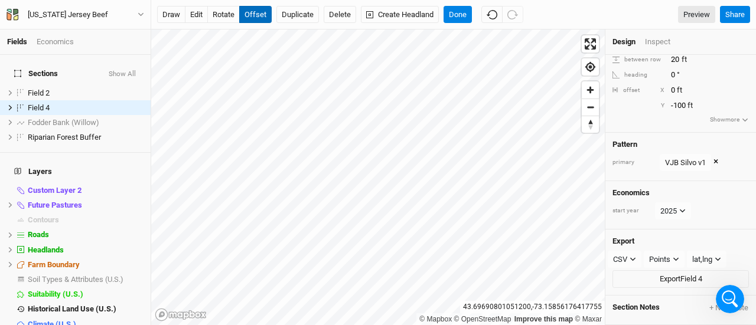
scroll to position [0, 0]
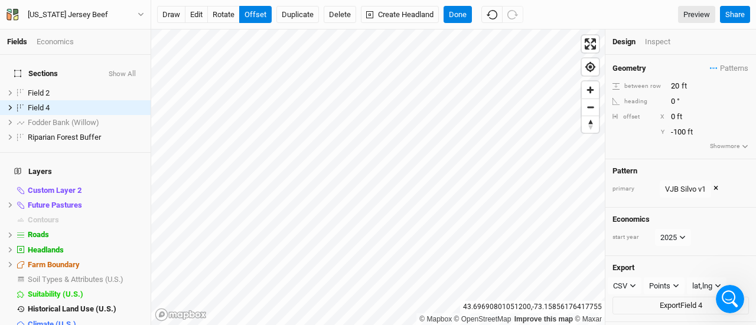
click at [742, 145] on icon "button" at bounding box center [744, 147] width 5 height 4
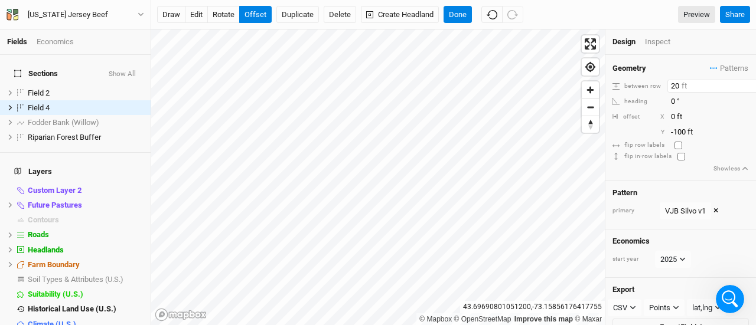
click at [672, 85] on input "20" at bounding box center [718, 86] width 103 height 13
type input "40"
click at [675, 118] on input "0" at bounding box center [718, 116] width 103 height 13
click at [221, 19] on button "rotate" at bounding box center [223, 15] width 32 height 18
click at [736, 314] on div "Export CSV CSV JSON KML PDF SHP Points Points Rows Sections lat,lng lat,lng lng…" at bounding box center [680, 311] width 151 height 66
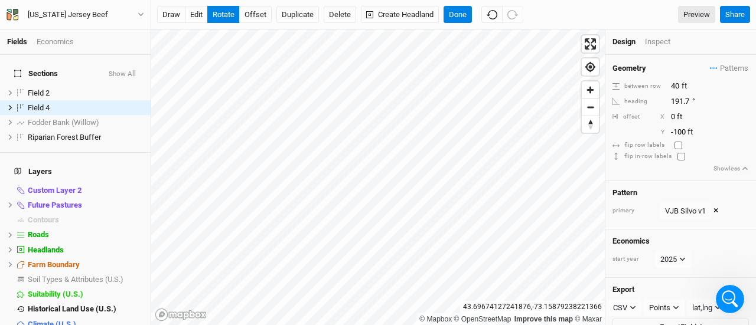
type input "190.6"
click at [259, 15] on button "offset" at bounding box center [255, 15] width 32 height 18
type input "-100"
type input "77"
click at [724, 292] on icon "Open Intercom Messenger" at bounding box center [728, 297] width 19 height 19
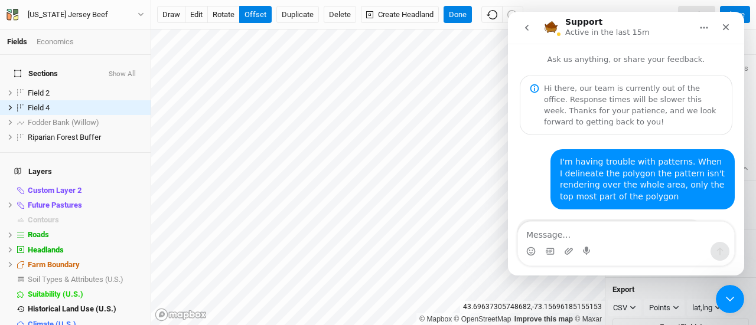
scroll to position [374, 0]
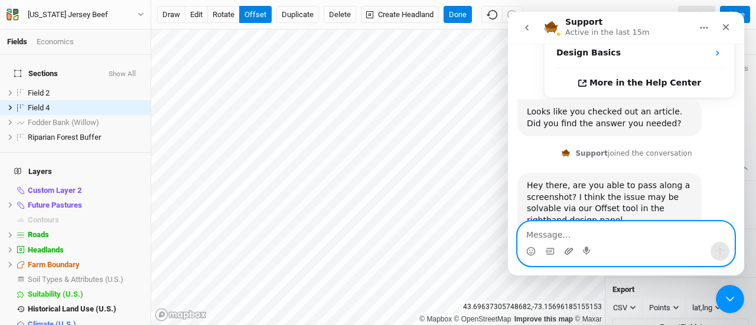
click at [568, 252] on icon "Upload attachment" at bounding box center [568, 251] width 9 height 9
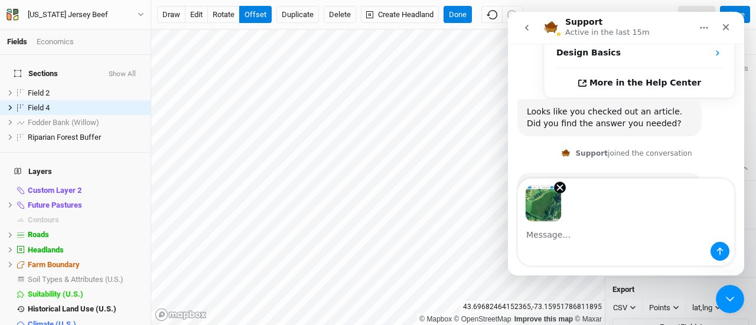
scroll to position [418, 0]
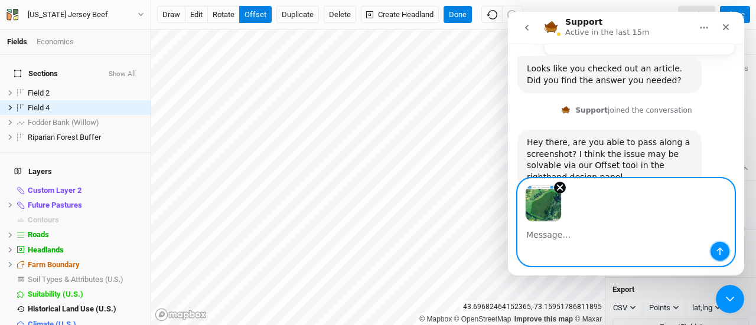
click at [721, 252] on icon "Send a message…" at bounding box center [719, 251] width 9 height 9
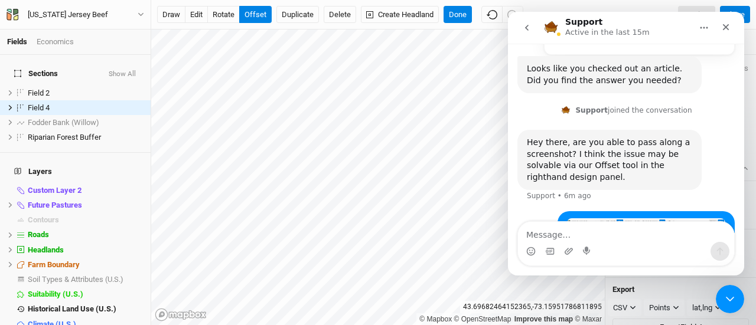
scroll to position [467, 0]
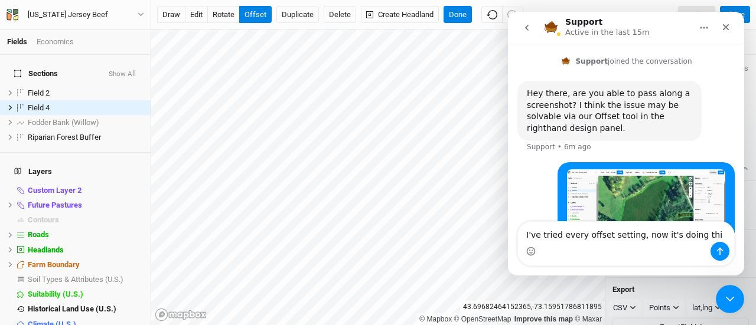
type textarea "I've tried every offset setting, now it's doing this"
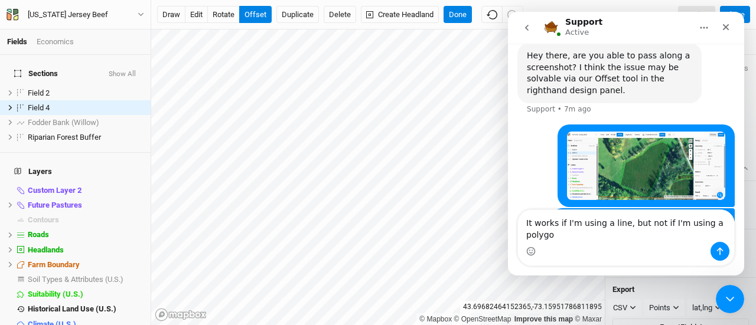
type textarea "It works if I'm using a line, but not if I'm using a polygon"
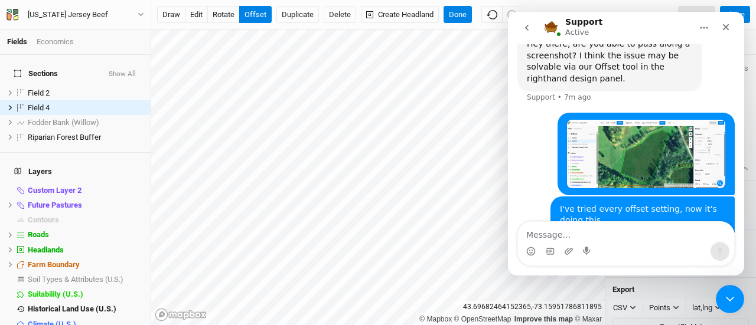
scroll to position [543, 0]
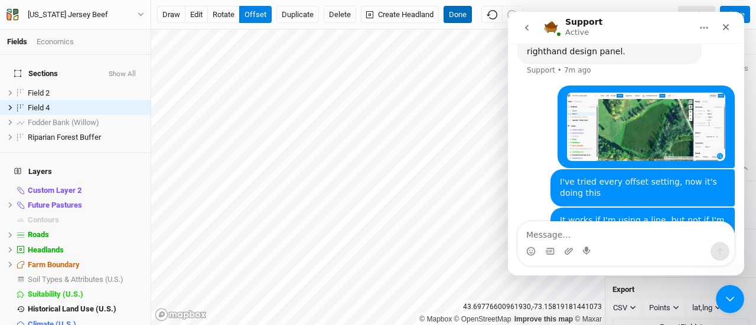
click at [455, 18] on button "Done" at bounding box center [458, 15] width 28 height 18
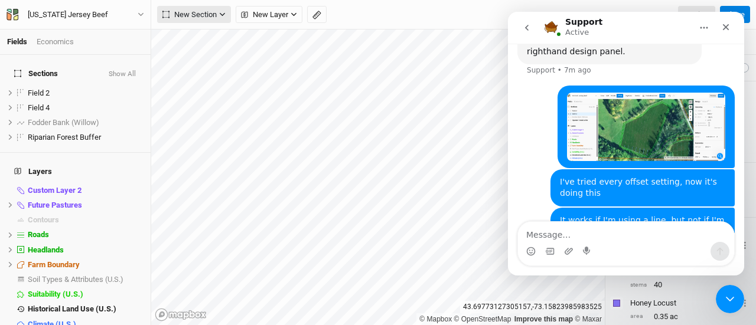
click at [203, 11] on span "New Section" at bounding box center [189, 15] width 54 height 12
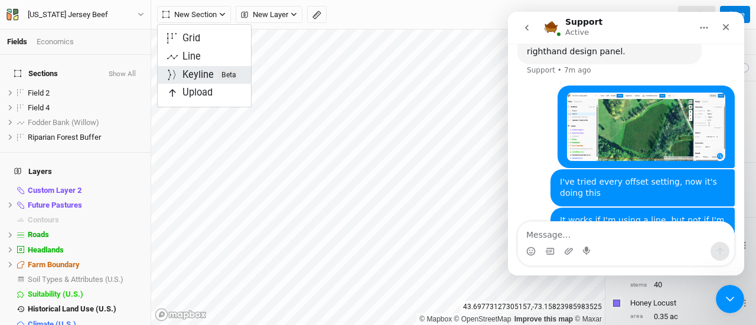
click at [194, 74] on div "Keyline Beta" at bounding box center [211, 76] width 57 height 14
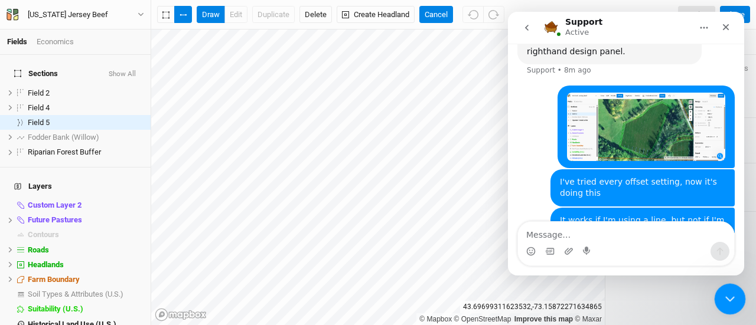
click at [724, 292] on icon "Close Intercom Messenger" at bounding box center [728, 298] width 14 height 14
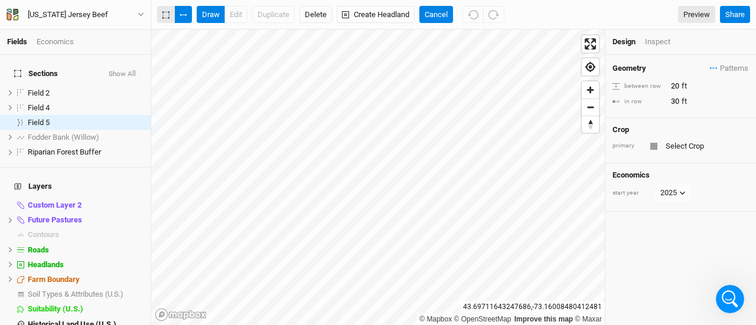
click at [164, 15] on icon "button" at bounding box center [165, 15] width 7 height 8
click at [184, 17] on button "button" at bounding box center [183, 15] width 18 height 18
click at [439, 18] on button "Cancel" at bounding box center [436, 15] width 34 height 18
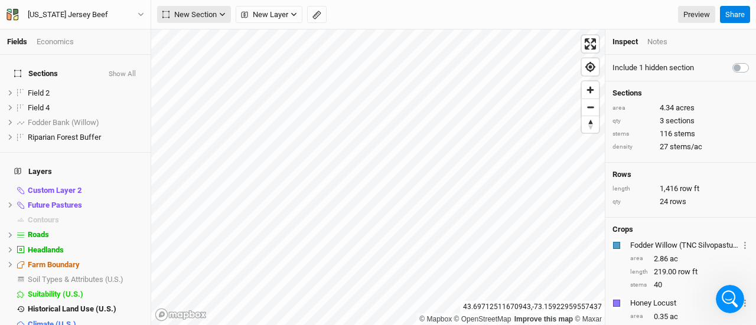
click at [200, 17] on span "New Section" at bounding box center [189, 15] width 54 height 12
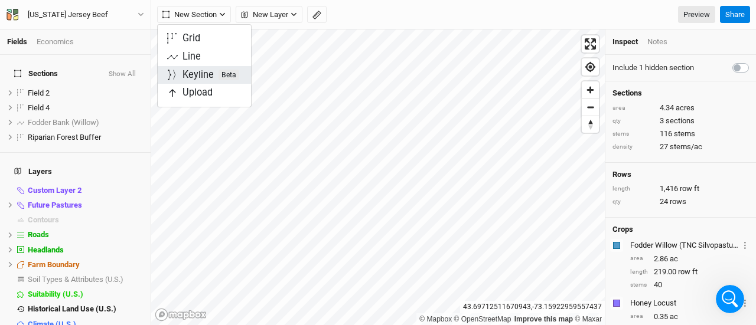
click at [188, 74] on div "Keyline Beta" at bounding box center [211, 76] width 57 height 14
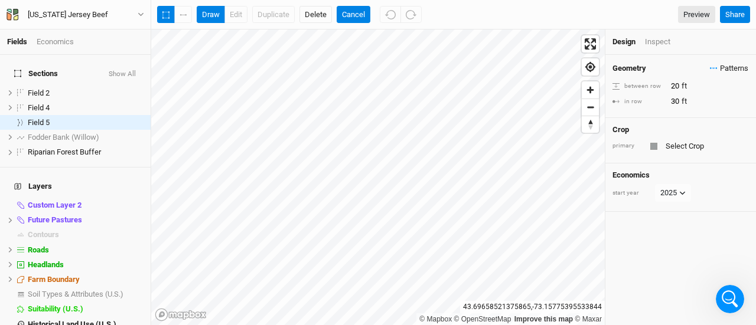
click at [717, 70] on span "Patterns" at bounding box center [729, 69] width 38 height 12
click at [699, 89] on button "VJB Silvo v1" at bounding box center [689, 90] width 61 height 18
click at [673, 83] on input "20" at bounding box center [718, 86] width 103 height 13
type input "40"
click at [667, 203] on div "Geometry Patterns VJB Silvo v1 view ＋ New in-row pattern between row 40 ft Patt…" at bounding box center [680, 190] width 151 height 271
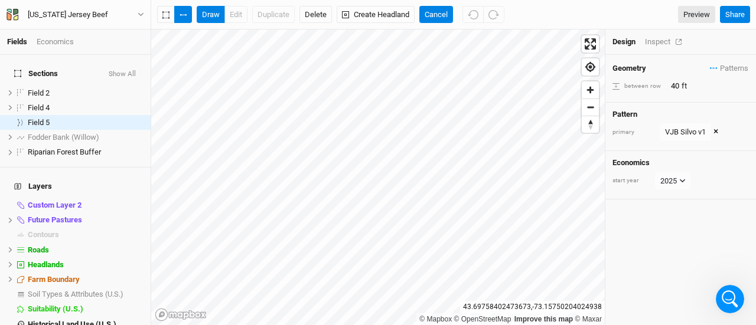
click at [659, 43] on div "Design Inspect" at bounding box center [680, 42] width 151 height 25
click at [659, 43] on div "Inspect" at bounding box center [666, 42] width 42 height 11
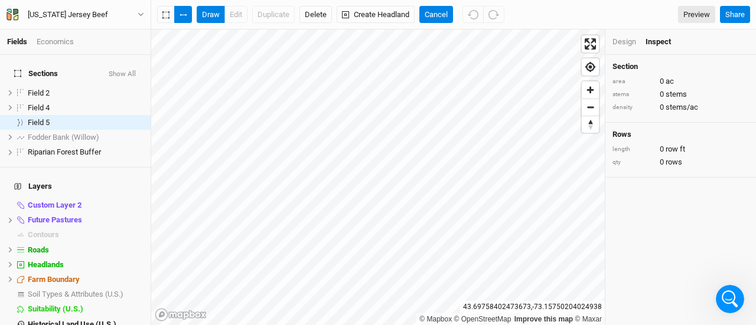
click at [625, 42] on div "Design" at bounding box center [625, 42] width 24 height 11
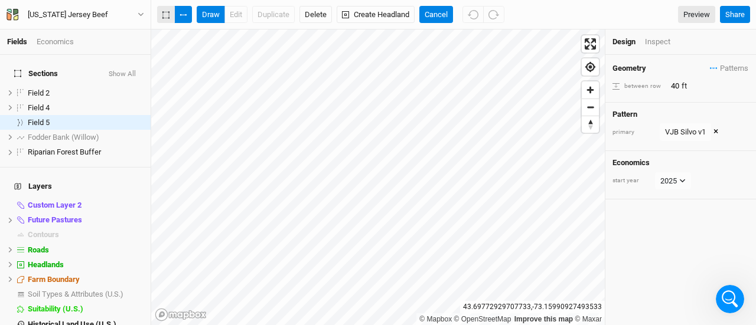
click at [159, 15] on button "button" at bounding box center [166, 15] width 18 height 18
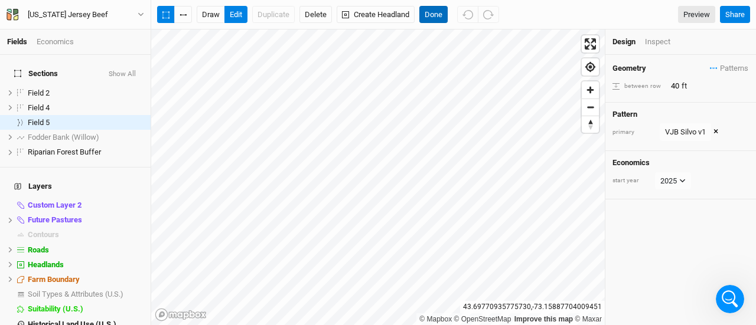
click at [432, 18] on button "Done" at bounding box center [433, 15] width 28 height 18
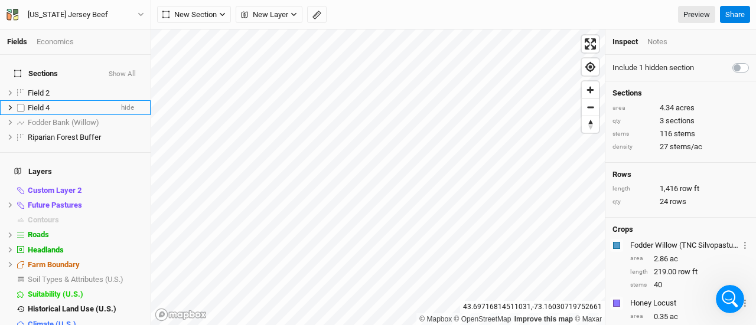
click at [47, 103] on span "Field 4" at bounding box center [39, 107] width 22 height 9
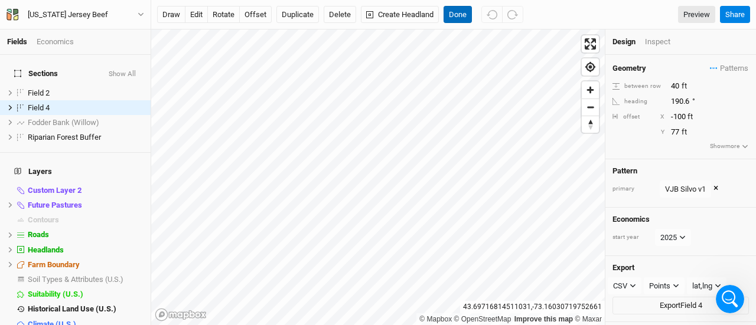
click at [451, 22] on button "Done" at bounding box center [458, 15] width 28 height 18
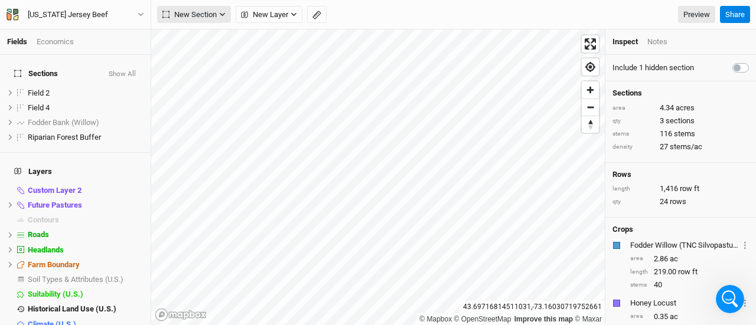
click at [191, 10] on span "New Section" at bounding box center [189, 15] width 54 height 12
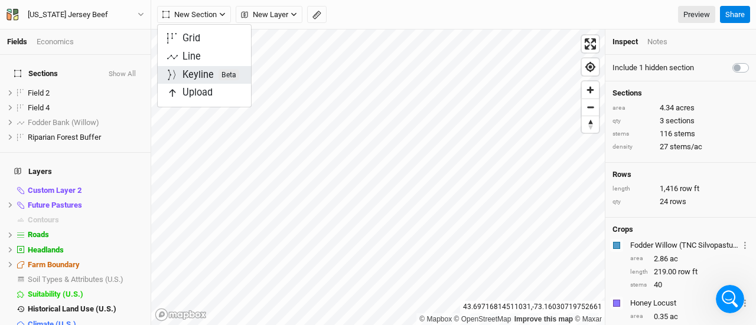
click at [201, 70] on div "Keyline Beta" at bounding box center [211, 76] width 57 height 14
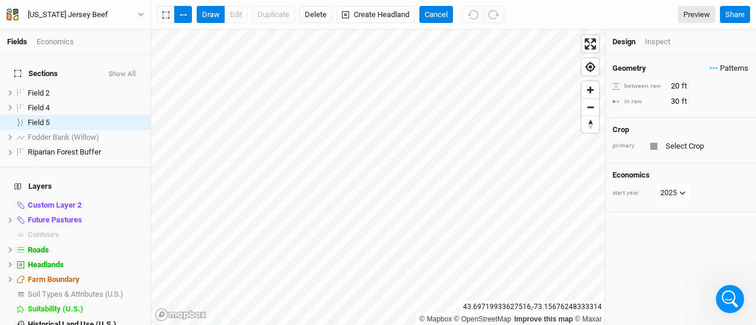
click at [710, 67] on span "Patterns" at bounding box center [729, 69] width 38 height 12
click at [688, 95] on button "VJB Silvo v1" at bounding box center [689, 90] width 61 height 18
click at [675, 86] on input "20" at bounding box center [718, 86] width 103 height 13
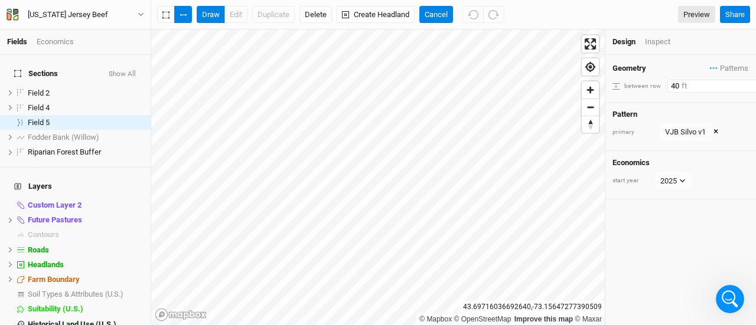
type input "40"
click at [685, 239] on div "Geometry Patterns VJB Silvo v1 view ＋ New in-row pattern between row 40 ft Patt…" at bounding box center [680, 190] width 151 height 271
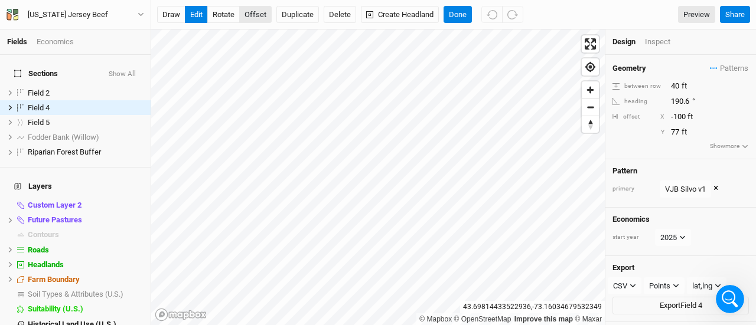
click at [254, 15] on button "offset" at bounding box center [255, 15] width 32 height 18
type input "63"
type input "-96"
type input "69"
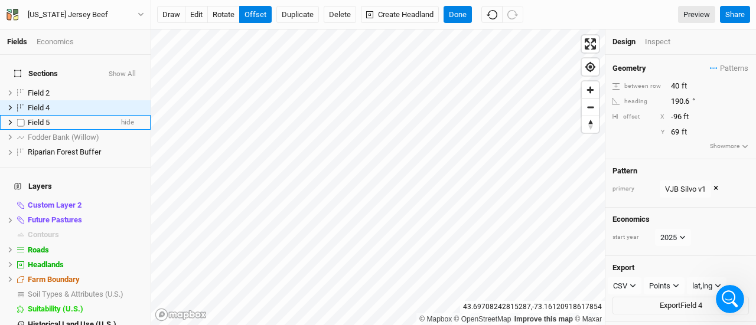
click at [46, 118] on span "Field 5" at bounding box center [39, 122] width 22 height 9
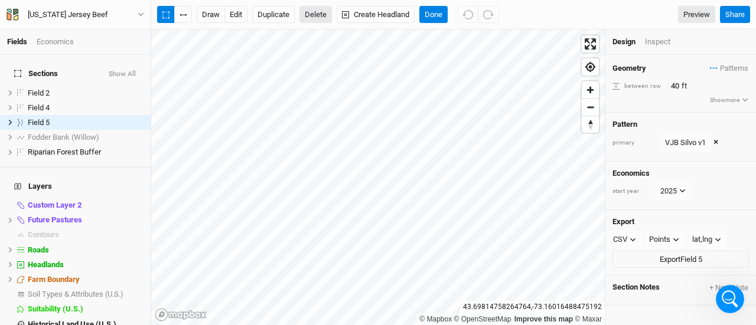
click at [307, 18] on button "Delete" at bounding box center [315, 15] width 32 height 18
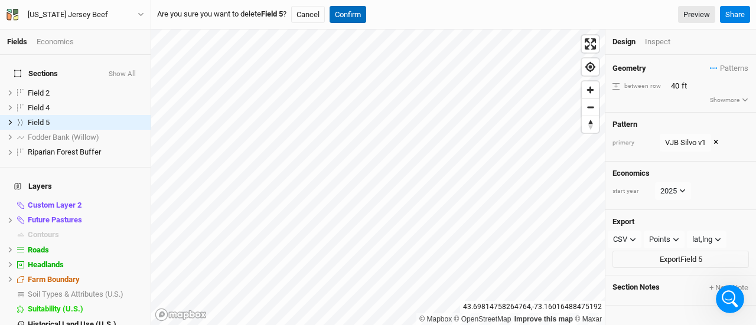
click at [343, 17] on button "Confirm" at bounding box center [348, 15] width 37 height 18
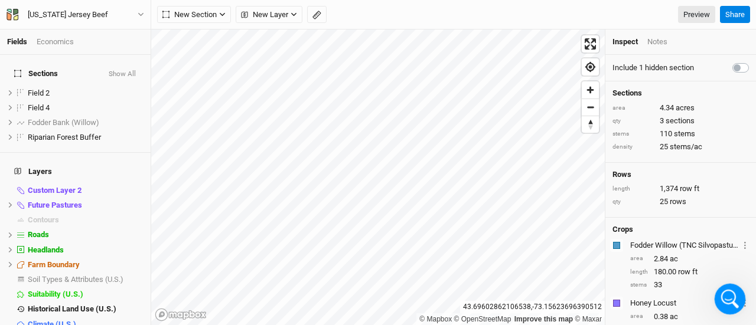
click at [722, 294] on icon "Open Intercom Messenger" at bounding box center [728, 297] width 19 height 19
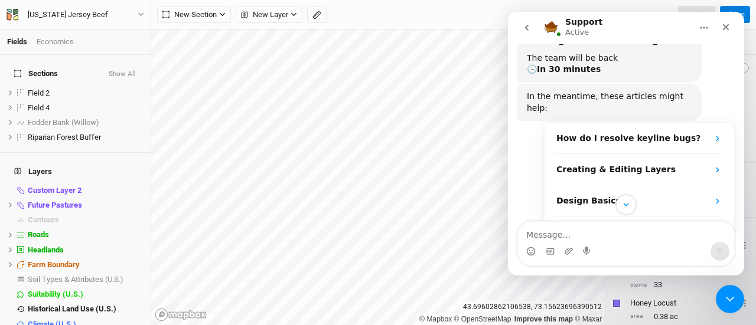
scroll to position [225, 0]
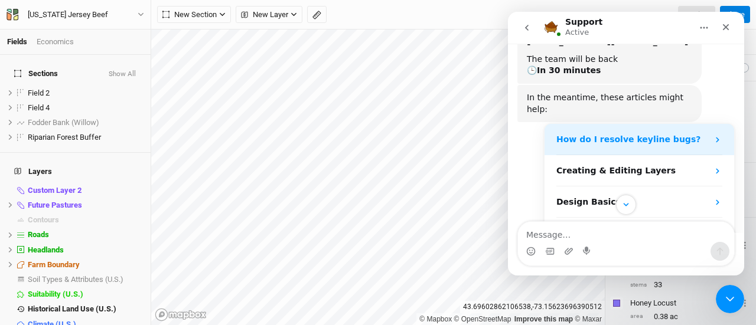
click at [595, 124] on div "How do I resolve keyline bugs?" at bounding box center [640, 139] width 190 height 31
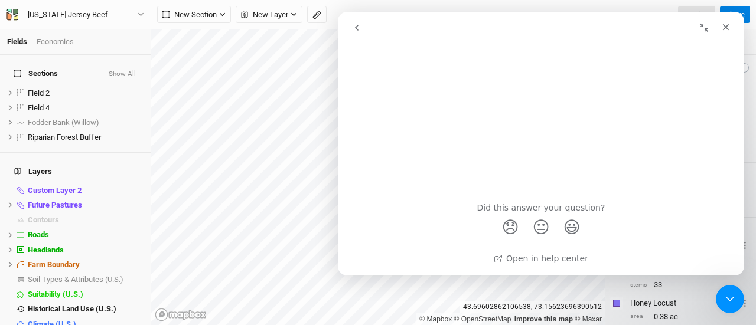
scroll to position [0, 0]
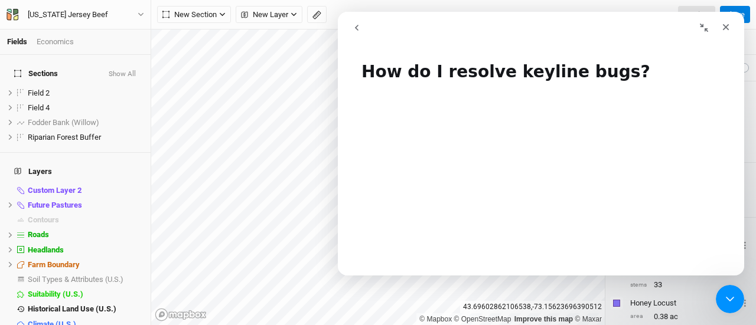
click at [360, 28] on icon "go back" at bounding box center [356, 27] width 9 height 9
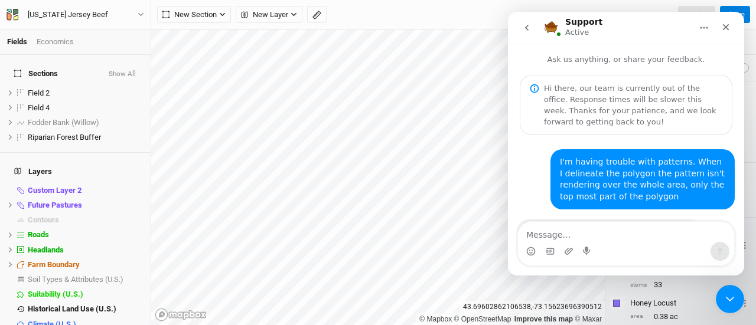
scroll to position [543, 0]
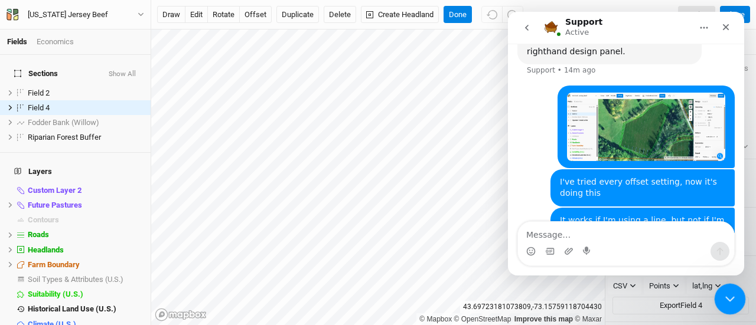
click at [727, 299] on icon "Close Intercom Messenger" at bounding box center [728, 298] width 14 height 14
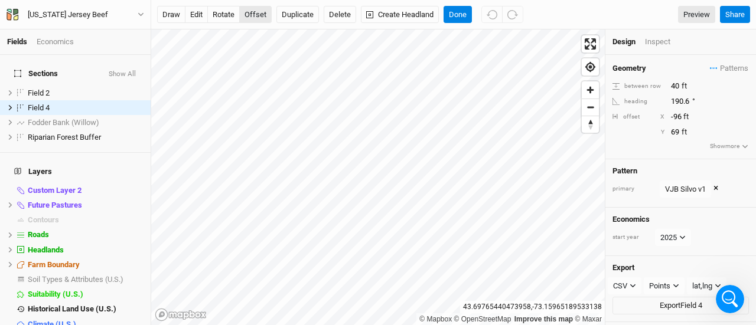
click at [249, 19] on button "offset" at bounding box center [255, 15] width 32 height 18
type input "100"
click at [447, 16] on button "Done" at bounding box center [458, 15] width 28 height 18
click at [727, 73] on span "Patterns" at bounding box center [729, 69] width 38 height 12
click at [726, 70] on span "Patterns" at bounding box center [729, 69] width 38 height 12
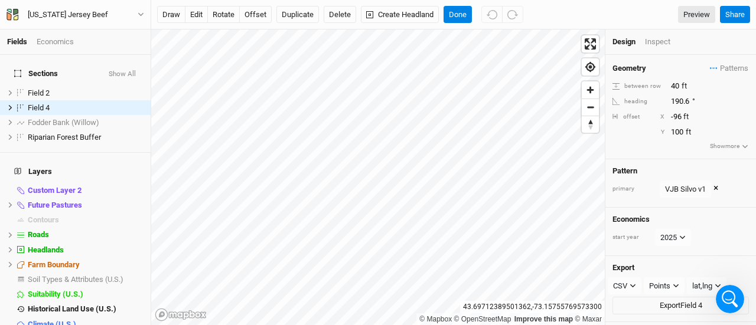
click at [717, 185] on button "×" at bounding box center [716, 189] width 5 height 13
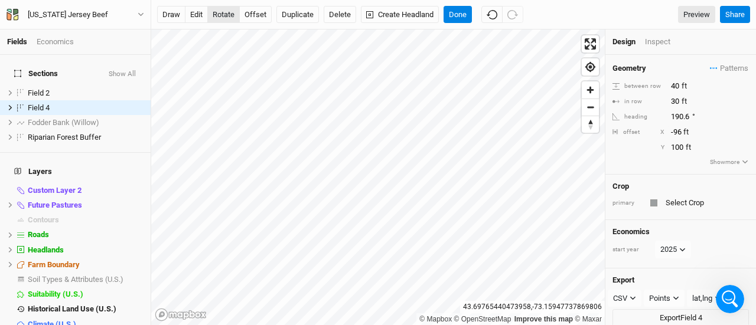
click at [220, 12] on button "rotate" at bounding box center [223, 15] width 32 height 18
type input "1.4"
click at [259, 16] on button "offset" at bounding box center [255, 15] width 32 height 18
click at [268, 21] on button "offset" at bounding box center [255, 15] width 32 height 18
click at [680, 135] on input "-100" at bounding box center [718, 132] width 103 height 13
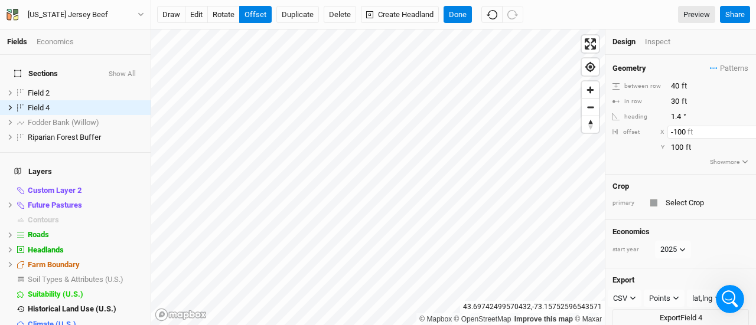
click at [680, 135] on input "-100" at bounding box center [718, 132] width 103 height 13
type input "0"
click at [680, 142] on input "100" at bounding box center [718, 147] width 103 height 13
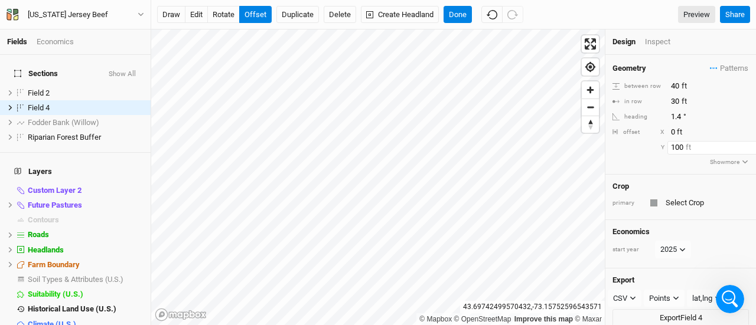
click at [680, 142] on input "100" at bounding box center [718, 147] width 103 height 13
type input "0"
type input "-6"
click at [221, 6] on button "rotate" at bounding box center [223, 15] width 32 height 18
type input "4.6"
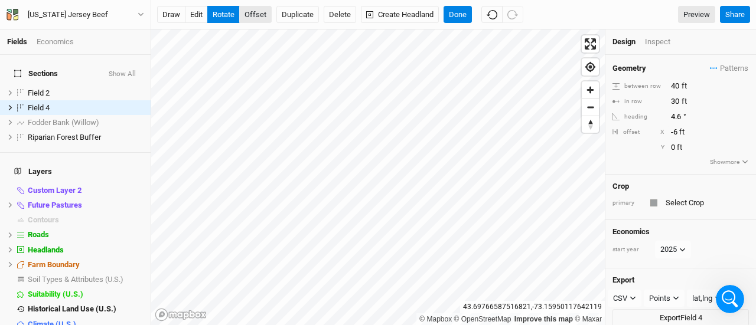
click at [259, 15] on button "offset" at bounding box center [255, 15] width 32 height 18
type input "16"
click at [449, 17] on button "Done" at bounding box center [458, 15] width 28 height 18
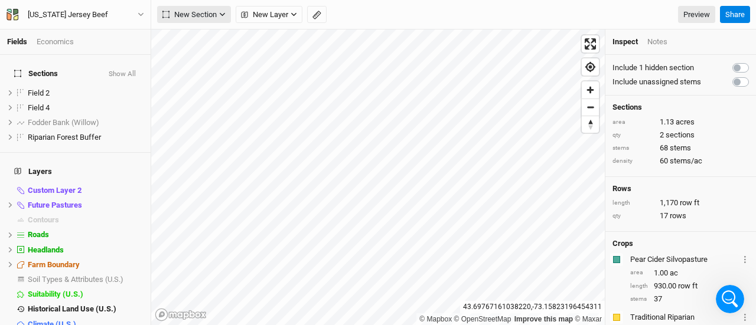
click at [203, 19] on span "New Section" at bounding box center [189, 15] width 54 height 12
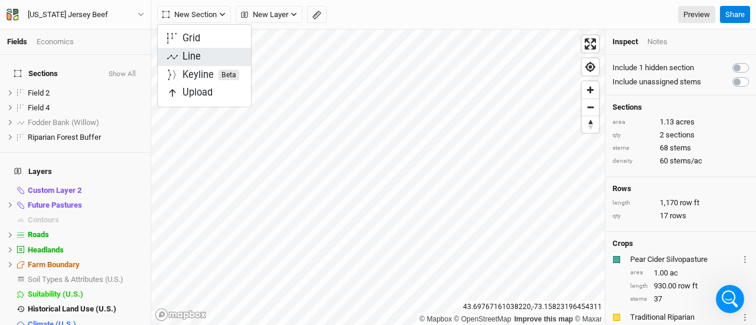
click at [202, 52] on button "Line" at bounding box center [204, 57] width 93 height 18
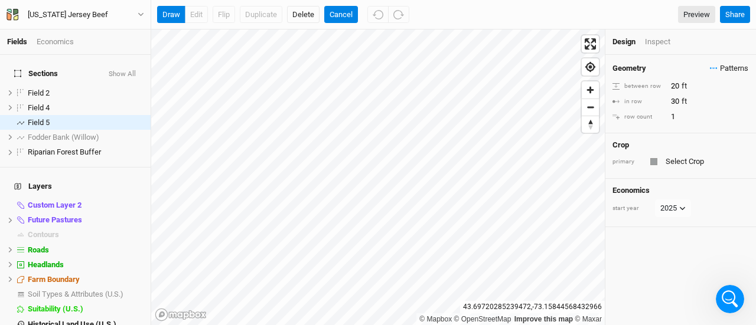
click at [727, 71] on span "Patterns" at bounding box center [729, 69] width 38 height 12
click at [712, 90] on button "VJB Silvo v1" at bounding box center [689, 90] width 61 height 18
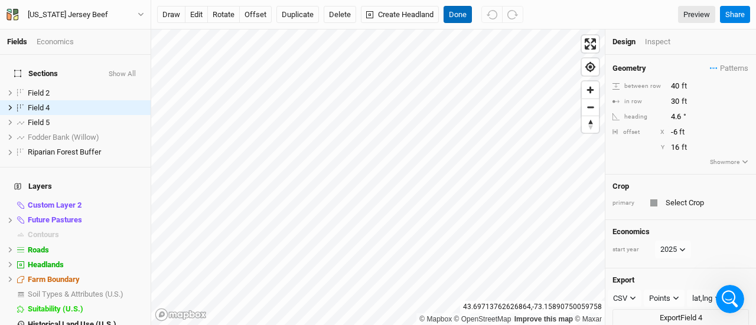
click at [455, 17] on button "Done" at bounding box center [458, 15] width 28 height 18
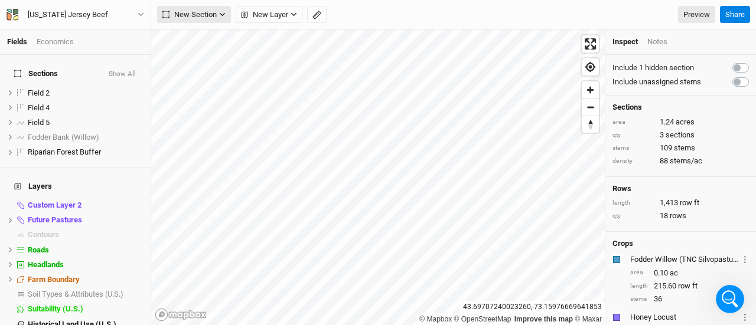
click at [195, 10] on span "New Section" at bounding box center [189, 15] width 54 height 12
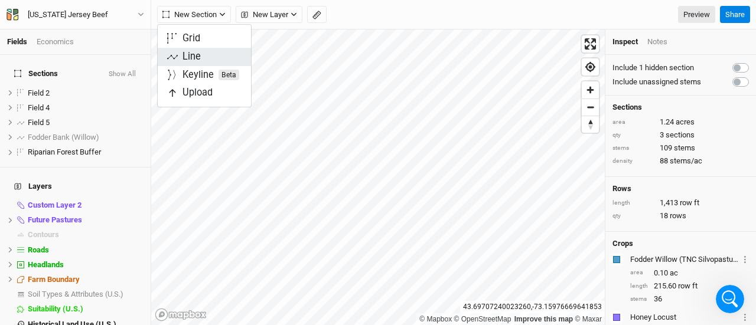
click at [195, 50] on div "Line" at bounding box center [192, 57] width 18 height 14
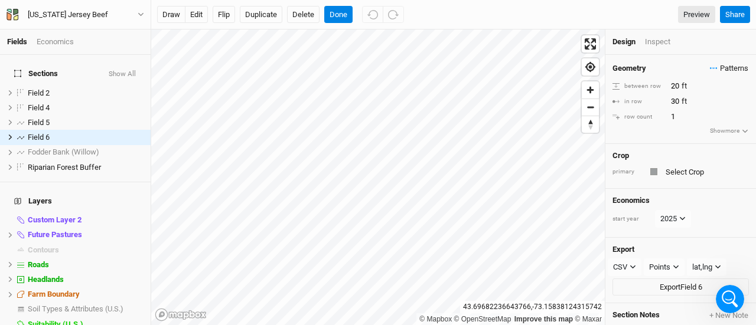
click at [722, 69] on span "Patterns" at bounding box center [729, 69] width 38 height 12
click at [699, 87] on button "VJB Silvo v1" at bounding box center [689, 90] width 61 height 18
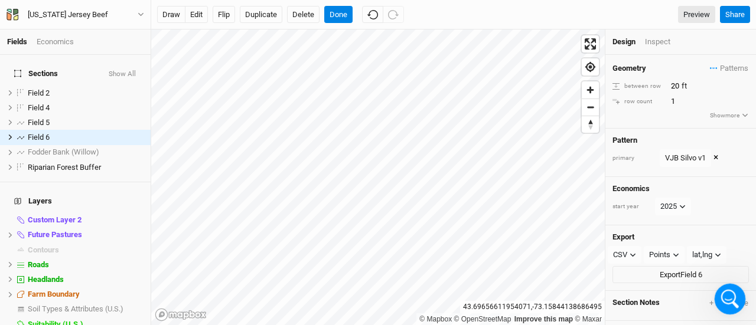
click at [725, 298] on icon "Open Intercom Messenger" at bounding box center [728, 297] width 19 height 19
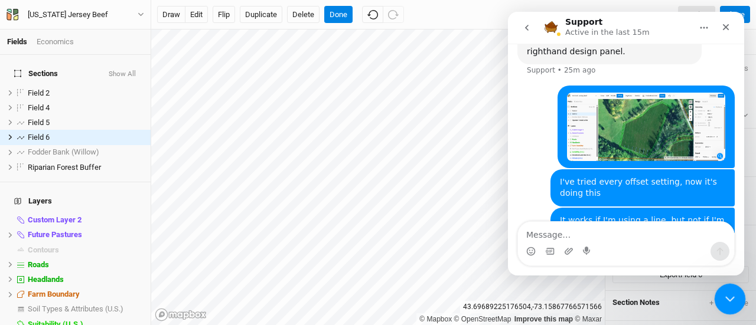
click at [729, 306] on div "Close Intercom Messenger" at bounding box center [728, 298] width 28 height 28
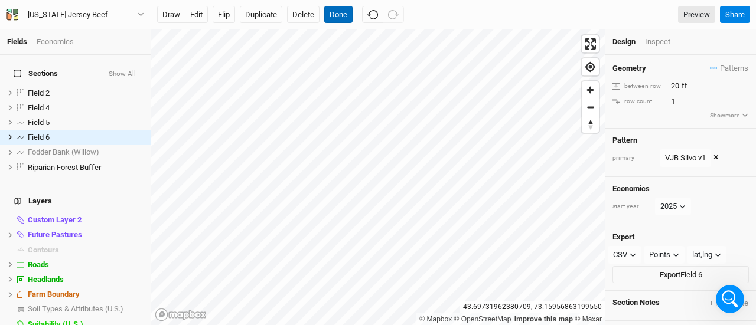
click at [340, 14] on button "Done" at bounding box center [338, 15] width 28 height 18
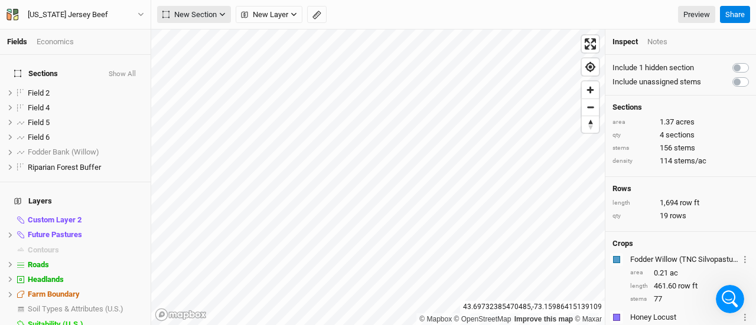
click at [208, 18] on span "New Section" at bounding box center [189, 15] width 54 height 12
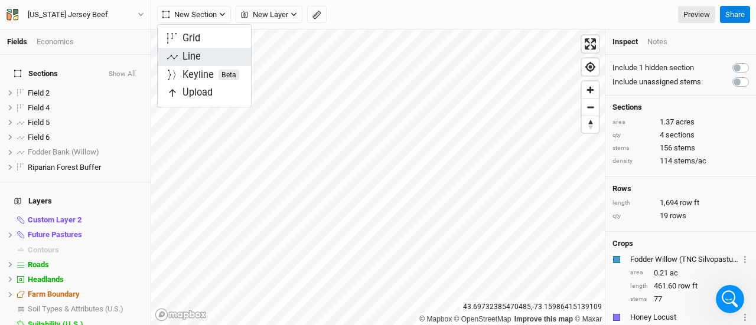
click at [187, 58] on div "Line" at bounding box center [192, 57] width 18 height 14
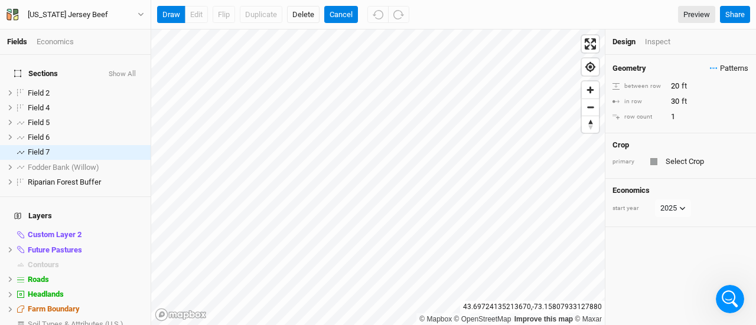
click at [714, 69] on span "Patterns" at bounding box center [729, 69] width 38 height 12
click at [683, 87] on button "VJB Silvo v1" at bounding box center [689, 90] width 61 height 18
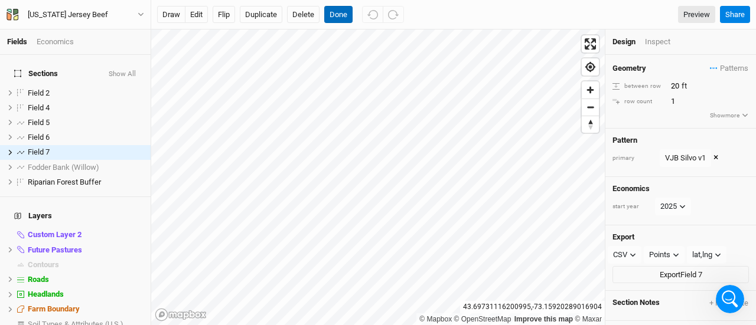
click at [337, 18] on button "Done" at bounding box center [338, 15] width 28 height 18
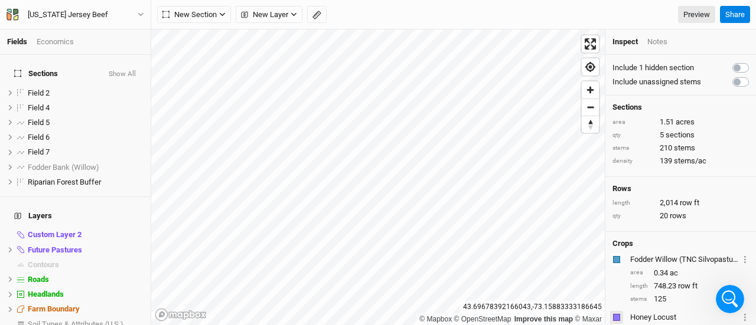
click at [618, 316] on div "button" at bounding box center [616, 317] width 7 height 7
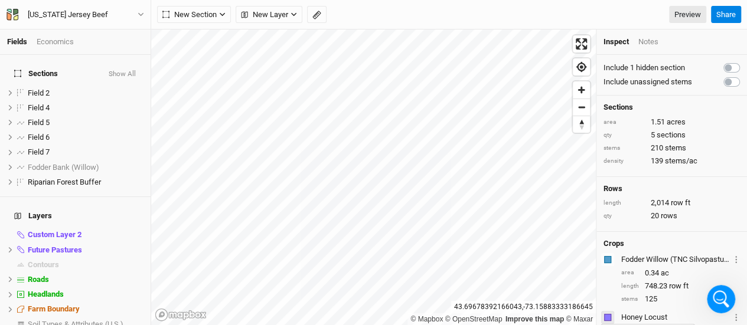
click at [607, 315] on div "button" at bounding box center [607, 317] width 7 height 7
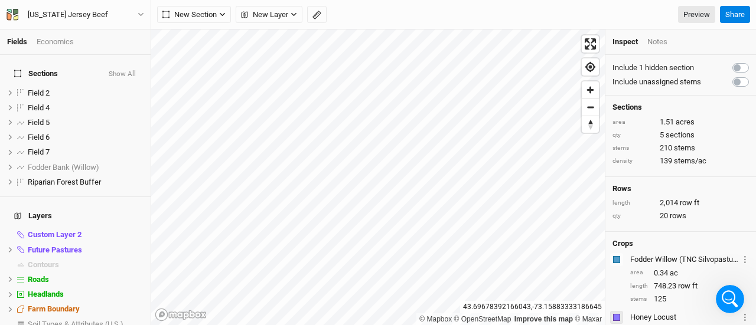
click at [613, 315] on div "button" at bounding box center [616, 317] width 7 height 7
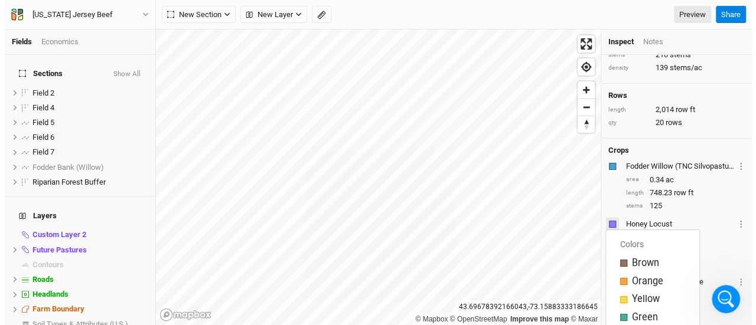
scroll to position [95, 0]
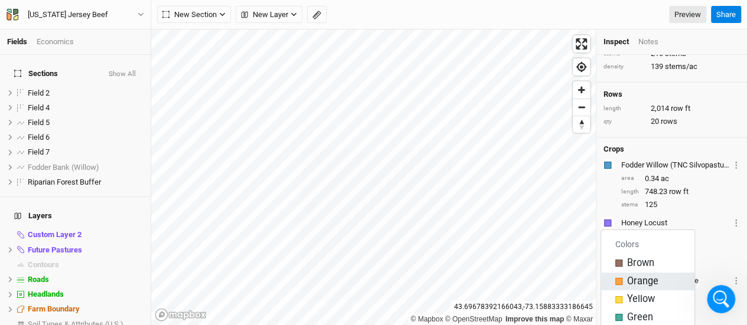
click at [619, 280] on div "button" at bounding box center [618, 281] width 7 height 7
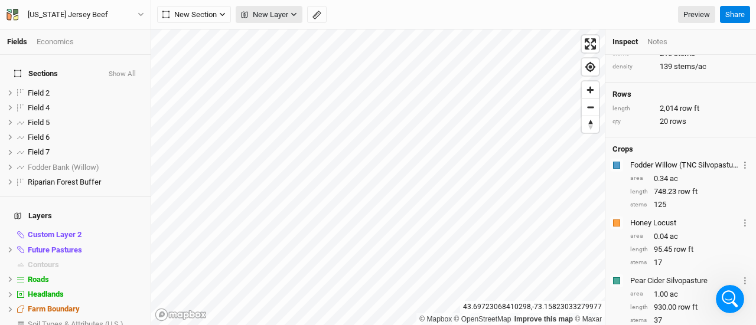
click at [265, 11] on span "New Layer" at bounding box center [264, 15] width 47 height 12
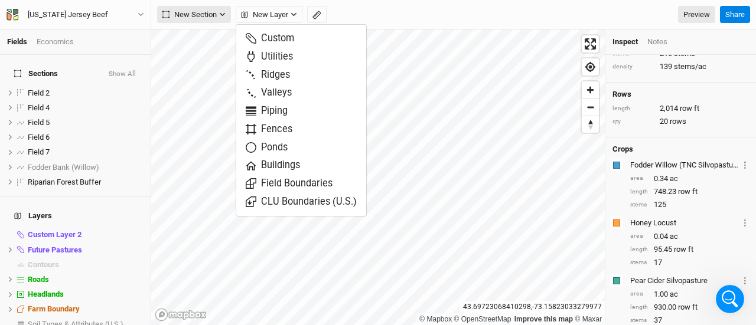
click at [189, 18] on span "New Section" at bounding box center [189, 15] width 54 height 12
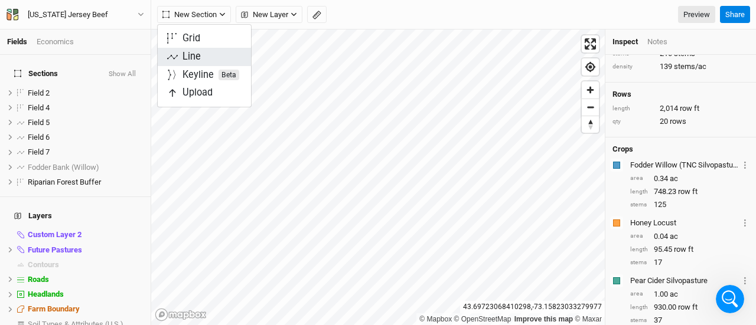
click at [187, 54] on div "Line" at bounding box center [192, 57] width 18 height 14
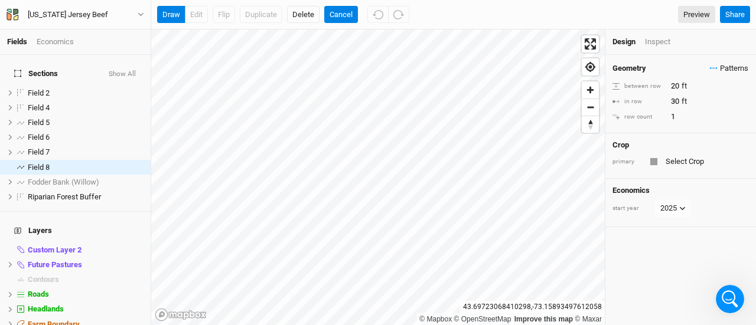
click at [733, 66] on span "Patterns" at bounding box center [729, 69] width 38 height 12
click at [699, 85] on button "VJB Silvo v1" at bounding box center [689, 90] width 61 height 18
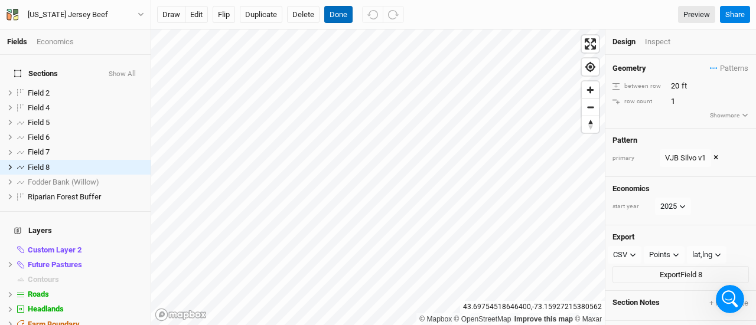
click at [339, 12] on button "Done" at bounding box center [338, 15] width 28 height 18
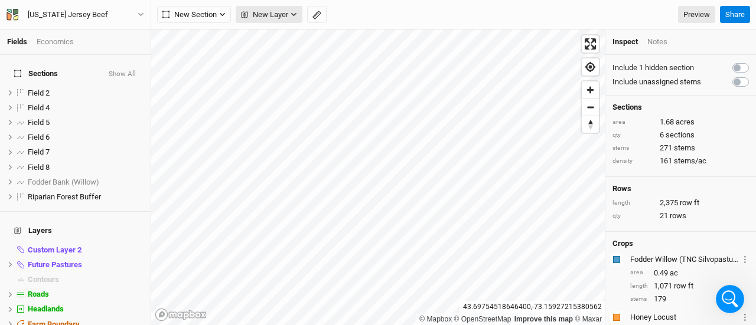
click at [249, 10] on span "New Layer" at bounding box center [264, 15] width 47 height 12
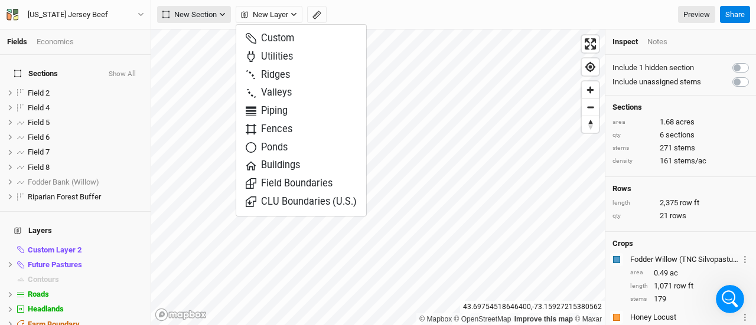
click at [196, 16] on span "New Section" at bounding box center [189, 15] width 54 height 12
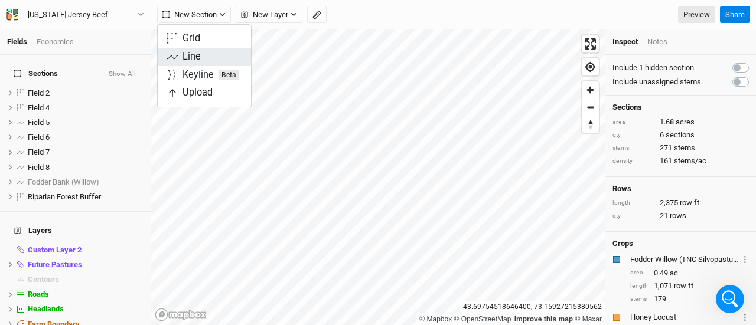
click at [191, 56] on div "Line" at bounding box center [192, 57] width 18 height 14
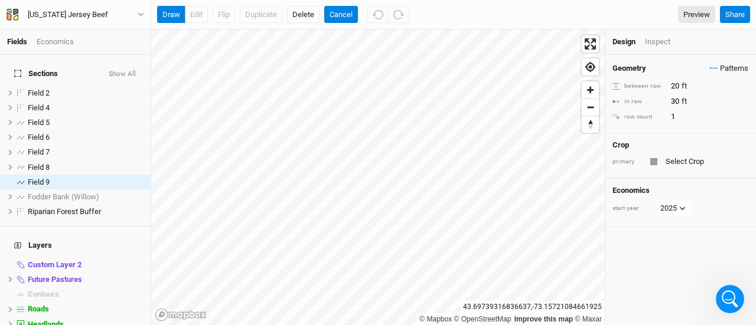
click at [729, 67] on span "Patterns" at bounding box center [729, 69] width 38 height 12
click at [699, 89] on button "VJB Silvo v1" at bounding box center [689, 90] width 61 height 18
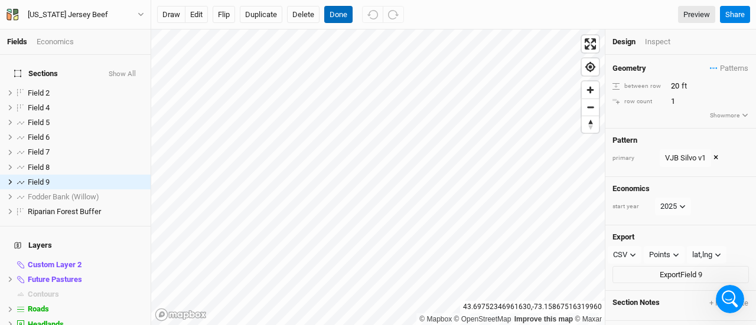
click at [335, 16] on button "Done" at bounding box center [338, 15] width 28 height 18
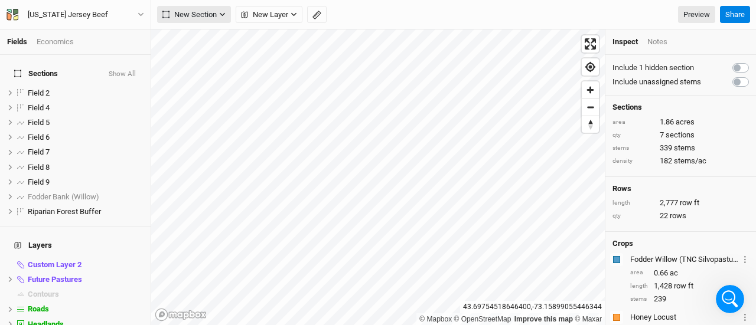
click at [201, 15] on span "New Section" at bounding box center [189, 15] width 54 height 12
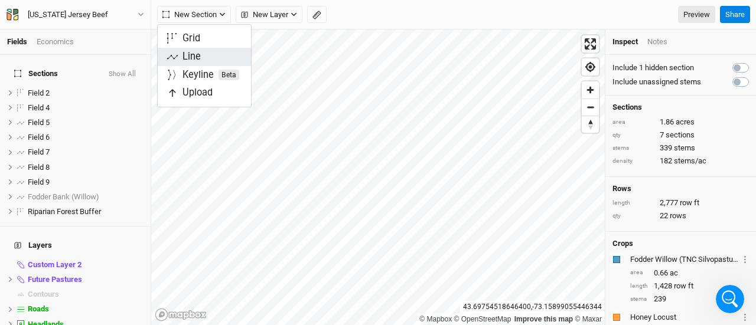
click at [197, 57] on div "Line" at bounding box center [192, 57] width 18 height 14
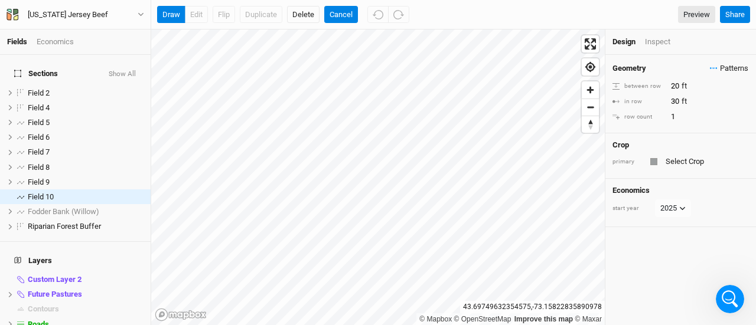
click at [715, 64] on span "Patterns" at bounding box center [729, 69] width 38 height 12
click at [693, 95] on button "VJB Silvo v1" at bounding box center [689, 90] width 61 height 18
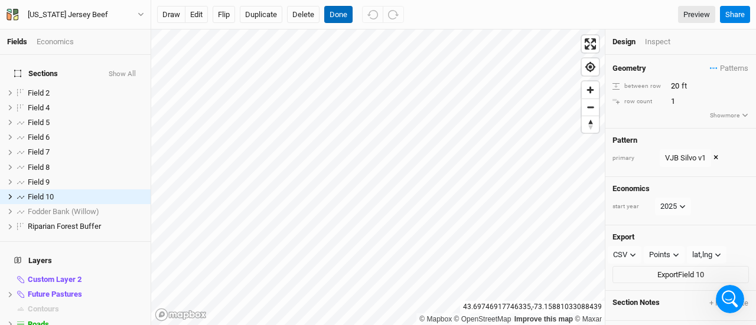
click at [338, 12] on button "Done" at bounding box center [338, 15] width 28 height 18
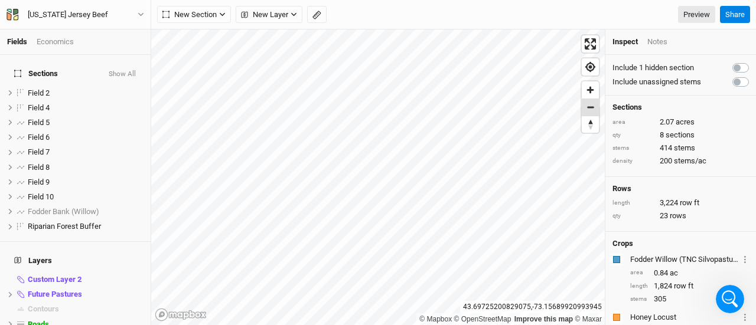
click at [587, 113] on span "Zoom out" at bounding box center [590, 107] width 17 height 17
click at [589, 95] on span "Zoom in" at bounding box center [590, 90] width 17 height 17
click at [261, 11] on span "New Layer" at bounding box center [264, 15] width 47 height 12
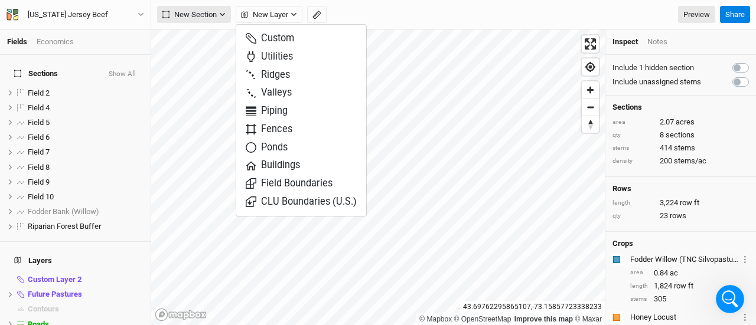
click at [192, 9] on span "New Section" at bounding box center [189, 15] width 54 height 12
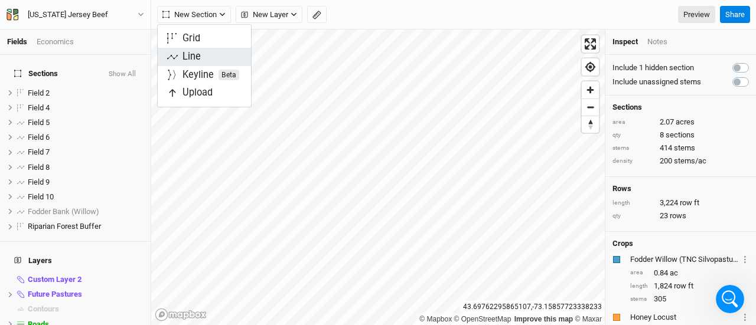
click at [191, 50] on div "Line" at bounding box center [192, 57] width 18 height 14
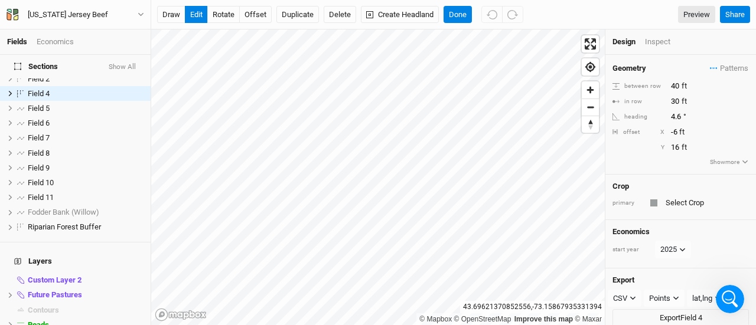
scroll to position [0, 0]
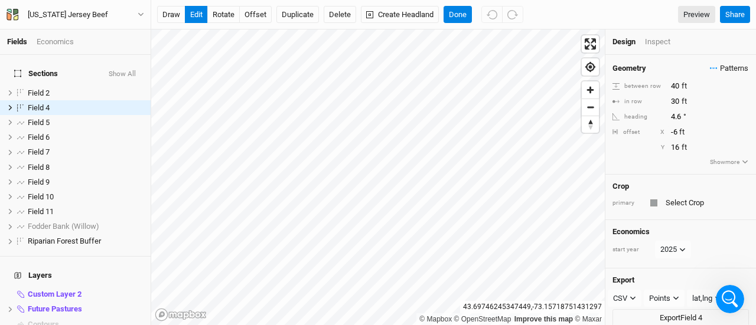
click at [710, 67] on span "Patterns" at bounding box center [729, 69] width 38 height 12
click at [692, 85] on button "VJB Silvo v1" at bounding box center [689, 90] width 61 height 18
click at [451, 18] on button "Done" at bounding box center [458, 15] width 28 height 18
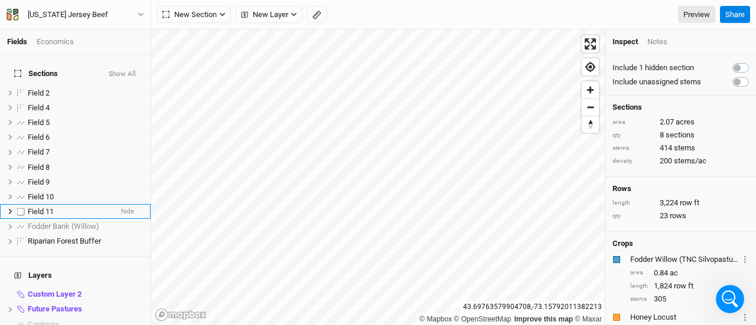
click at [52, 204] on li "Field 11 hide" at bounding box center [75, 211] width 151 height 15
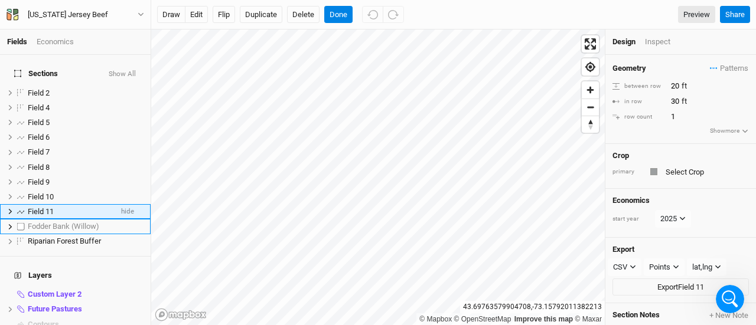
scroll to position [14, 0]
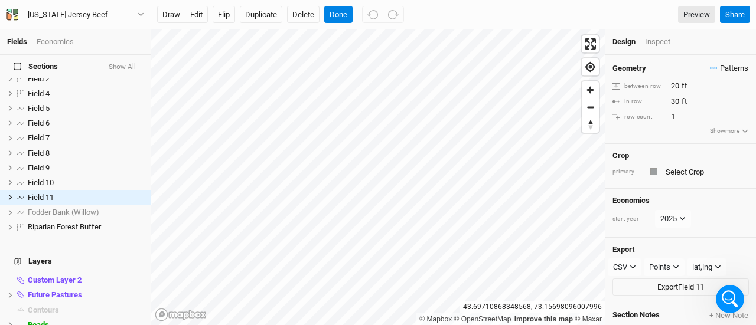
click at [732, 69] on span "Patterns" at bounding box center [729, 69] width 38 height 12
click at [709, 89] on button "VJB Silvo v1" at bounding box center [689, 90] width 61 height 18
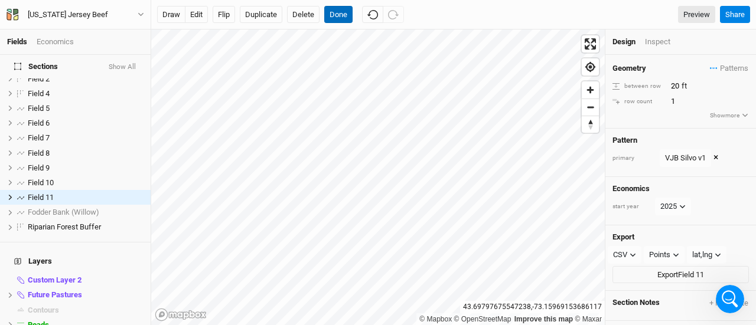
click at [340, 15] on button "Done" at bounding box center [338, 15] width 28 height 18
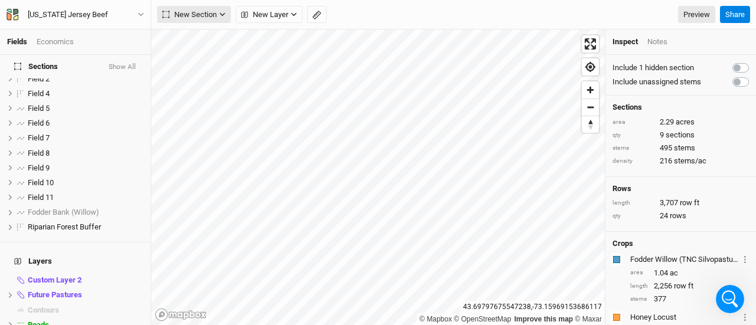
click at [196, 16] on span "New Section" at bounding box center [189, 15] width 54 height 12
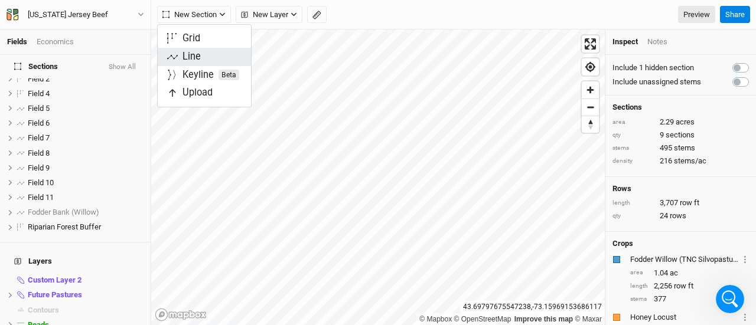
click at [192, 63] on div "Line" at bounding box center [192, 57] width 18 height 14
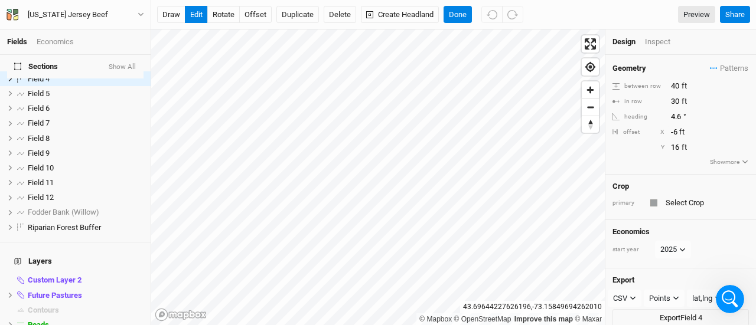
scroll to position [0, 0]
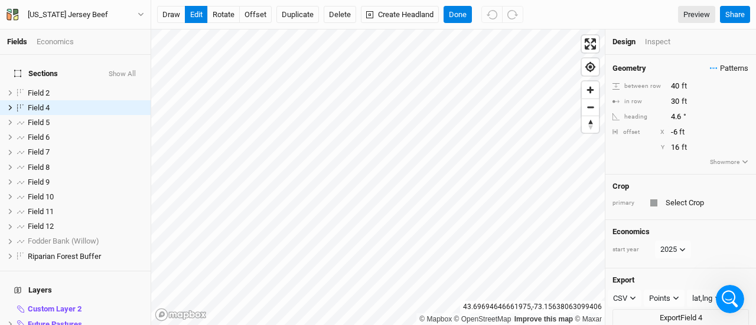
click at [720, 71] on span "Patterns" at bounding box center [729, 69] width 38 height 12
click at [705, 90] on button "VJB Silvo v1" at bounding box center [689, 90] width 61 height 18
click at [61, 222] on div "Field 12" at bounding box center [70, 226] width 84 height 9
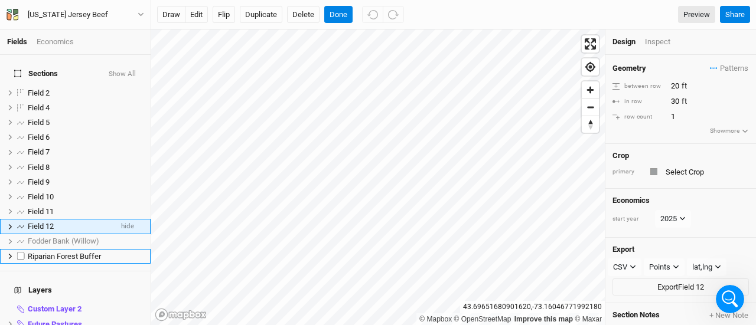
scroll to position [29, 0]
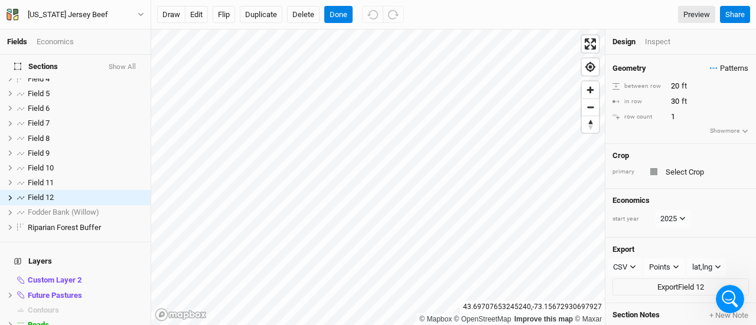
click at [725, 66] on span "Patterns" at bounding box center [729, 69] width 38 height 12
click at [708, 89] on button "VJB Silvo v1" at bounding box center [689, 90] width 61 height 18
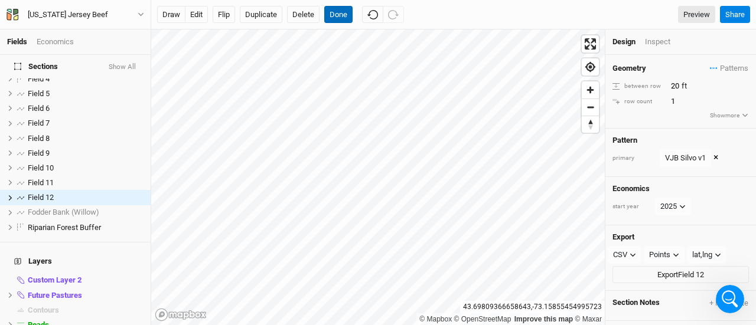
click at [328, 14] on button "Done" at bounding box center [338, 15] width 28 height 18
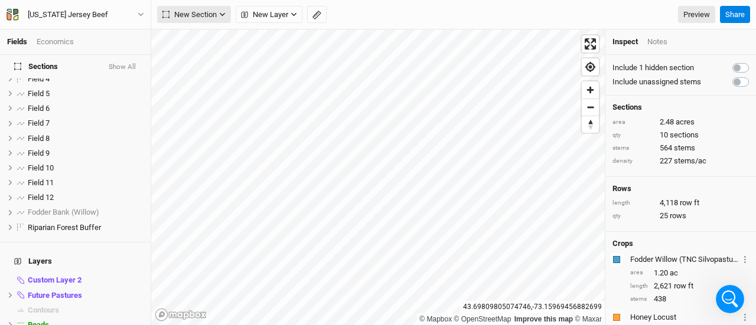
click at [179, 15] on span "New Section" at bounding box center [189, 15] width 54 height 12
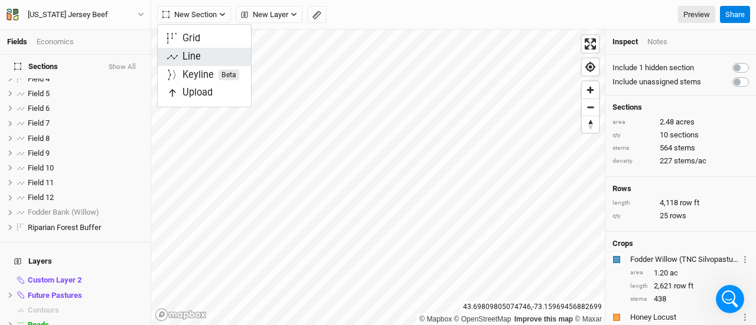
click at [191, 57] on div "Line" at bounding box center [192, 57] width 18 height 14
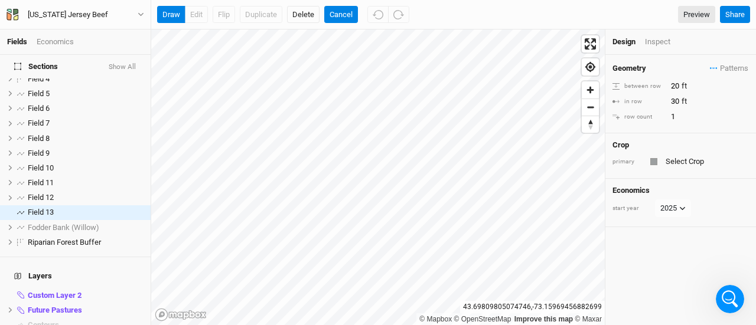
scroll to position [44, 0]
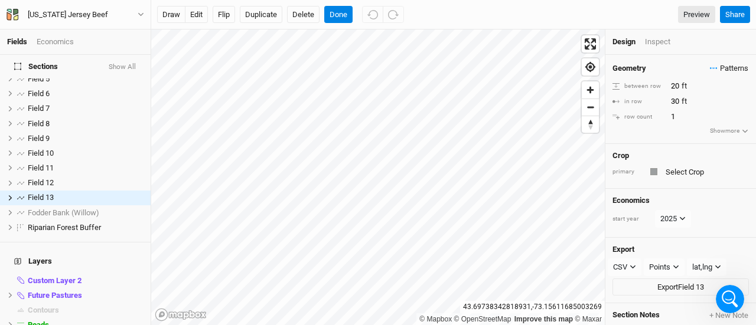
click at [716, 69] on span "Patterns" at bounding box center [729, 69] width 38 height 12
click at [695, 86] on button "VJB Silvo v1" at bounding box center [689, 90] width 61 height 18
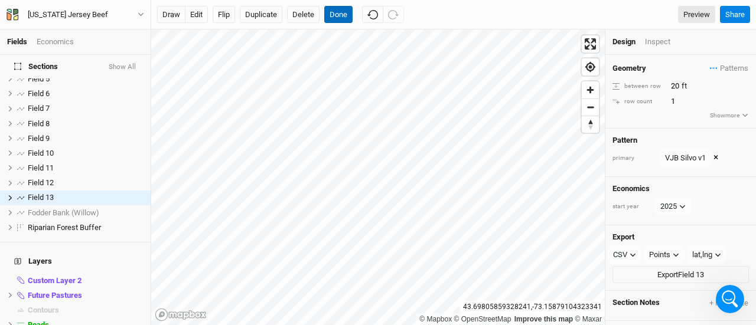
click at [326, 13] on button "Done" at bounding box center [338, 15] width 28 height 18
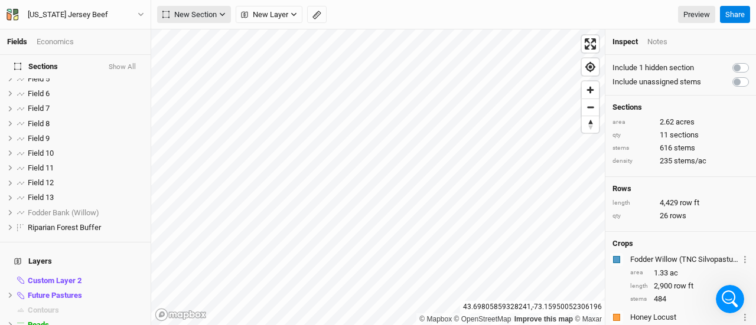
click at [206, 12] on span "New Section" at bounding box center [189, 15] width 54 height 12
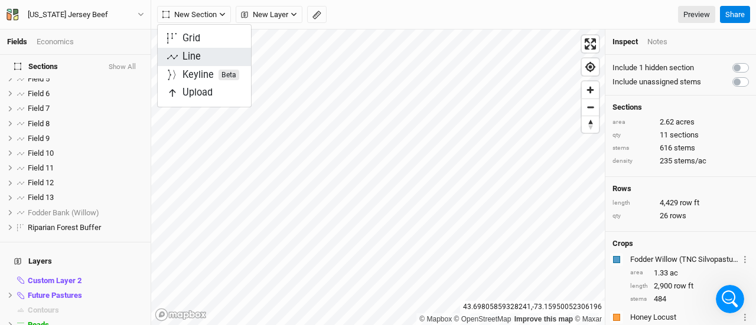
click at [188, 54] on div "Line" at bounding box center [192, 57] width 18 height 14
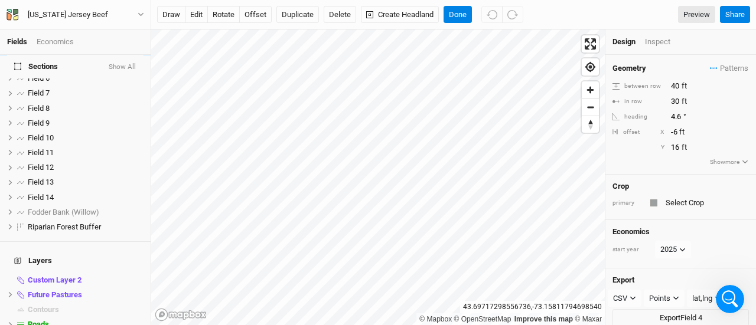
scroll to position [0, 0]
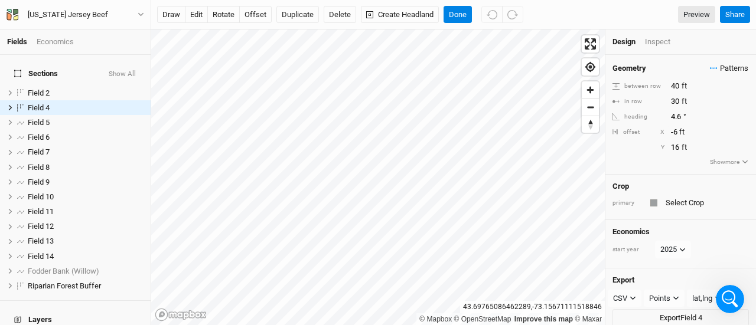
click at [713, 68] on span "Patterns" at bounding box center [729, 69] width 38 height 12
click at [693, 87] on button "VJB Silvo v1" at bounding box center [689, 90] width 61 height 18
click at [54, 252] on span "Field 14" at bounding box center [41, 256] width 26 height 9
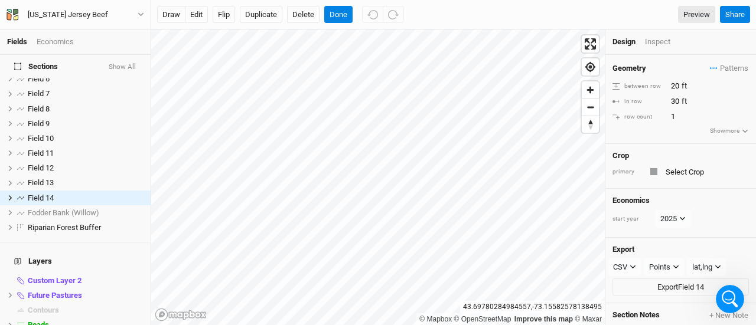
scroll to position [58, 0]
click at [729, 69] on span "Patterns" at bounding box center [729, 69] width 38 height 12
click at [692, 92] on button "VJB Silvo v1" at bounding box center [689, 90] width 61 height 18
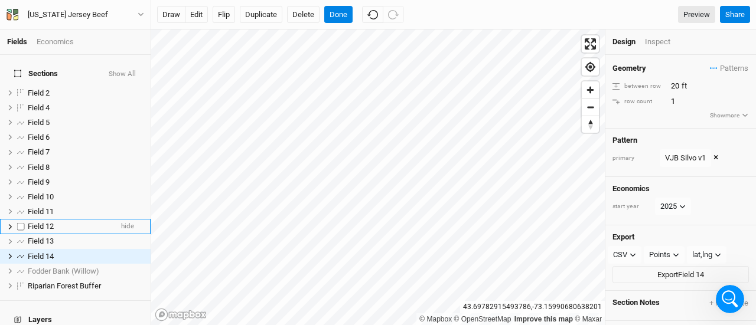
scroll to position [543, 0]
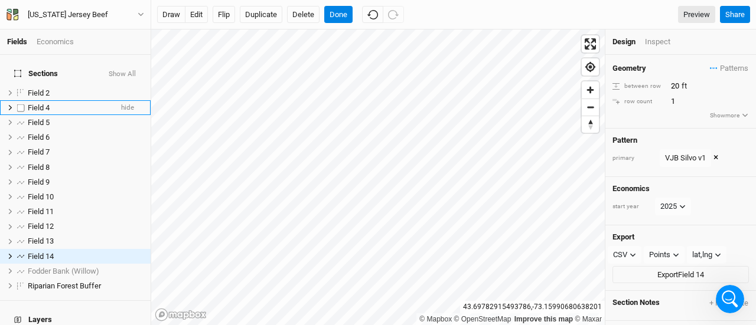
click at [57, 103] on div "Field 4" at bounding box center [70, 107] width 84 height 9
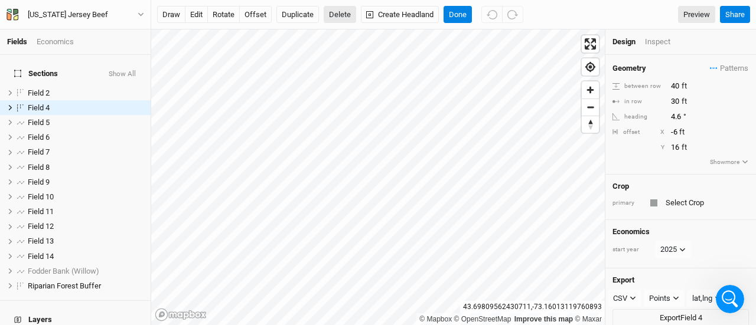
click at [334, 19] on button "Delete" at bounding box center [340, 15] width 32 height 18
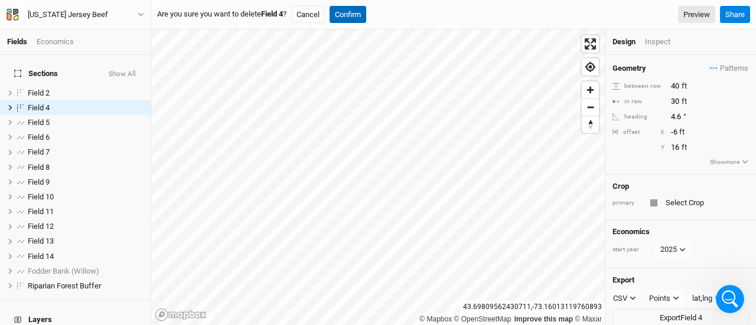
click at [359, 18] on button "Confirm" at bounding box center [348, 15] width 37 height 18
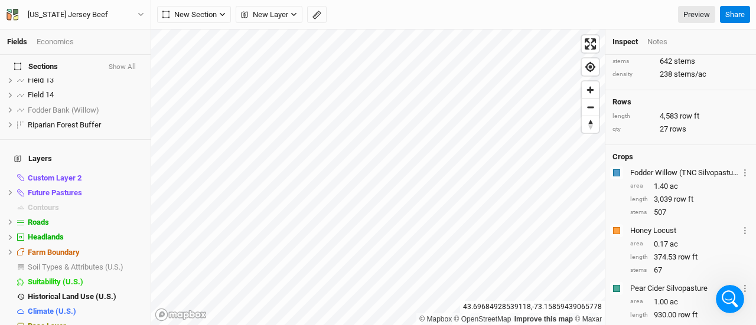
scroll to position [146, 0]
